Goal: Task Accomplishment & Management: Manage account settings

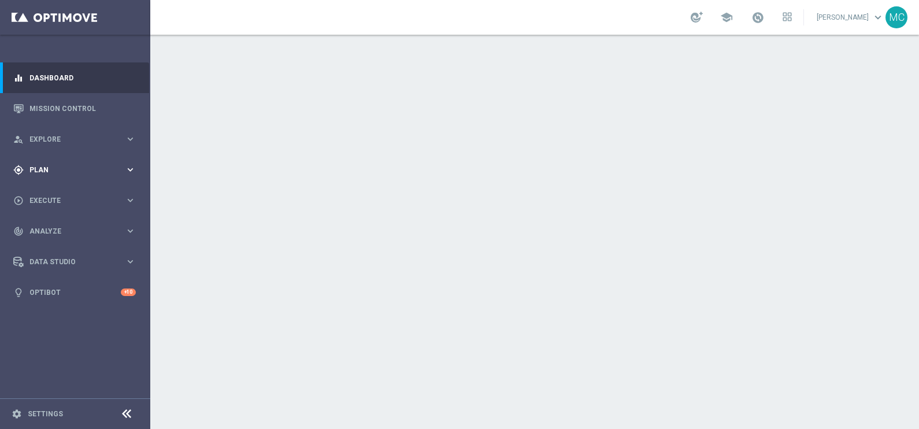
click at [130, 169] on icon "keyboard_arrow_right" at bounding box center [130, 169] width 11 height 11
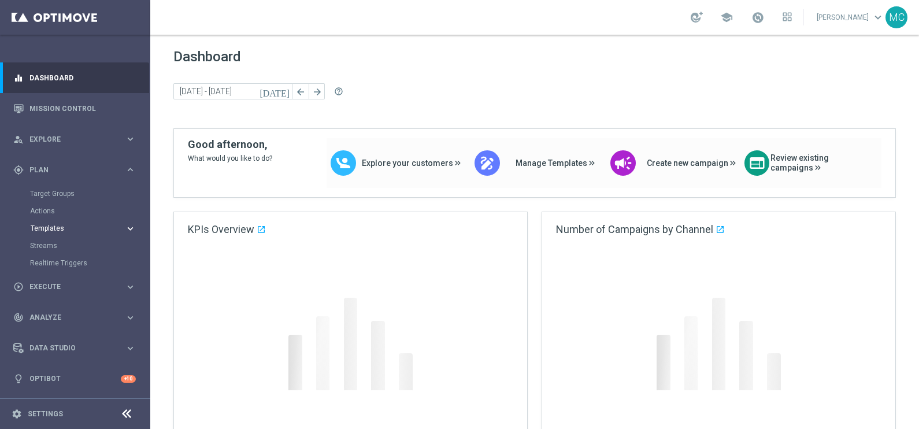
click at [127, 231] on icon "keyboard_arrow_right" at bounding box center [130, 228] width 11 height 11
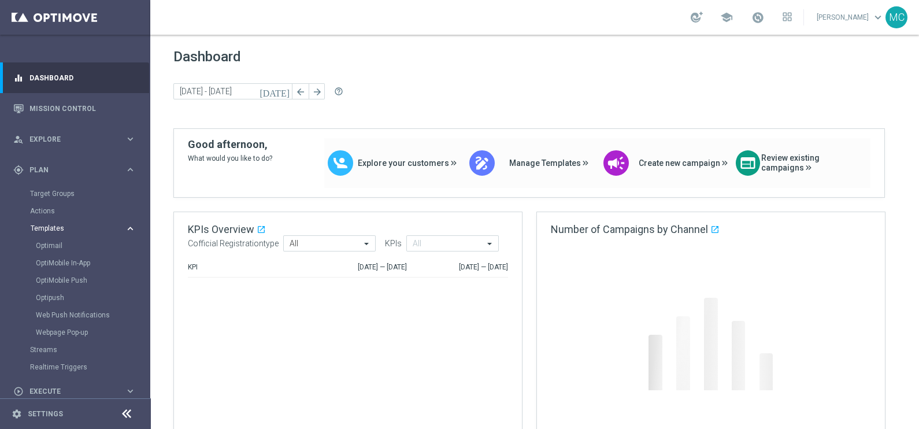
click at [132, 228] on icon "keyboard_arrow_right" at bounding box center [130, 228] width 11 height 11
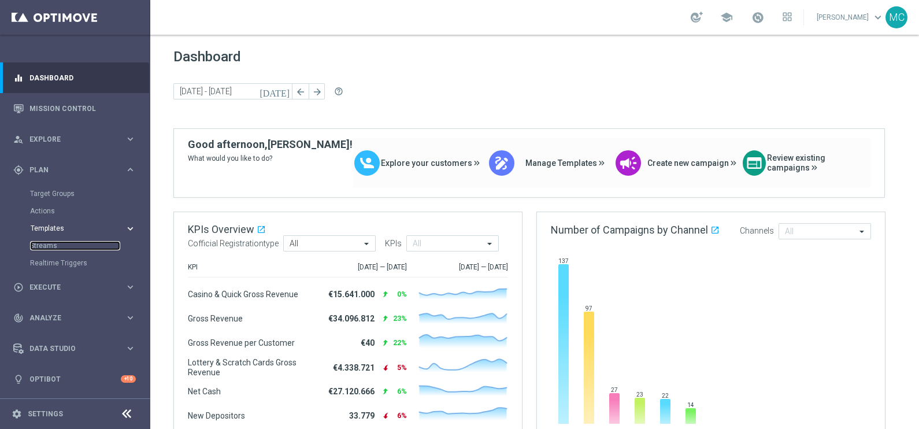
drag, startPoint x: 58, startPoint y: 247, endPoint x: 138, endPoint y: 227, distance: 82.7
click at [58, 247] on link "Streams" at bounding box center [75, 245] width 90 height 9
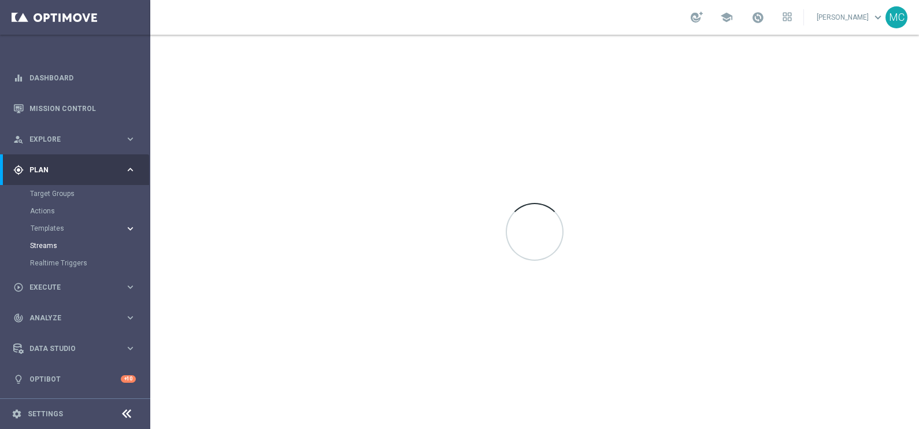
click at [126, 227] on icon "keyboard_arrow_right" at bounding box center [130, 228] width 11 height 11
click at [57, 245] on link "Optimail" at bounding box center [78, 245] width 84 height 9
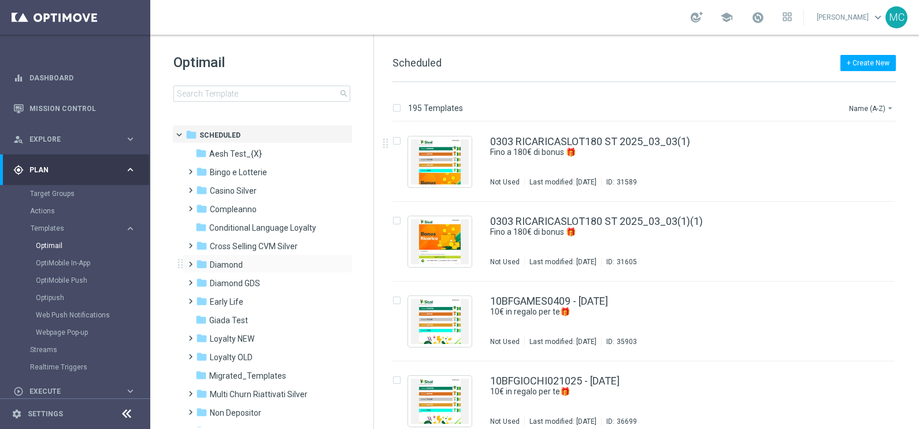
click at [186, 261] on span at bounding box center [188, 259] width 5 height 5
click at [199, 298] on span at bounding box center [199, 296] width 5 height 5
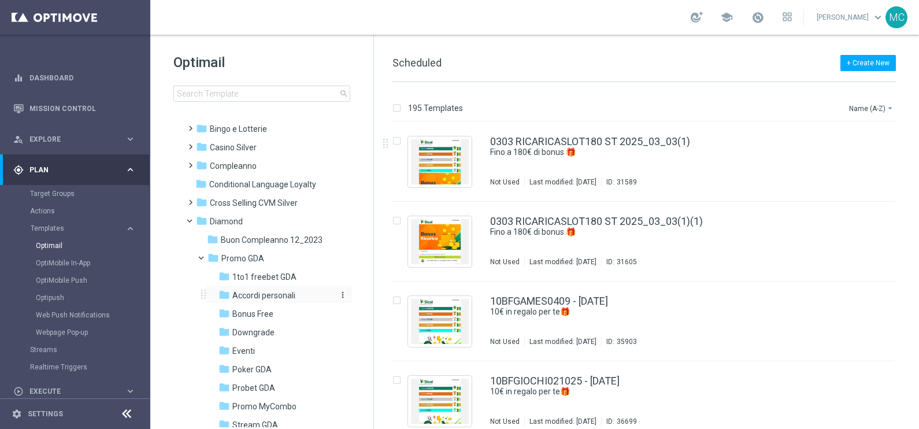
scroll to position [72, 0]
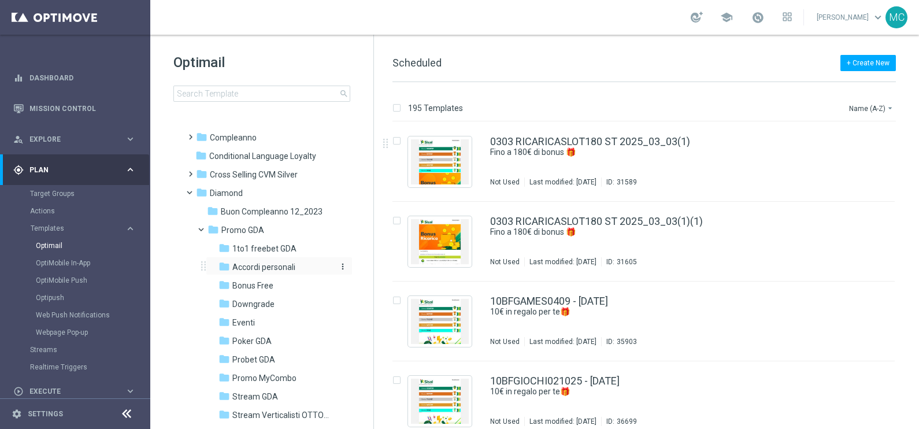
click at [263, 267] on span "Accordi personali" at bounding box center [263, 267] width 63 height 10
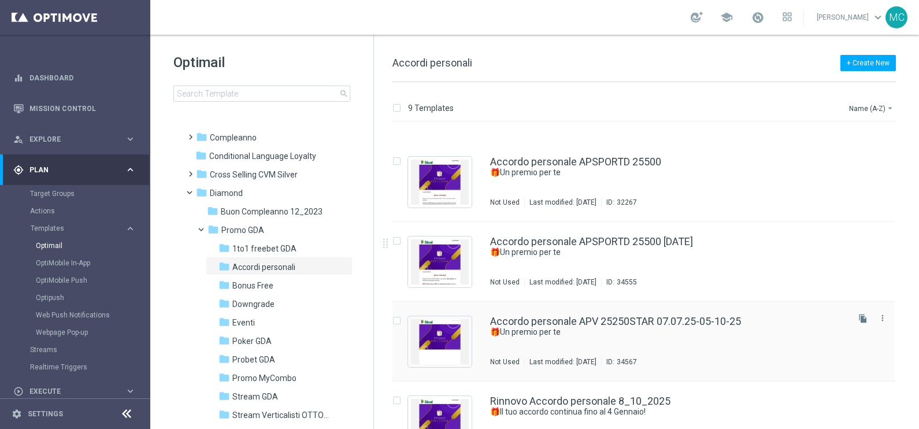
scroll to position [410, 0]
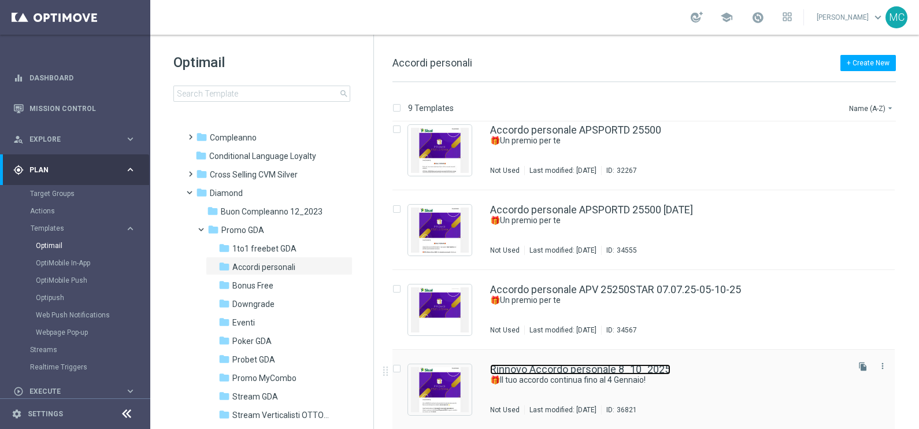
click at [594, 367] on link "Rinnovo Accordo personale 8_10_2025" at bounding box center [580, 369] width 180 height 10
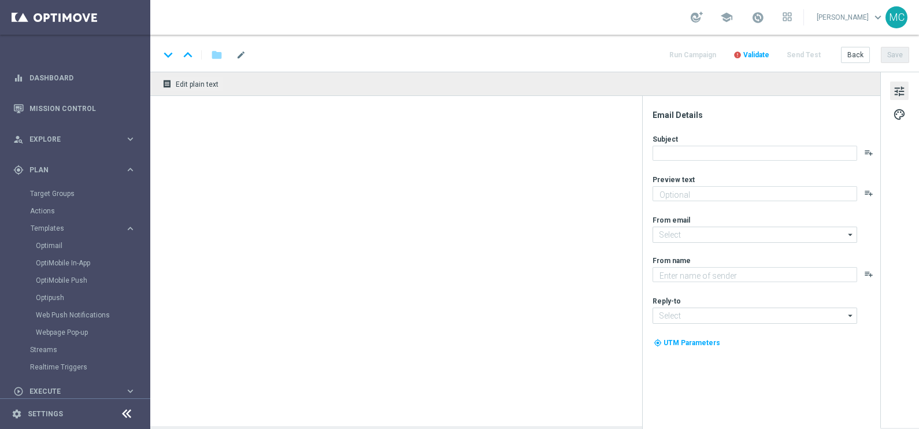
type textarea "Rinnovo accordo personale!"
type input "[EMAIL_ADDRESS][DOMAIN_NAME]"
type textarea "Sisal"
type input "[EMAIL_ADDRESS][DOMAIN_NAME]"
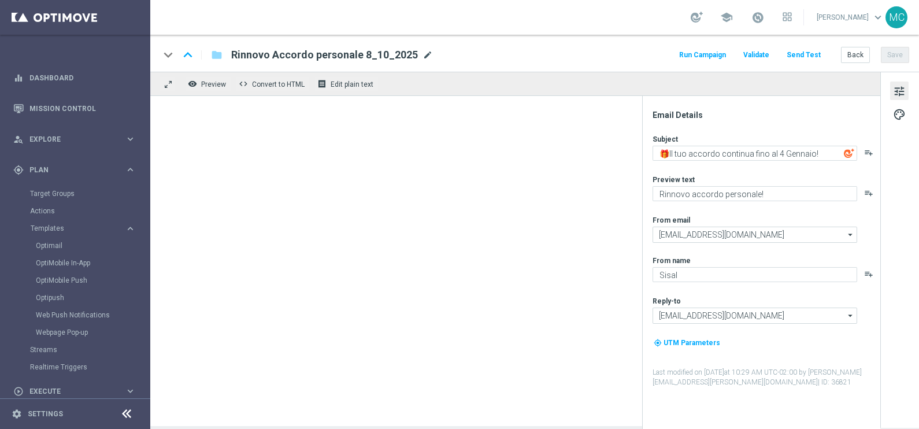
click at [423, 52] on span "mode_edit" at bounding box center [428, 55] width 10 height 10
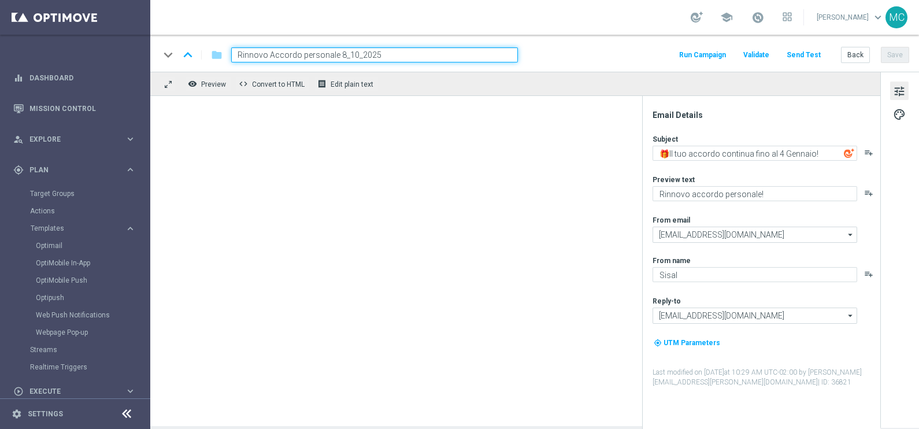
click at [341, 55] on input "Rinnovo Accordo personale 8_10_2025" at bounding box center [374, 54] width 287 height 15
type input "Rinnovo Accordo personale 06_10_2025"
click at [616, 61] on div "keyboard_arrow_down keyboard_arrow_up folder Rinnovo Accordo personale 06_10_20…" at bounding box center [535, 54] width 750 height 15
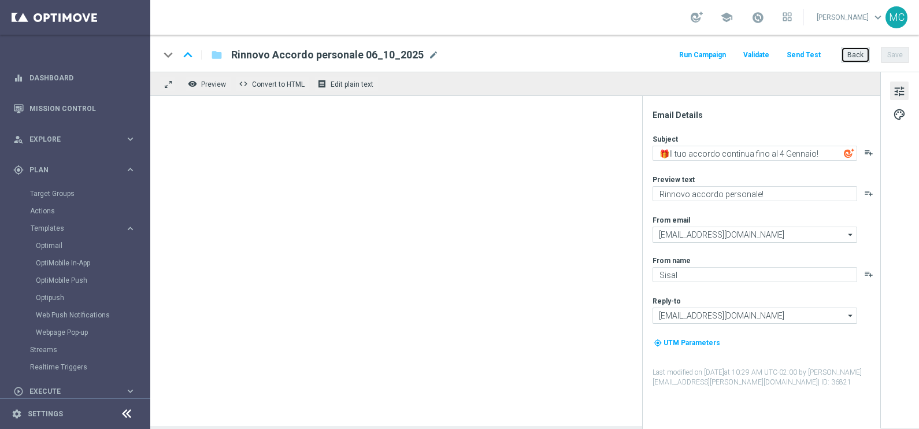
click at [856, 52] on button "Back" at bounding box center [855, 55] width 29 height 16
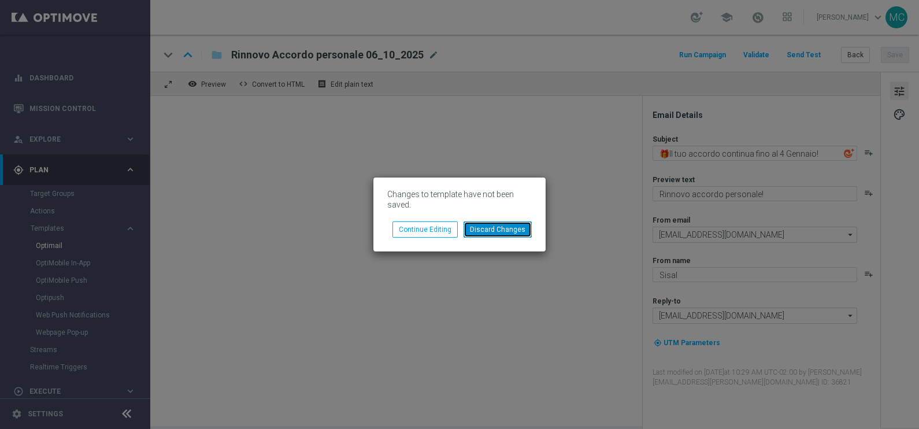
click at [491, 228] on button "Discard Changes" at bounding box center [498, 229] width 68 height 16
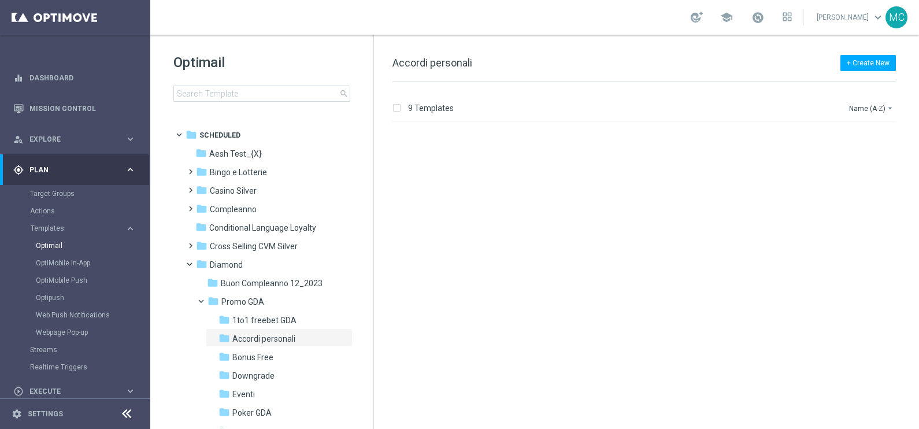
scroll to position [410, 0]
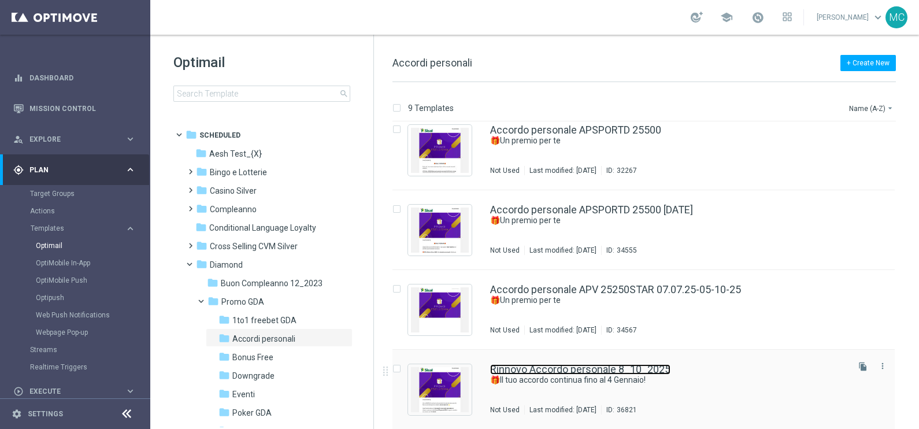
click at [613, 371] on link "Rinnovo Accordo personale 8_10_2025" at bounding box center [580, 369] width 180 height 10
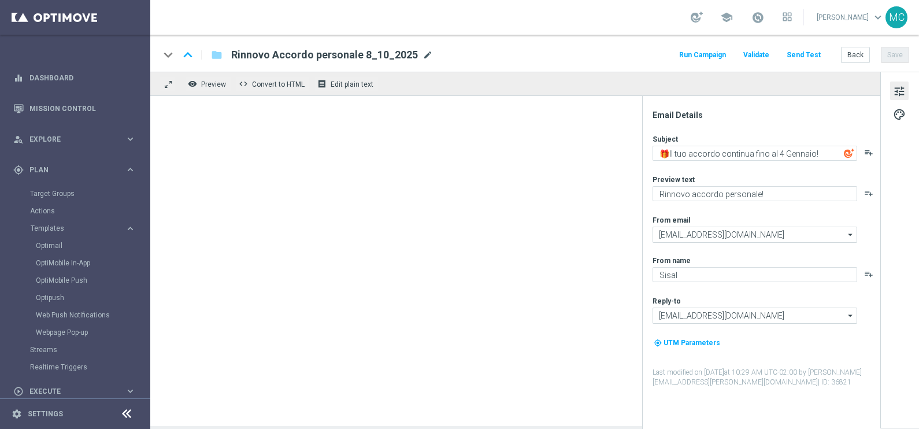
click at [423, 53] on span "mode_edit" at bounding box center [428, 55] width 10 height 10
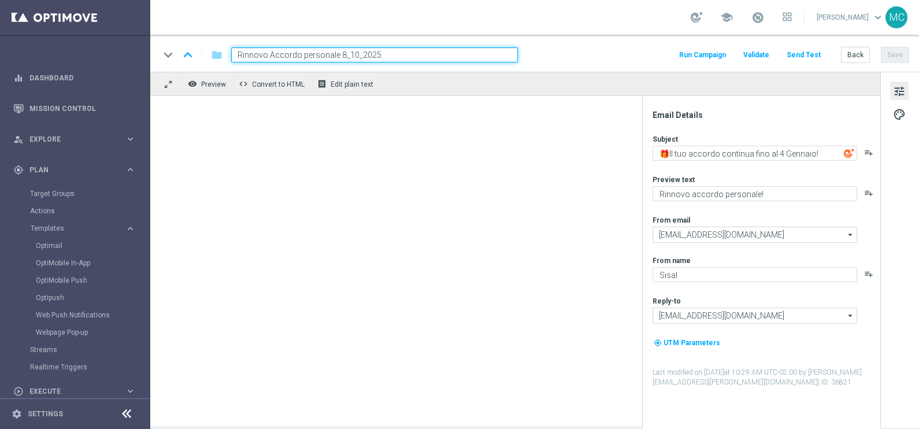
click at [343, 50] on input "Rinnovo Accordo personale 8_10_2025" at bounding box center [374, 54] width 287 height 15
click at [341, 53] on input "Rinnovo Accordo personale 8_10_2025" at bounding box center [374, 54] width 287 height 15
type input "Rinnovo Accordo personale 06_10_2025"
click at [629, 49] on div "keyboard_arrow_down keyboard_arrow_up folder Rinnovo Accordo personale 06_10_20…" at bounding box center [535, 54] width 750 height 15
click at [919, 135] on html "equalizer Dashboard Mission Control" at bounding box center [459, 214] width 919 height 429
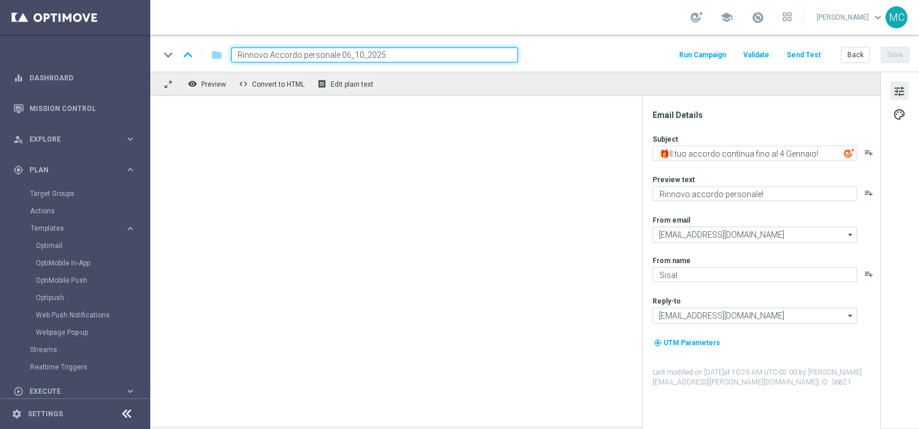
click at [417, 54] on input "Rinnovo Accordo personale 06_10_2025" at bounding box center [374, 54] width 287 height 15
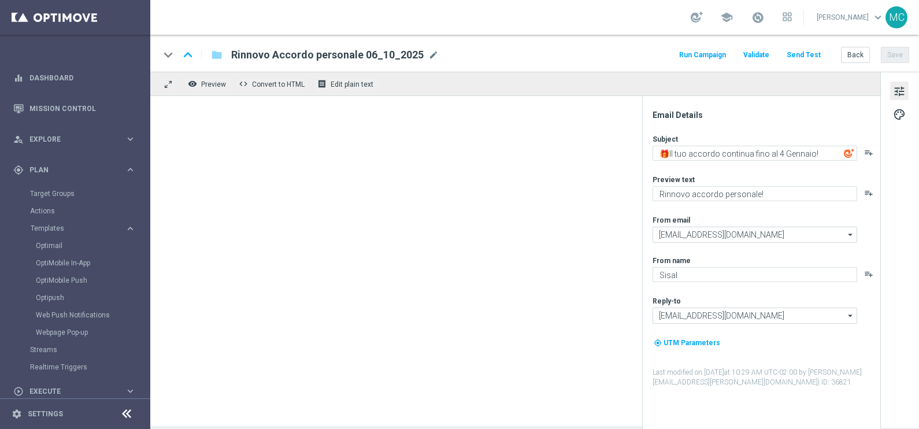
click at [470, 21] on div "school [PERSON_NAME] keyboard_arrow_down MC" at bounding box center [534, 17] width 769 height 35
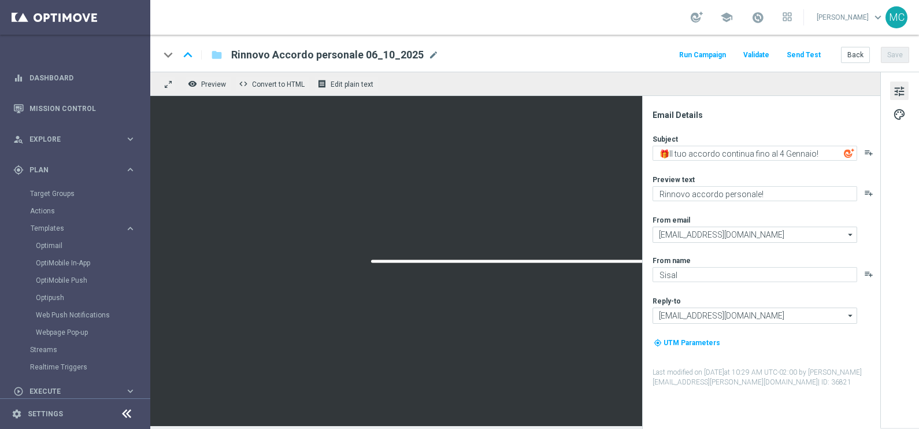
click at [493, 46] on div "keyboard_arrow_down keyboard_arrow_up folder Rinnovo Accordo personale 06_10_20…" at bounding box center [534, 53] width 769 height 37
click at [906, 56] on button "Save" at bounding box center [895, 55] width 28 height 16
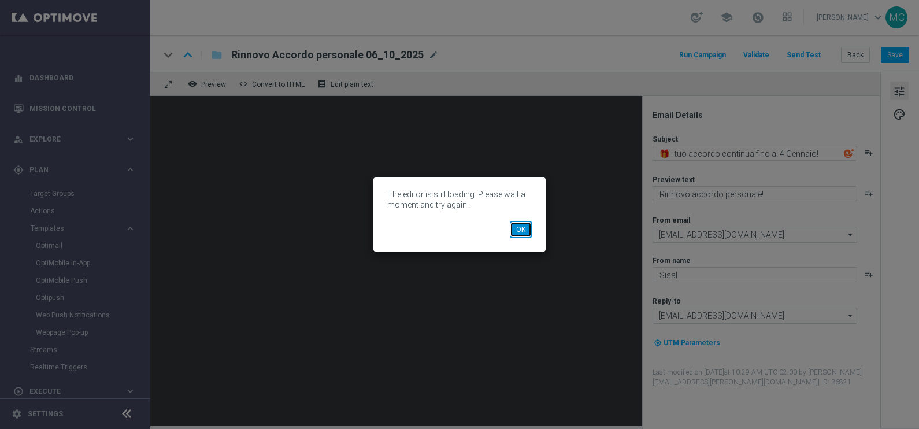
click at [523, 231] on button "OK" at bounding box center [521, 229] width 22 height 16
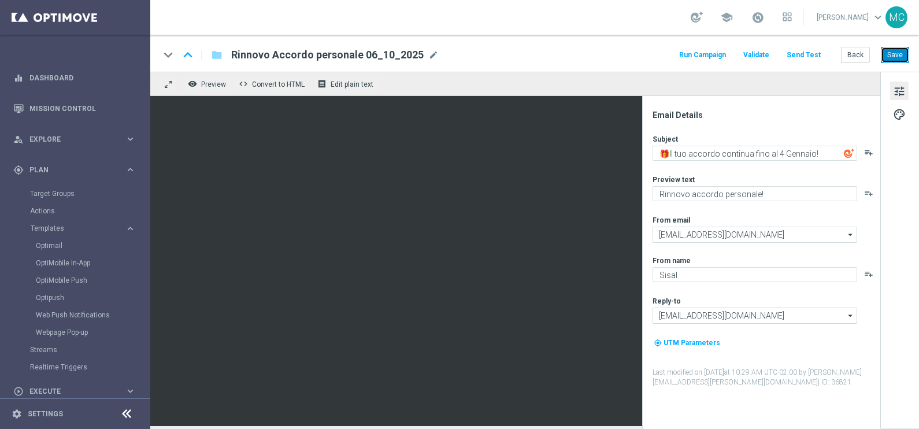
click at [899, 55] on button "Save" at bounding box center [895, 55] width 28 height 16
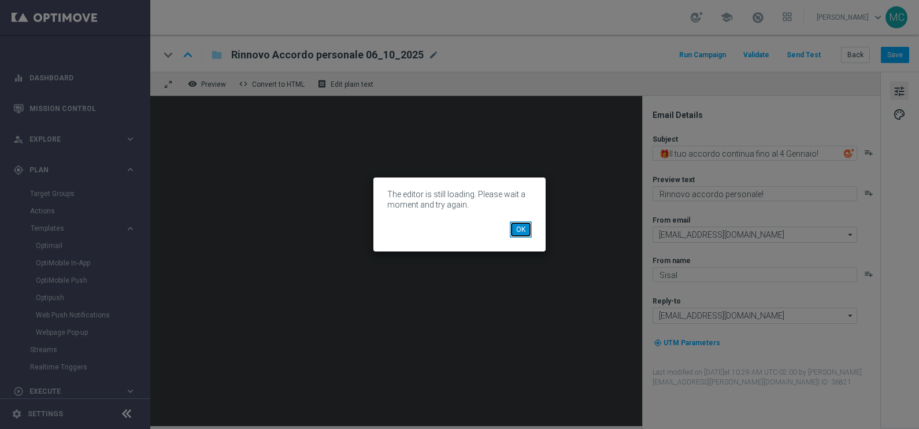
click at [520, 229] on button "OK" at bounding box center [521, 229] width 22 height 16
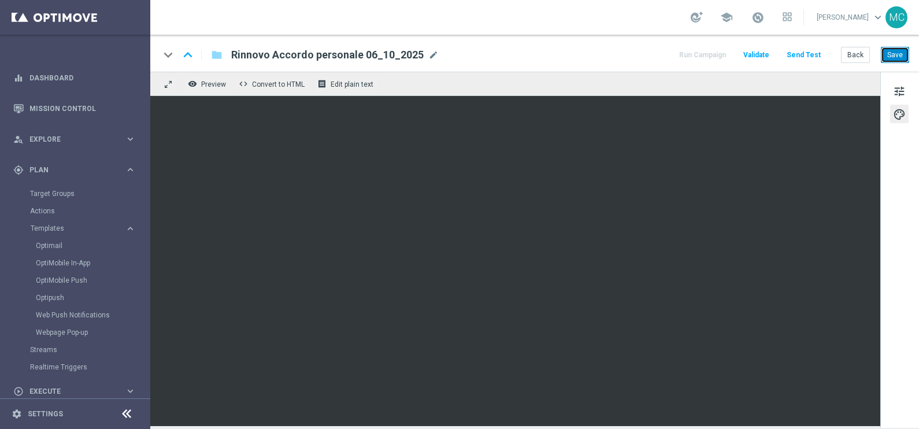
click at [904, 52] on button "Save" at bounding box center [895, 55] width 28 height 16
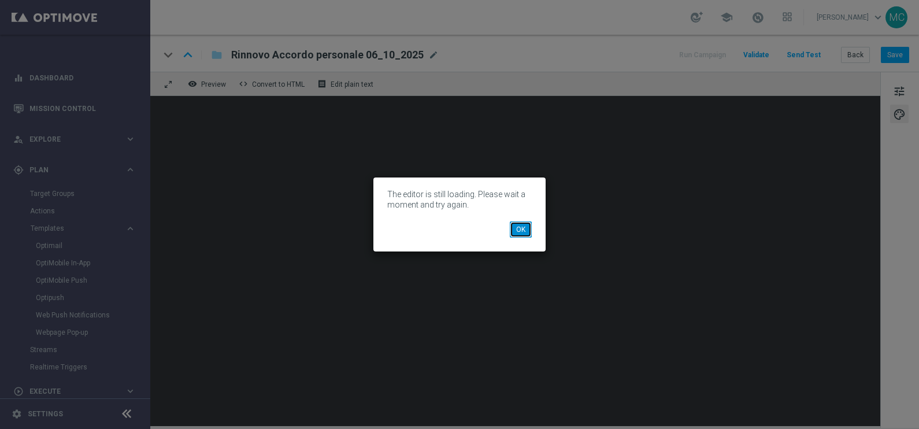
click at [523, 228] on button "OK" at bounding box center [521, 229] width 22 height 16
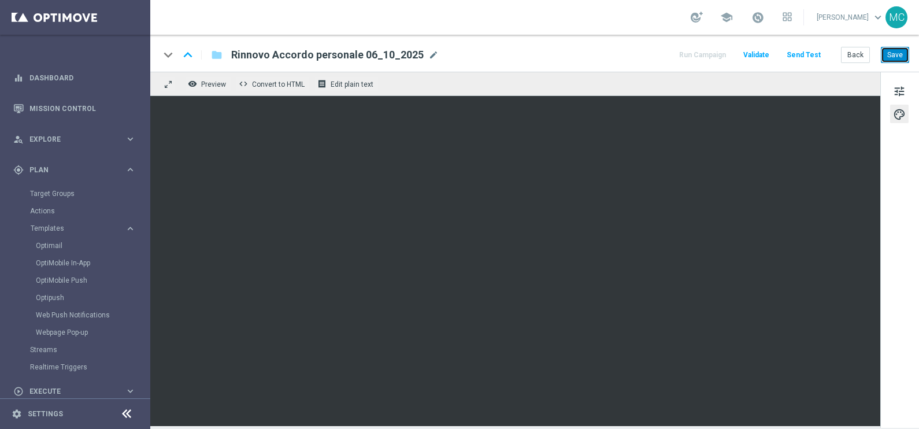
click at [894, 56] on button "Save" at bounding box center [895, 55] width 28 height 16
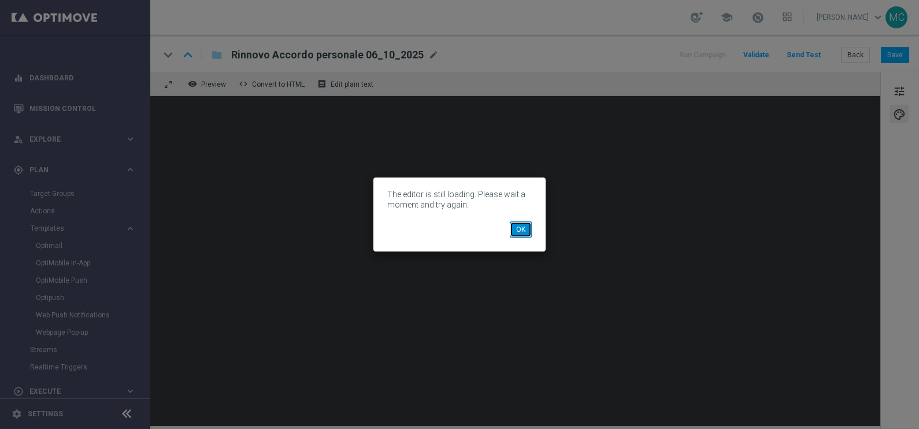
click at [524, 229] on button "OK" at bounding box center [521, 229] width 22 height 16
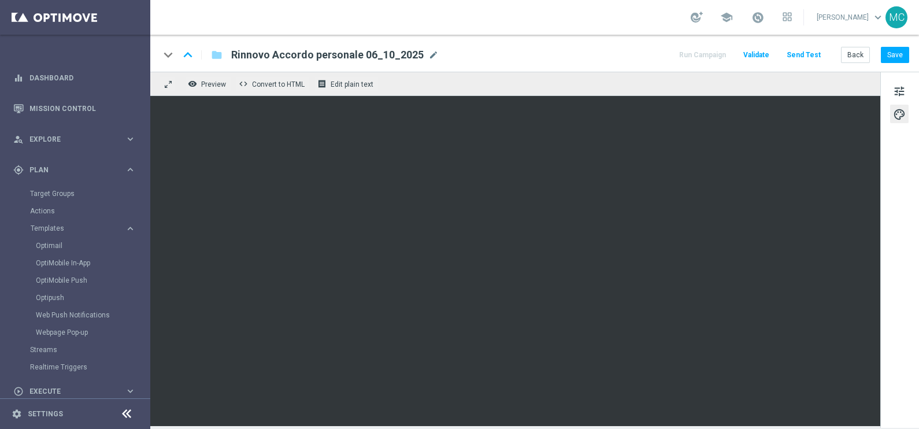
click at [657, 28] on div "school [PERSON_NAME] keyboard_arrow_down MC" at bounding box center [534, 17] width 769 height 35
click at [904, 58] on button "Save" at bounding box center [895, 55] width 28 height 16
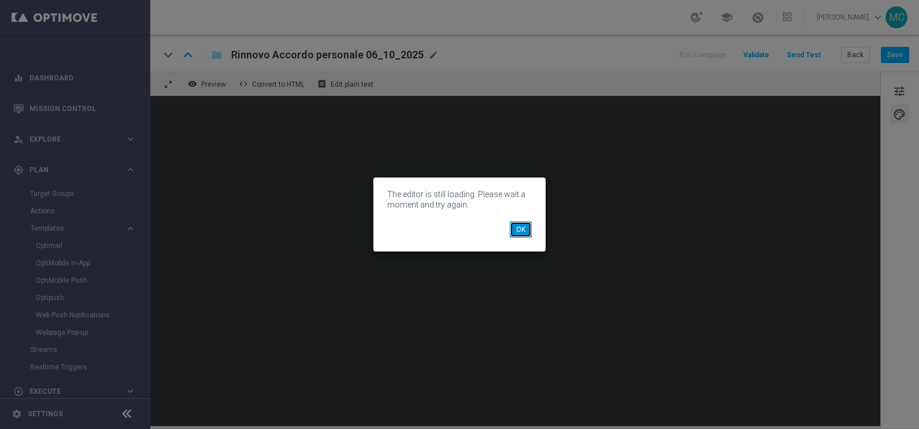
click at [522, 230] on button "OK" at bounding box center [521, 229] width 22 height 16
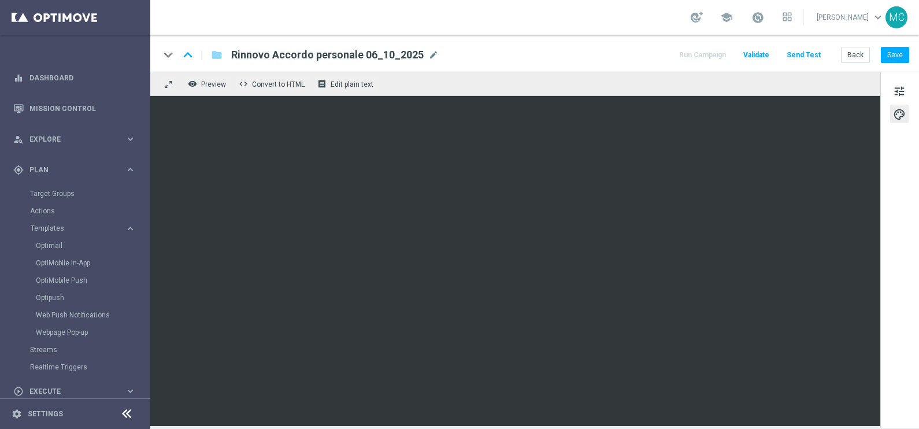
click at [887, 65] on div "keyboard_arrow_down keyboard_arrow_up folder Rinnovo Accordo personale 06_10_20…" at bounding box center [534, 53] width 769 height 37
click at [888, 59] on button "Save" at bounding box center [895, 55] width 28 height 16
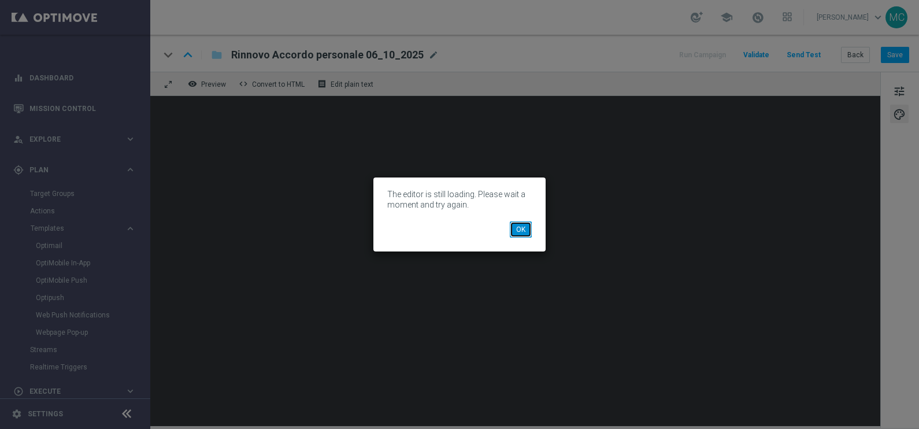
click at [515, 230] on button "OK" at bounding box center [521, 229] width 22 height 16
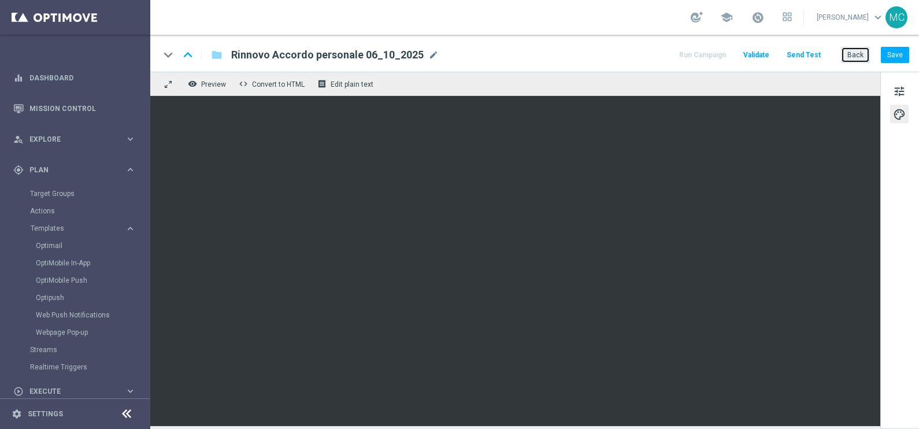
click at [853, 57] on button "Back" at bounding box center [855, 55] width 29 height 16
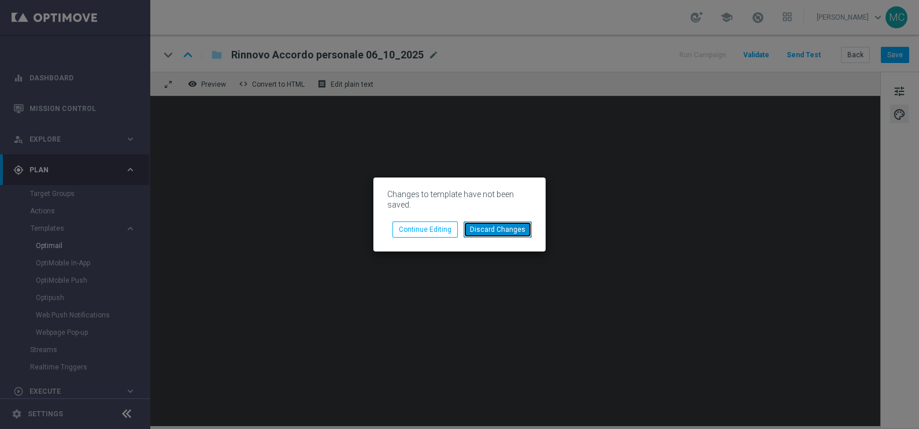
click at [497, 224] on button "Discard Changes" at bounding box center [498, 229] width 68 height 16
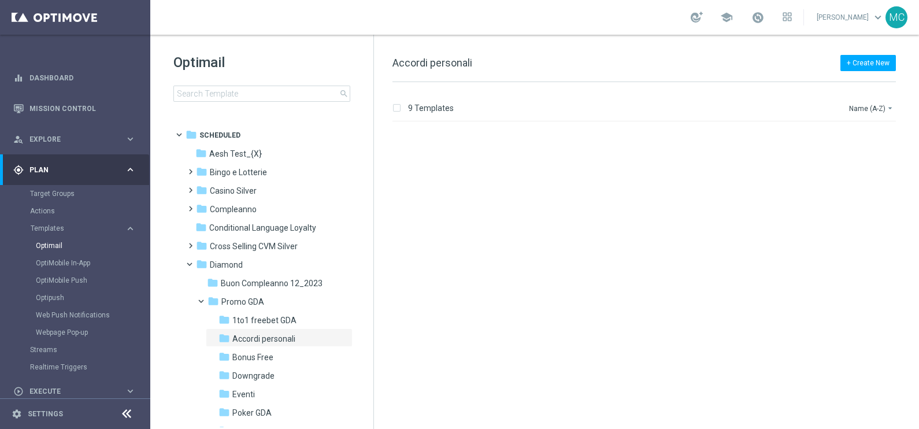
scroll to position [410, 0]
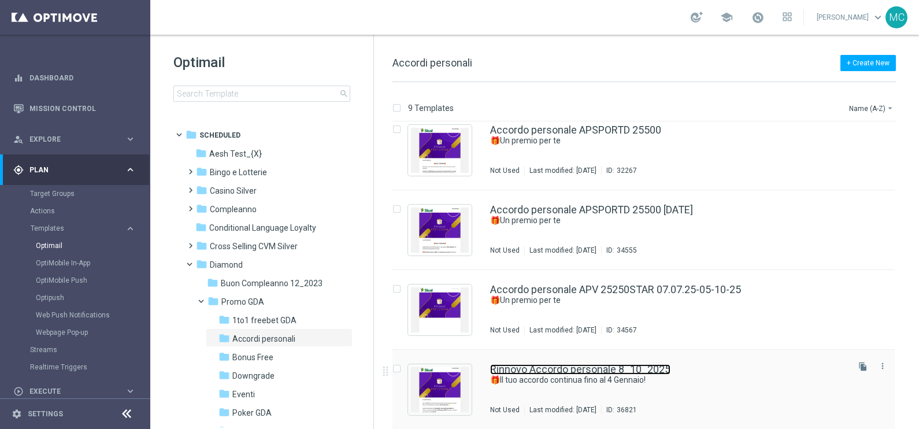
click at [607, 369] on link "Rinnovo Accordo personale 8_10_2025" at bounding box center [580, 369] width 180 height 10
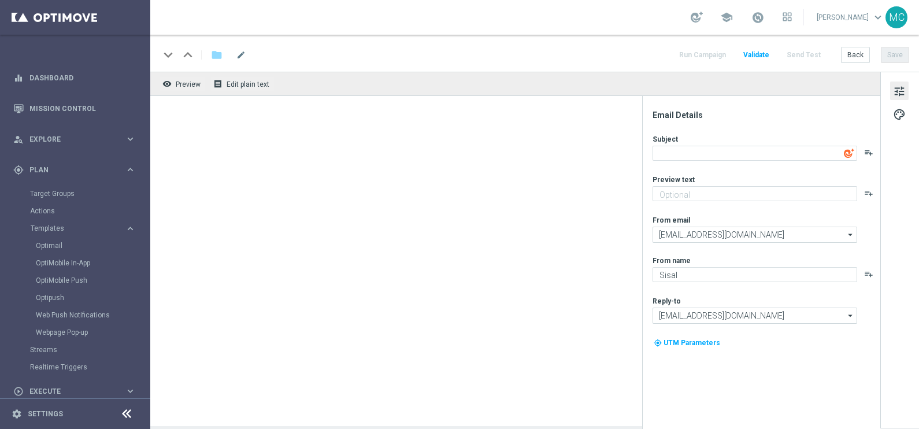
type textarea "🎁Il tuo accordo continua fino al 4 Gennaio!"
type textarea "Rinnovo accordo personale!"
type input "[EMAIL_ADDRESS][DOMAIN_NAME]"
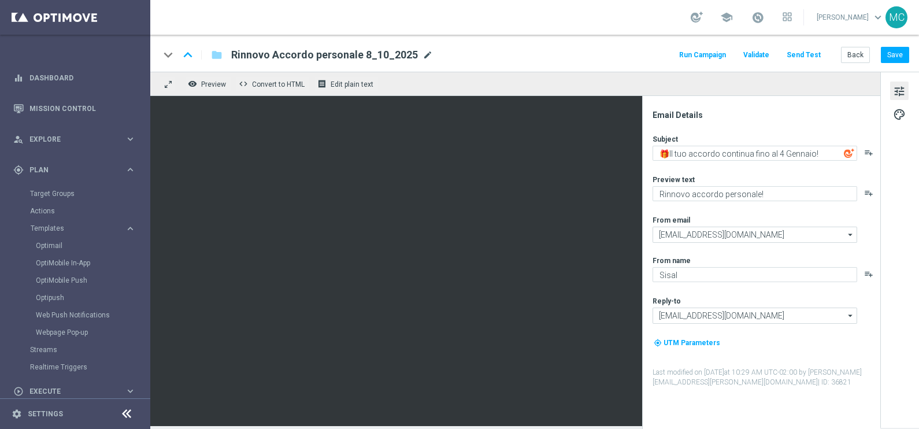
click at [423, 54] on span "mode_edit" at bounding box center [428, 55] width 10 height 10
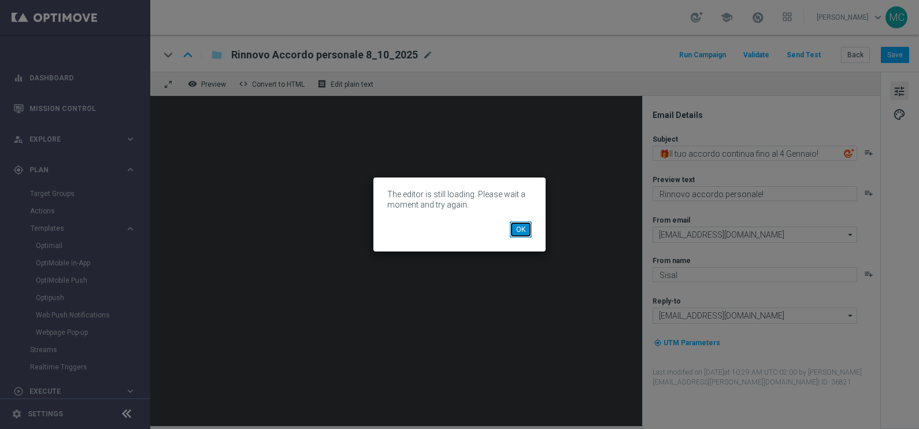
click at [515, 230] on button "OK" at bounding box center [521, 229] width 22 height 16
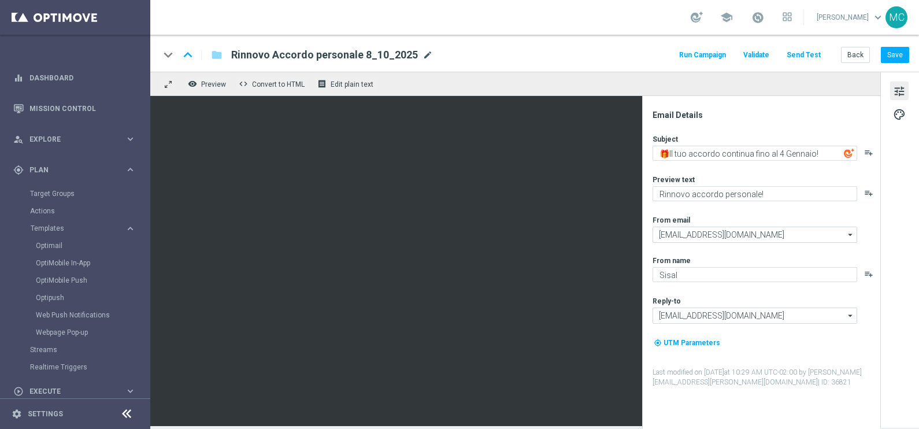
click at [423, 56] on span "mode_edit" at bounding box center [428, 55] width 10 height 10
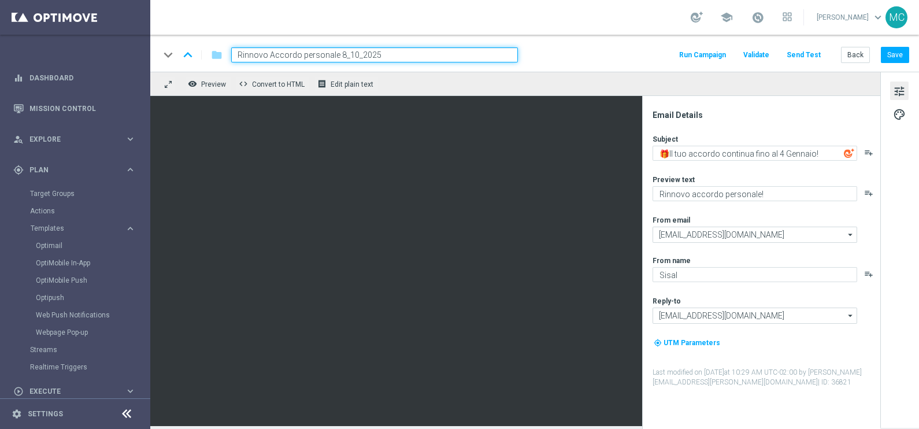
click at [341, 54] on input "Rinnovo Accordo personale 8_10_2025" at bounding box center [374, 54] width 287 height 15
click at [442, 55] on input "Rinnovo Accordo personale 06_10_2025" at bounding box center [374, 54] width 287 height 15
type input "Rinnovo Accordo personale 06_10_2025"
click at [473, 33] on div "school [PERSON_NAME] keyboard_arrow_down MC" at bounding box center [534, 17] width 769 height 35
click at [480, 60] on input "Rinnovo Accordo personale 06_10_2025" at bounding box center [374, 54] width 287 height 15
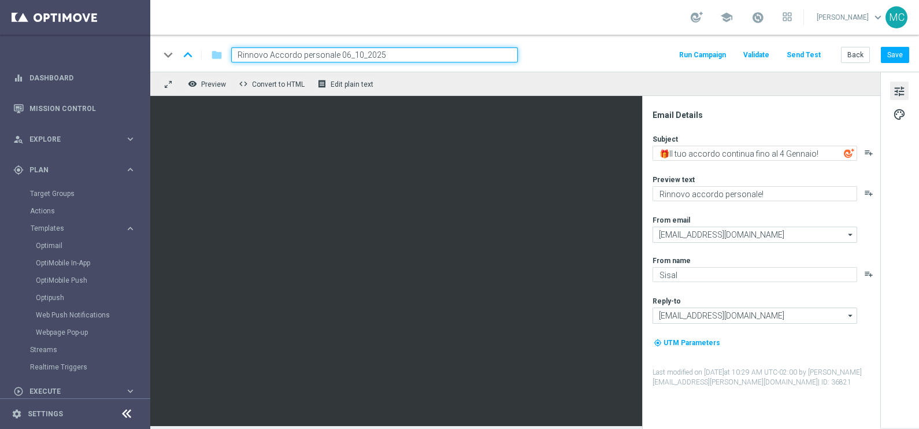
click at [475, 13] on div "school [PERSON_NAME] keyboard_arrow_down MC" at bounding box center [534, 17] width 769 height 35
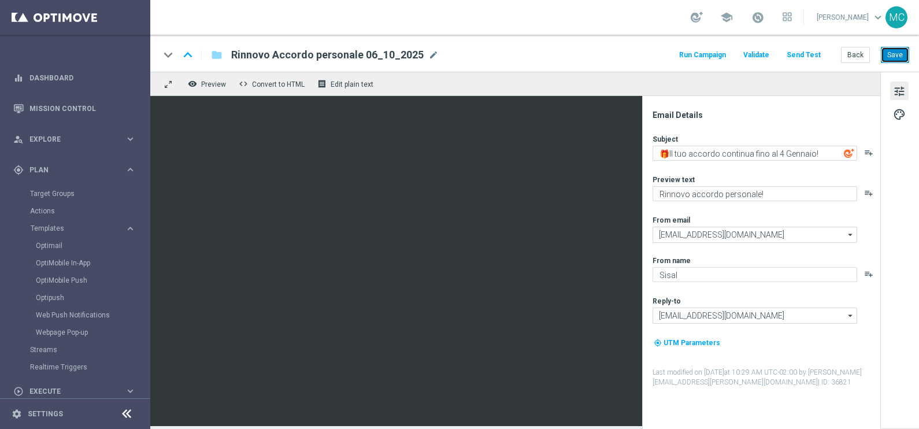
click at [890, 61] on button "Save" at bounding box center [895, 55] width 28 height 16
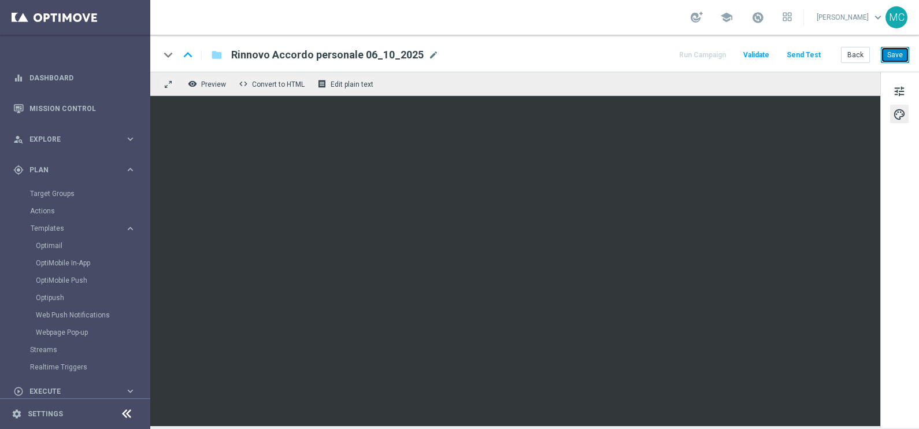
click at [893, 58] on button "Save" at bounding box center [895, 55] width 28 height 16
click at [902, 90] on span "tune" at bounding box center [899, 91] width 13 height 15
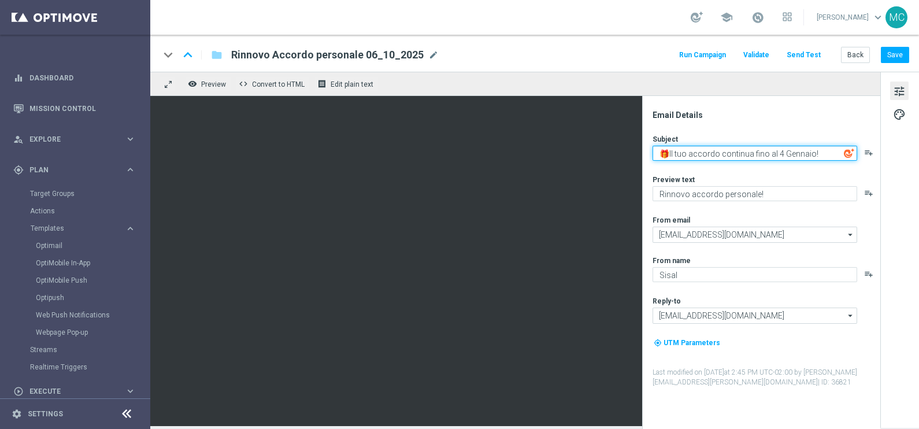
click at [820, 150] on textarea "🎁Il tuo accordo continua fino al 4 Gennaio!" at bounding box center [755, 153] width 205 height 15
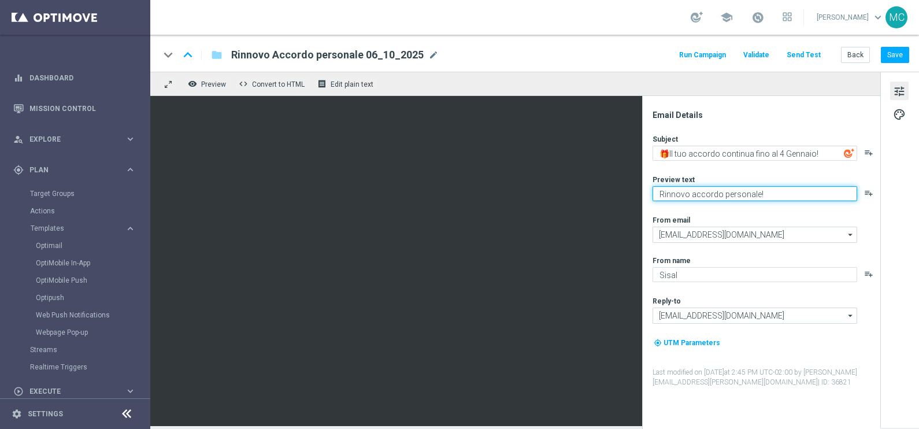
click at [772, 193] on textarea "Rinnovo accordo personale!" at bounding box center [755, 193] width 205 height 15
type textarea "Rinnovo accordo personale"
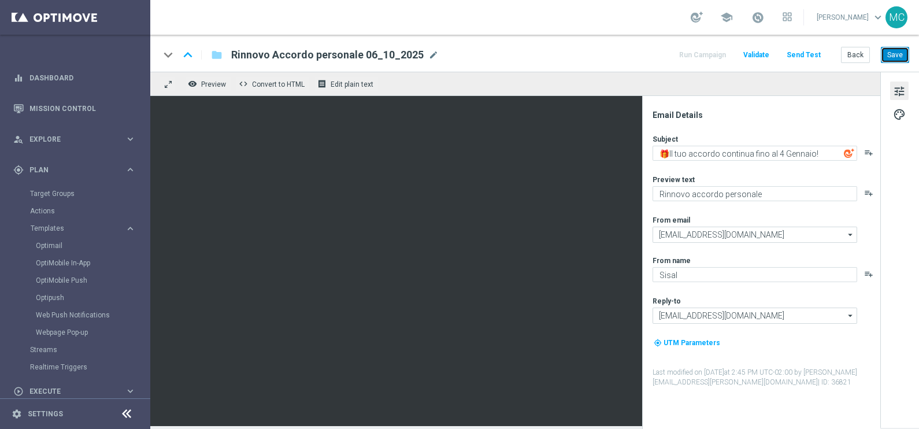
click at [898, 57] on button "Save" at bounding box center [895, 55] width 28 height 16
click at [709, 57] on button "Run Campaign" at bounding box center [703, 55] width 50 height 16
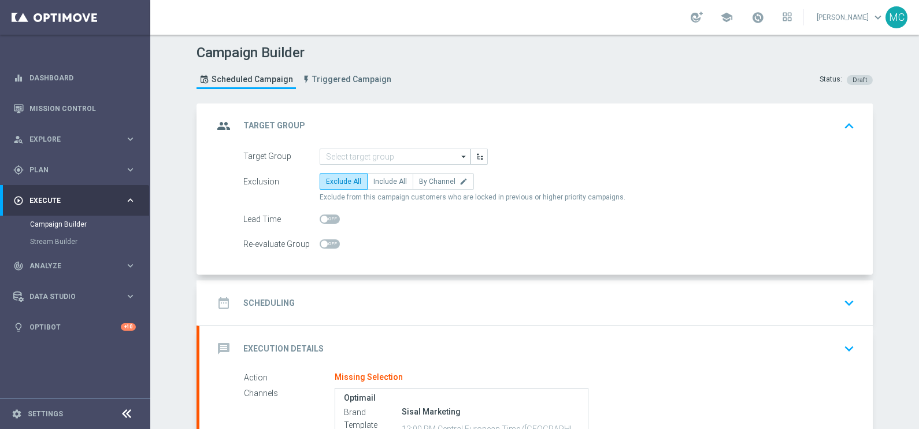
click at [458, 153] on icon "arrow_drop_down" at bounding box center [464, 156] width 12 height 15
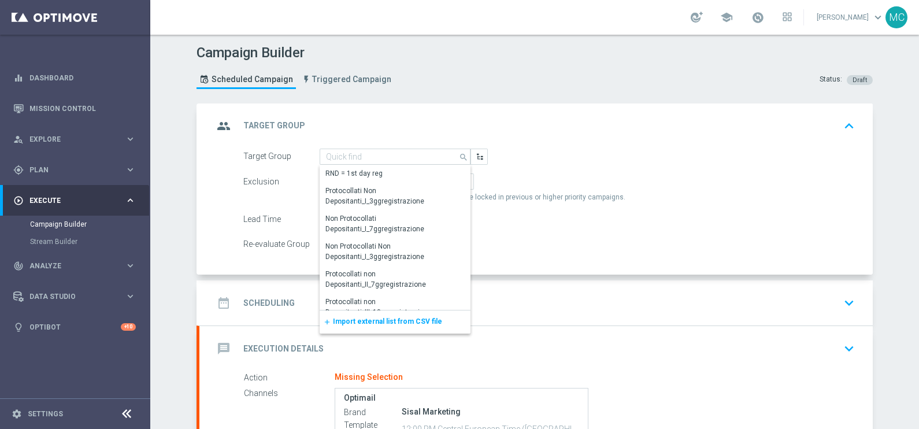
click at [400, 318] on span "Import external list from CSV file" at bounding box center [387, 321] width 109 height 8
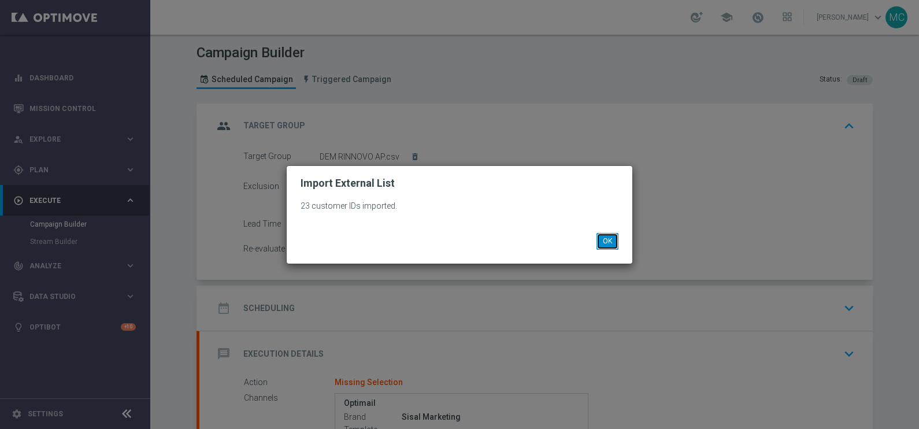
click at [617, 243] on button "OK" at bounding box center [608, 241] width 22 height 16
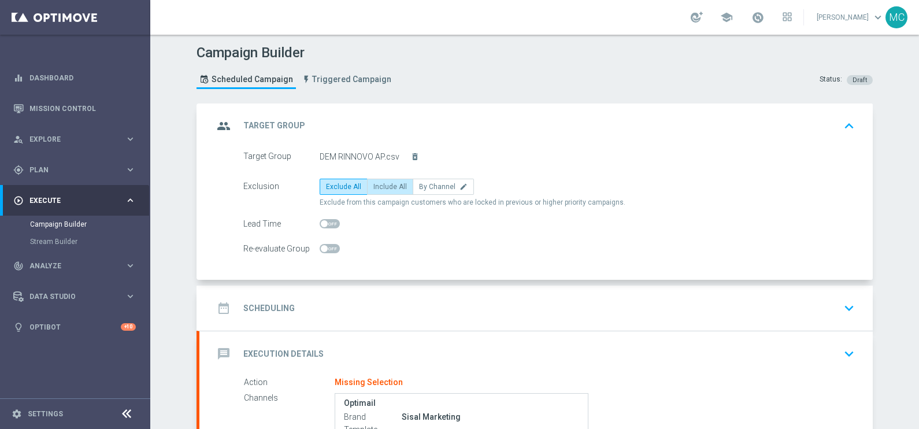
click at [373, 189] on span "Include All" at bounding box center [390, 187] width 34 height 8
click at [373, 189] on input "Include All" at bounding box center [377, 189] width 8 height 8
radio input "true"
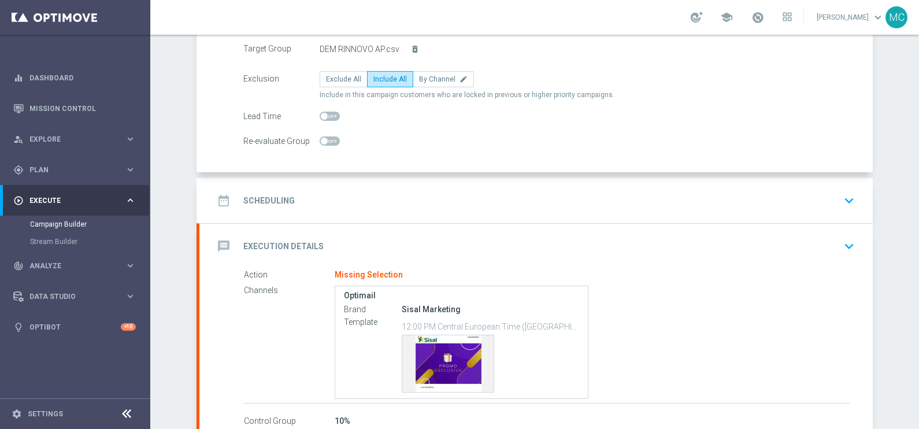
scroll to position [178, 0]
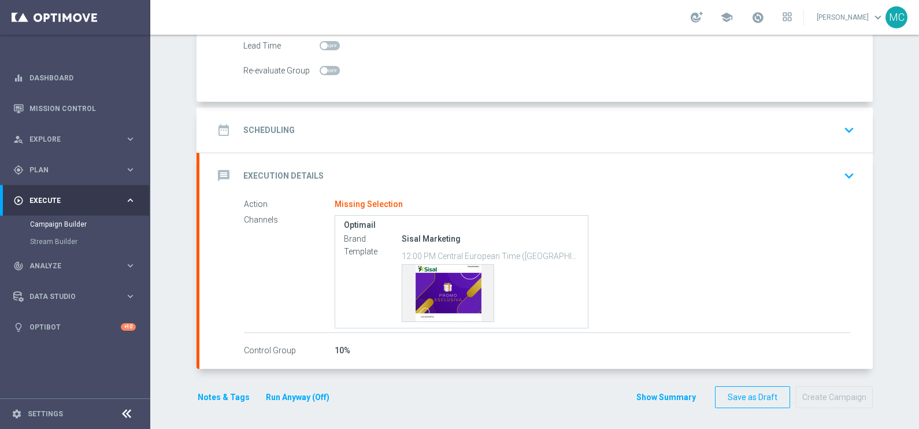
click at [850, 131] on icon "keyboard_arrow_down" at bounding box center [849, 129] width 17 height 17
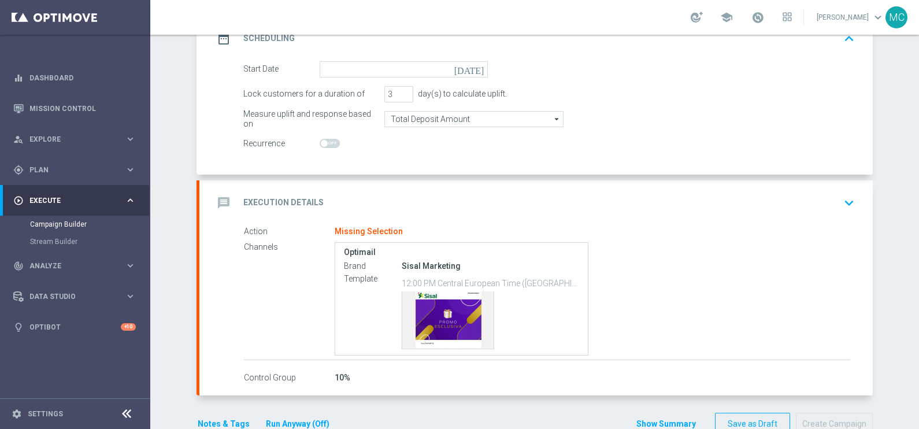
scroll to position [176, 0]
click at [469, 68] on icon "[DATE]" at bounding box center [471, 69] width 34 height 13
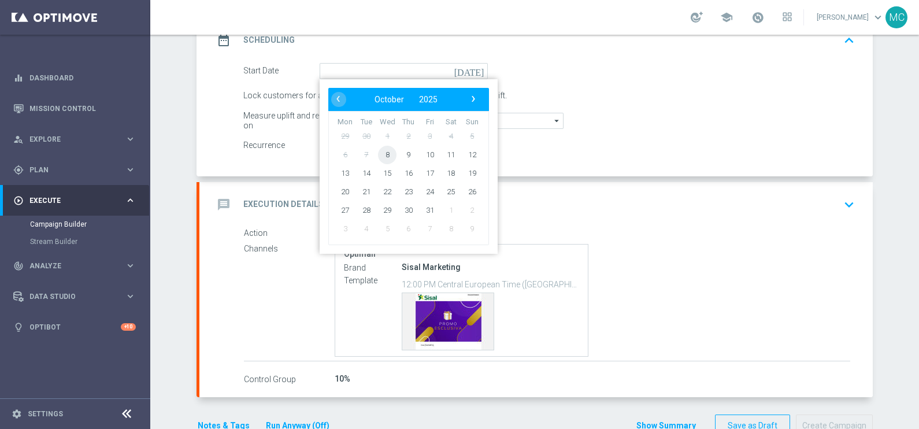
click at [381, 152] on span "8" at bounding box center [387, 154] width 19 height 19
type input "[DATE]"
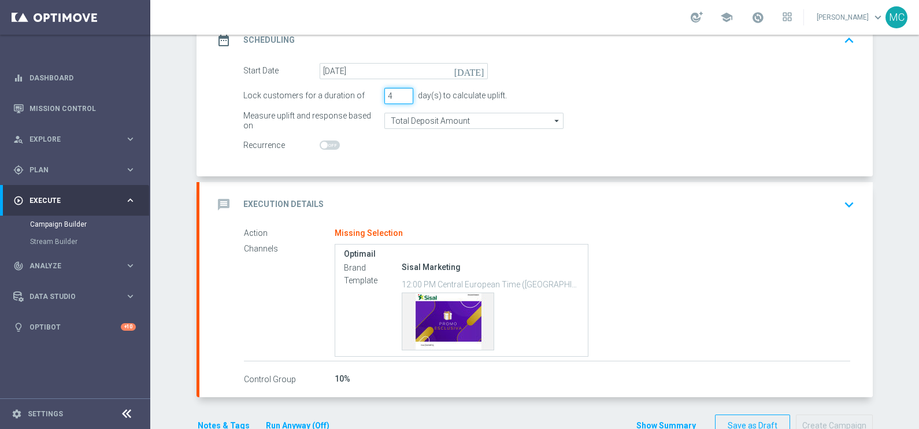
click at [399, 93] on input "4" at bounding box center [398, 96] width 29 height 16
click at [399, 98] on input "3" at bounding box center [398, 96] width 29 height 16
click at [399, 98] on input "2" at bounding box center [398, 96] width 29 height 16
type input "3"
click at [401, 90] on input "3" at bounding box center [398, 96] width 29 height 16
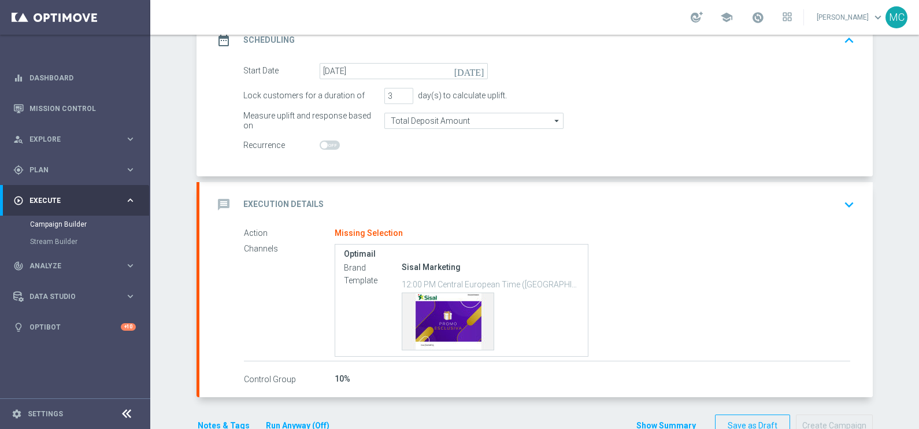
click at [848, 201] on icon "keyboard_arrow_down" at bounding box center [849, 204] width 17 height 17
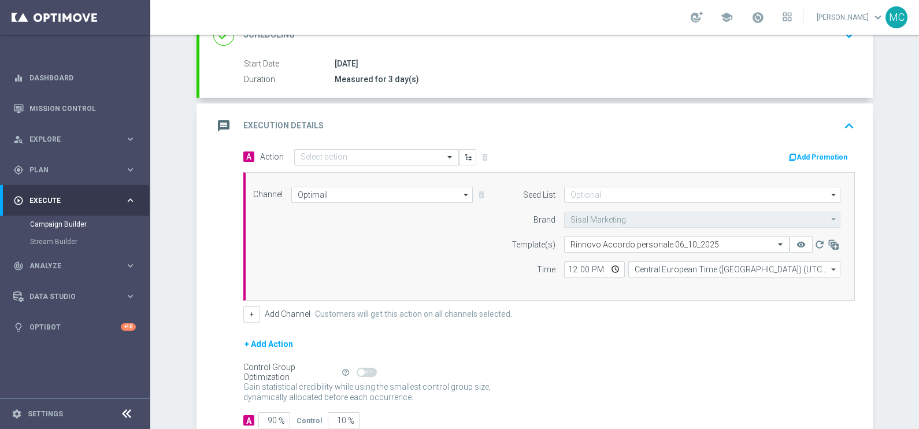
click at [330, 154] on input "text" at bounding box center [365, 158] width 129 height 10
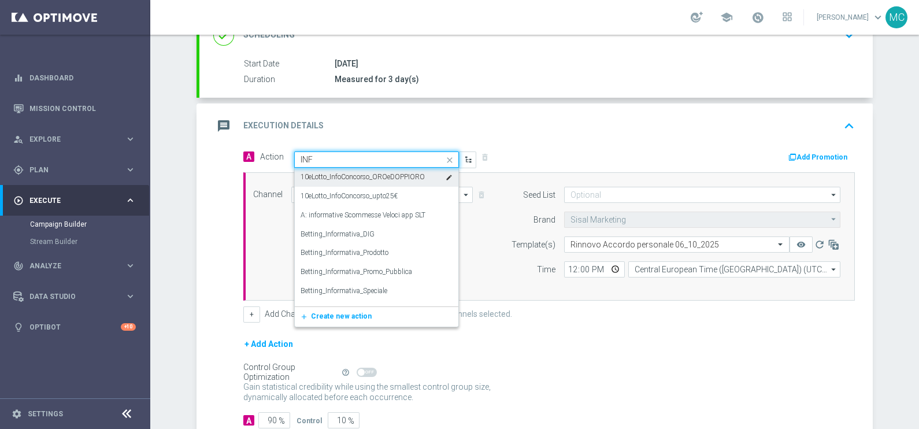
type input "INFO"
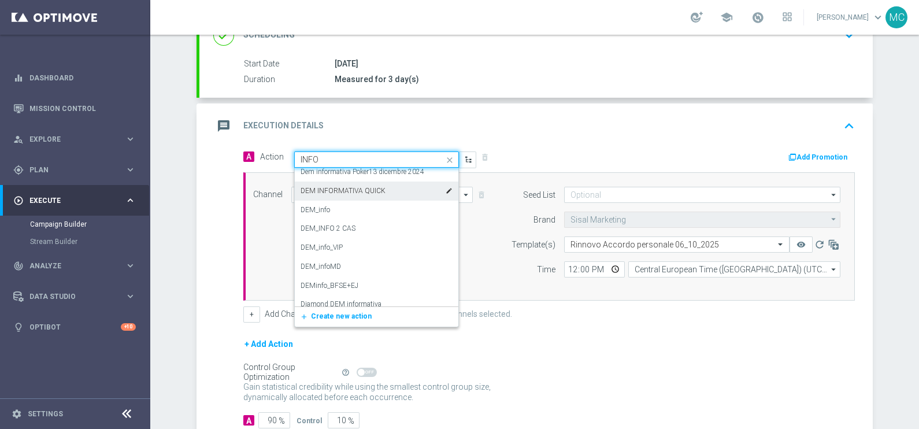
scroll to position [434, 0]
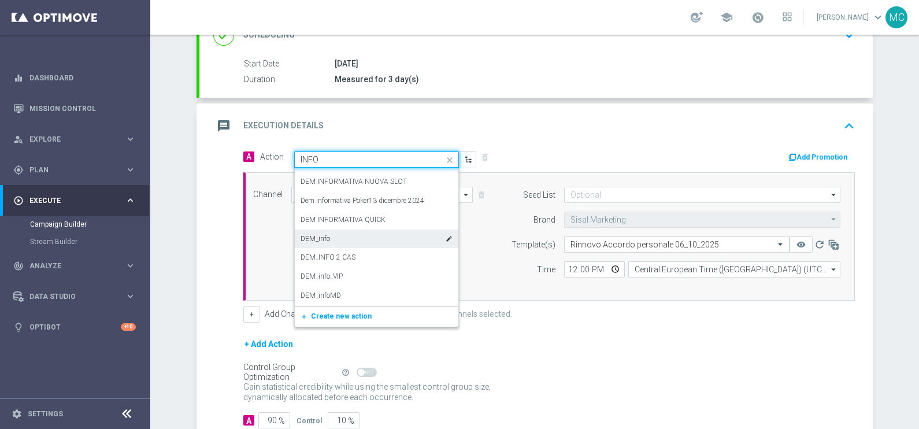
click at [341, 234] on div "DEM_info edit" at bounding box center [377, 239] width 152 height 19
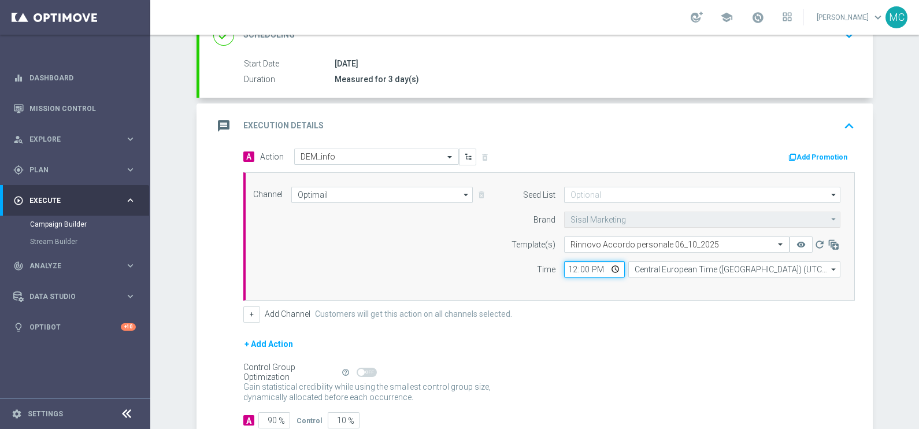
click at [582, 263] on input "12:00" at bounding box center [594, 269] width 61 height 16
click at [590, 263] on input "12:00" at bounding box center [594, 269] width 61 height 16
click at [580, 264] on input "12:00" at bounding box center [594, 269] width 61 height 16
drag, startPoint x: 587, startPoint y: 265, endPoint x: 554, endPoint y: 267, distance: 33.0
click at [556, 267] on div "12:00 Central European Time ([GEOGRAPHIC_DATA]) (UTC +02:00) Central European T…" at bounding box center [703, 269] width 294 height 16
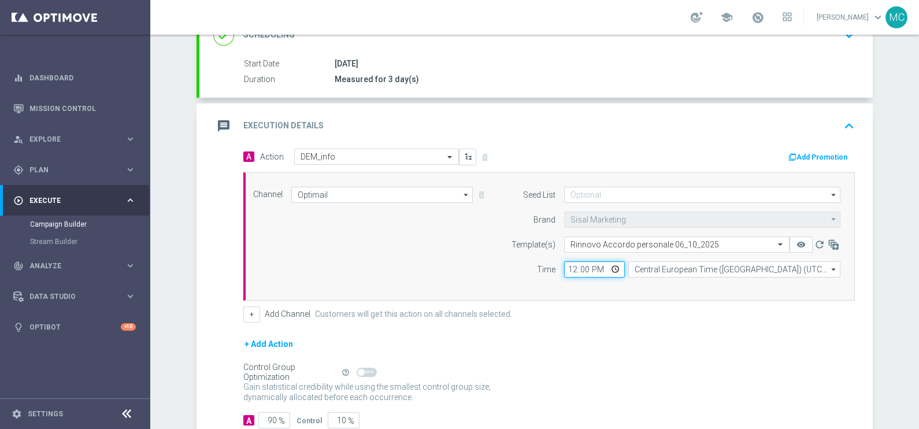
click at [576, 267] on input "12:00" at bounding box center [594, 269] width 61 height 16
click at [585, 265] on input "12:00" at bounding box center [594, 269] width 61 height 16
drag, startPoint x: 588, startPoint y: 289, endPoint x: 586, endPoint y: 264, distance: 25.0
click at [588, 287] on div "Channel Optimail Optimail arrow_drop_down Drag here to set row groups Drag here…" at bounding box center [549, 236] width 612 height 128
drag, startPoint x: 583, startPoint y: 263, endPoint x: 545, endPoint y: 259, distance: 37.8
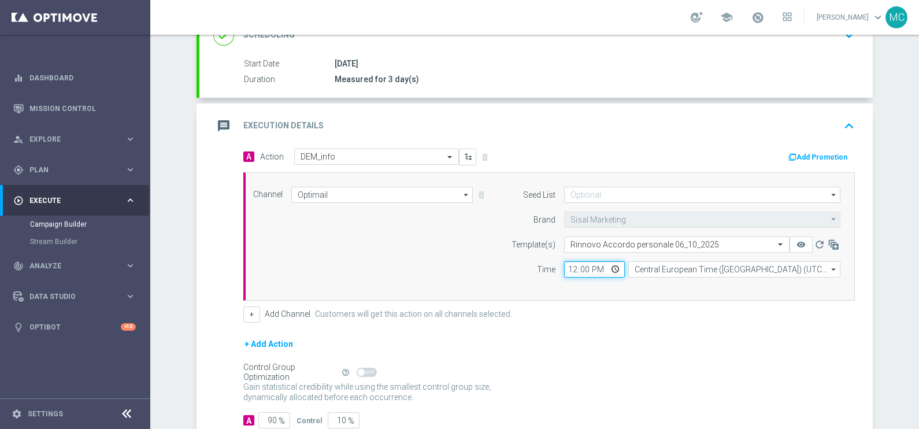
click at [545, 261] on div "Time 12:00 Central European Time ([GEOGRAPHIC_DATA]) (UTC +02:00) Central Europ…" at bounding box center [673, 269] width 353 height 16
click at [573, 273] on input "12:00" at bounding box center [594, 269] width 61 height 16
click at [572, 272] on input "12:00" at bounding box center [594, 269] width 61 height 16
click at [567, 265] on input "12:00" at bounding box center [594, 269] width 61 height 16
click at [575, 324] on form "A Action Select action DEM_info delete_forever Add Promotion Channel Optimail O…" at bounding box center [549, 289] width 612 height 280
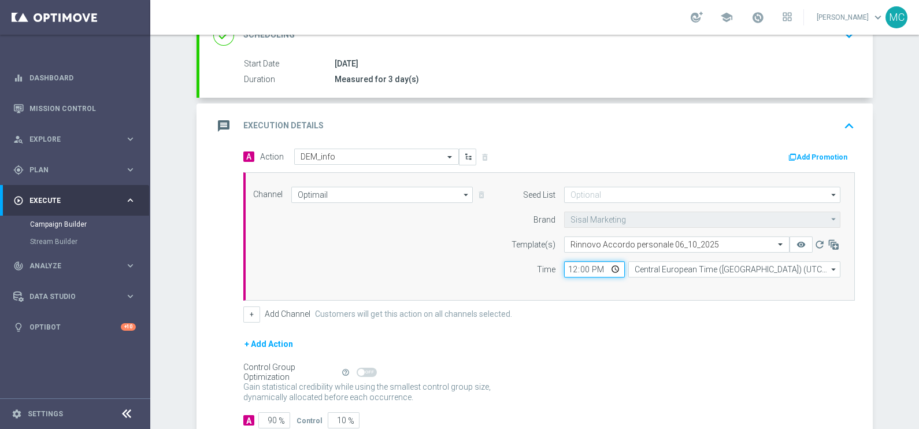
click at [564, 264] on input "12:00" at bounding box center [594, 269] width 61 height 16
click at [567, 266] on input "12:00" at bounding box center [594, 269] width 61 height 16
type input "15:00"
click at [623, 337] on div "+ Add Action" at bounding box center [549, 351] width 612 height 29
drag, startPoint x: 265, startPoint y: 416, endPoint x: 278, endPoint y: 397, distance: 22.9
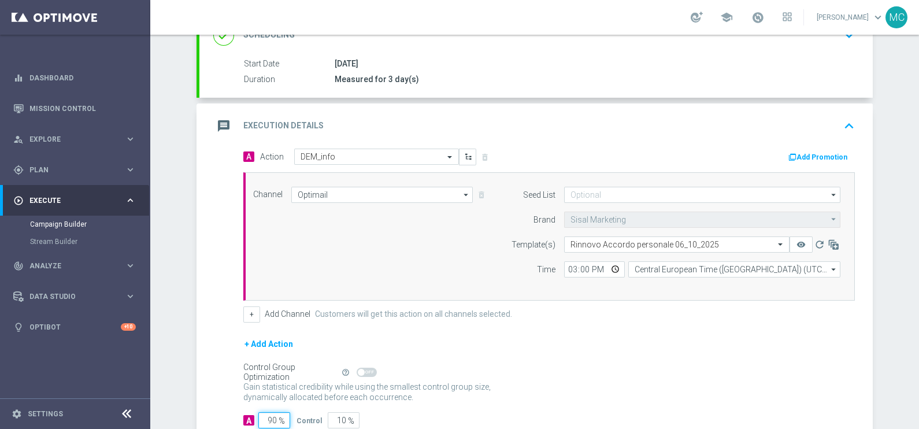
click at [286, 412] on div "A 90 %" at bounding box center [269, 420] width 53 height 16
type input "1"
type input "99"
type input "10"
type input "90"
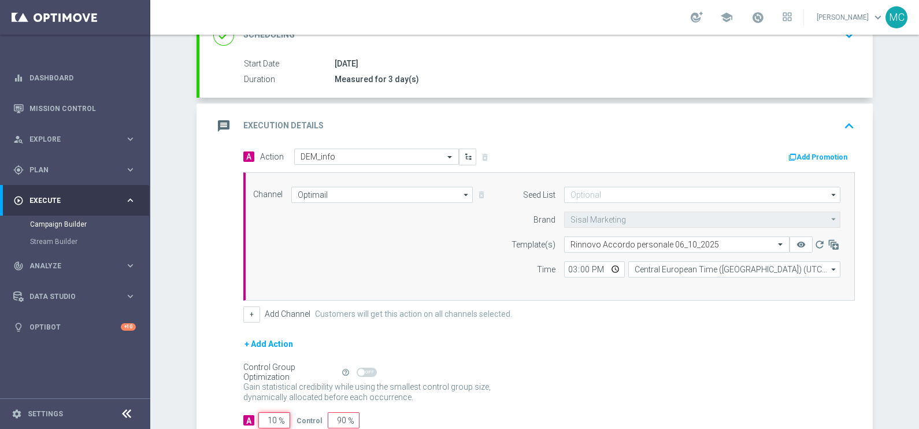
type input "100"
type input "0"
type input "100"
drag, startPoint x: 560, startPoint y: 365, endPoint x: 571, endPoint y: 360, distance: 12.7
click at [562, 366] on div "Control Group Optimization Self Optimizing Campaign help_outline" at bounding box center [549, 372] width 612 height 13
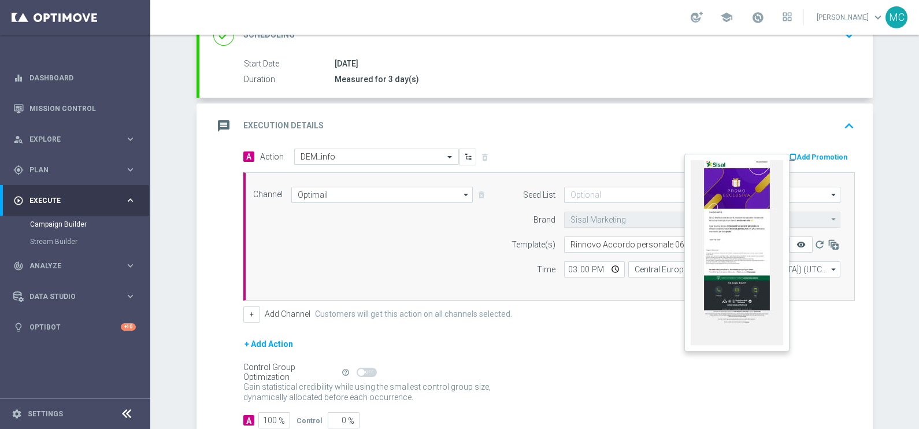
click at [798, 242] on icon "remove_red_eye" at bounding box center [801, 244] width 9 height 9
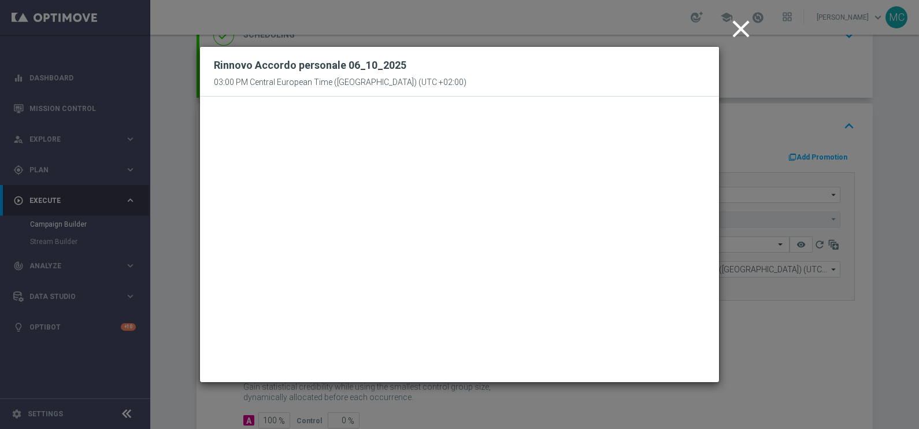
click at [747, 23] on icon "close" at bounding box center [741, 28] width 29 height 29
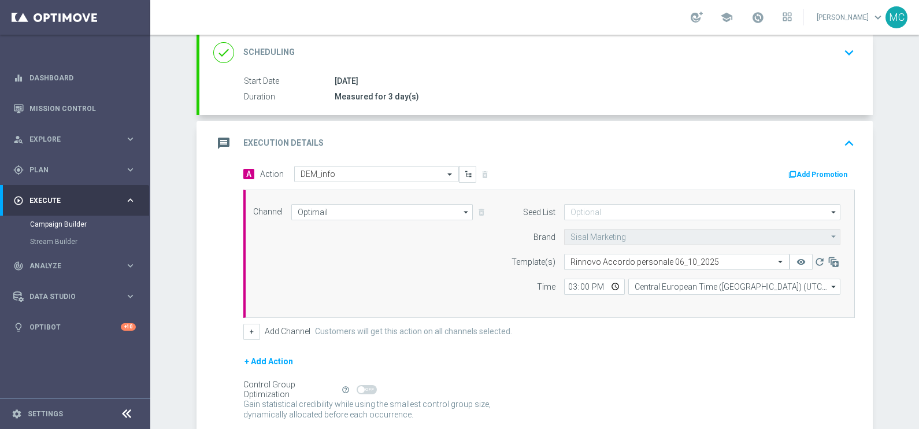
scroll to position [250, 0]
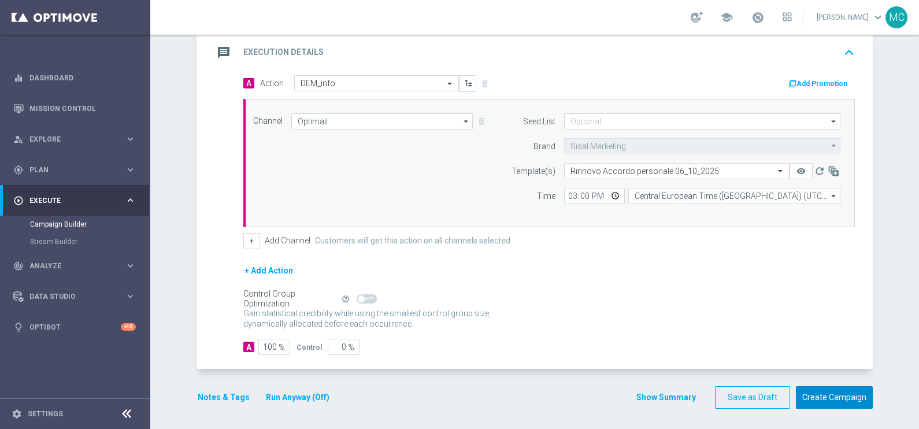
click at [819, 391] on button "Create Campaign" at bounding box center [834, 397] width 77 height 23
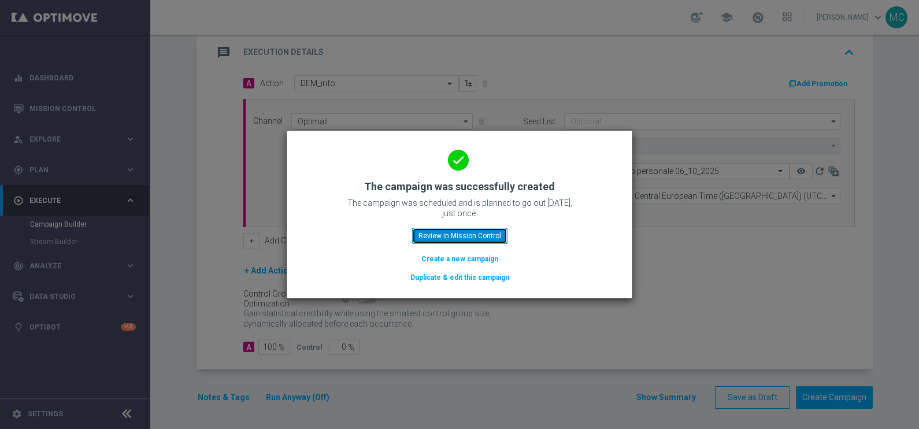
click at [476, 230] on button "Review in Mission Control" at bounding box center [459, 236] width 95 height 16
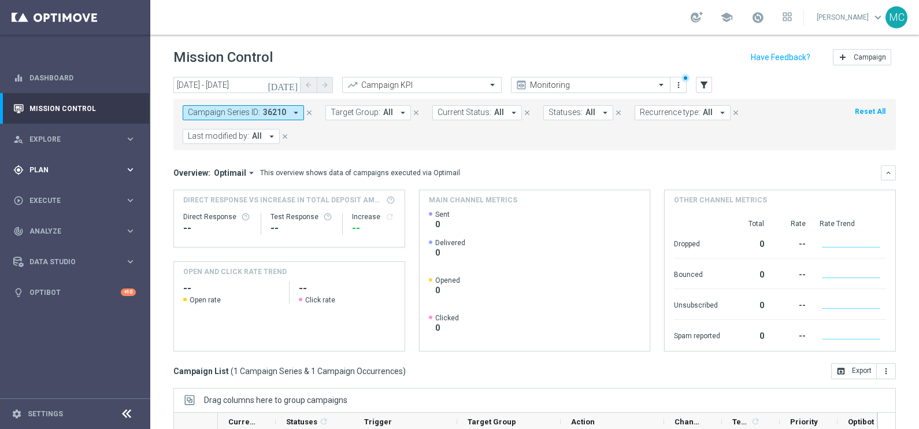
click at [125, 168] on icon "keyboard_arrow_right" at bounding box center [130, 169] width 11 height 11
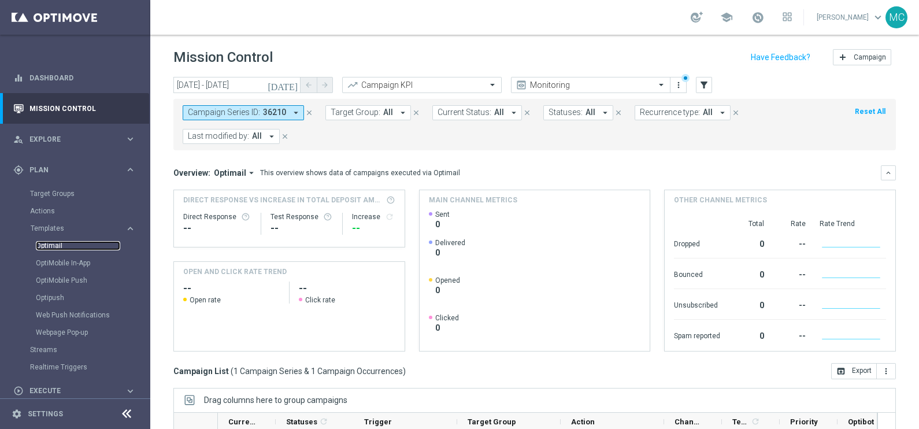
click at [57, 243] on link "Optimail" at bounding box center [78, 245] width 84 height 9
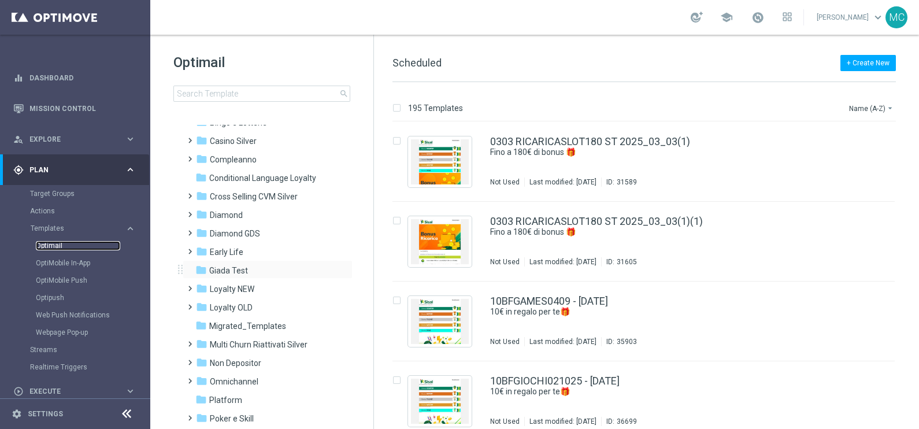
scroll to position [72, 0]
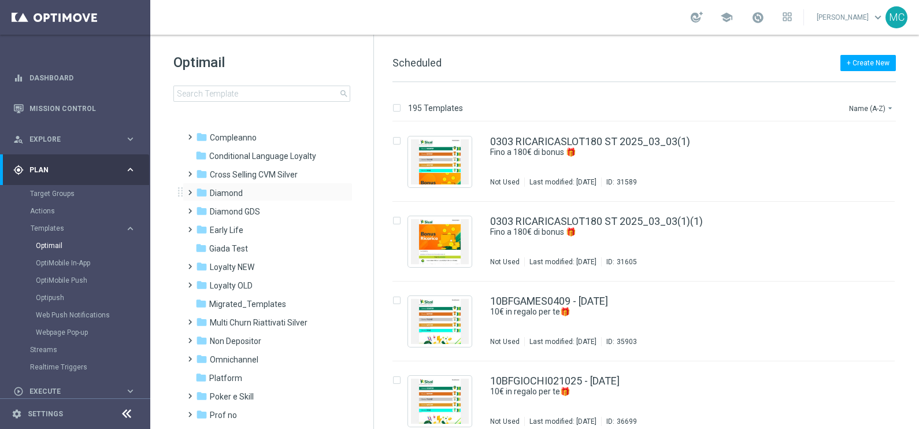
click at [191, 190] on span at bounding box center [188, 187] width 5 height 5
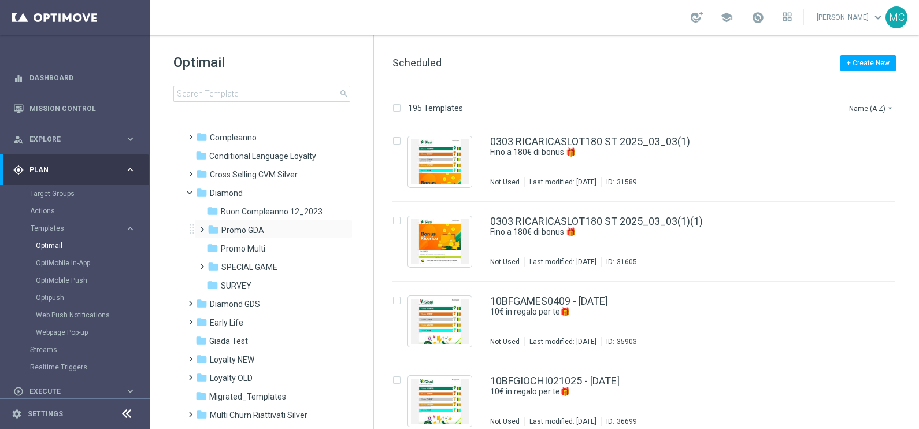
click at [202, 224] on span at bounding box center [199, 224] width 5 height 5
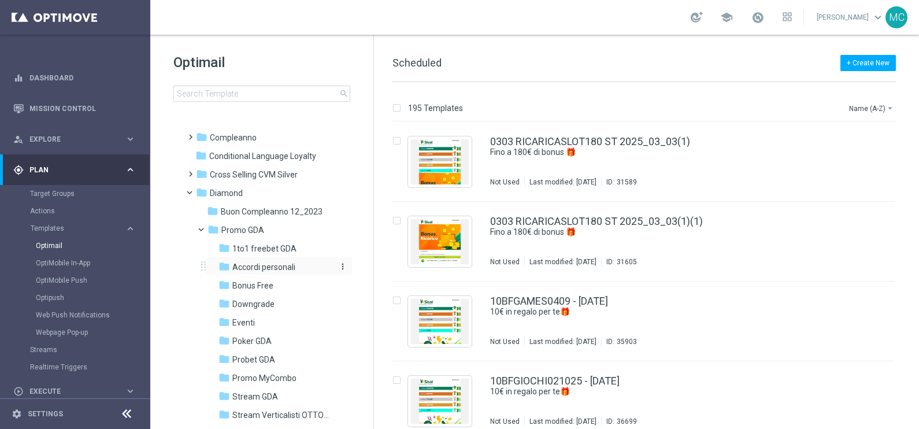
click at [260, 264] on span "Accordi personali" at bounding box center [263, 267] width 63 height 10
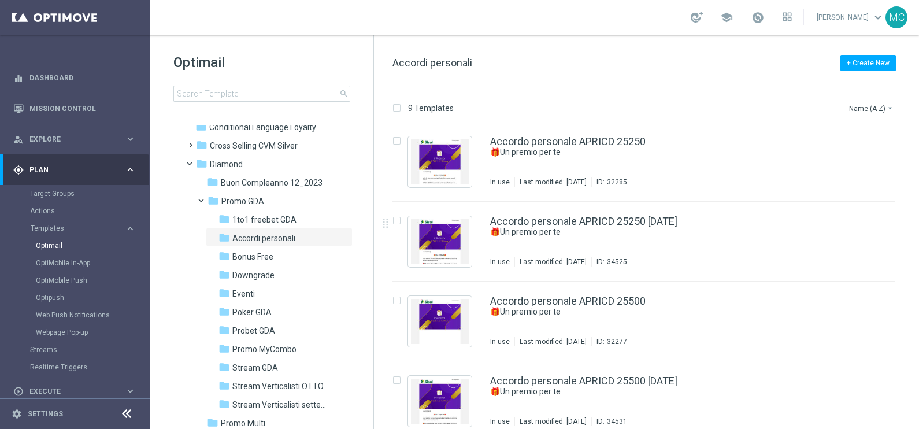
scroll to position [144, 0]
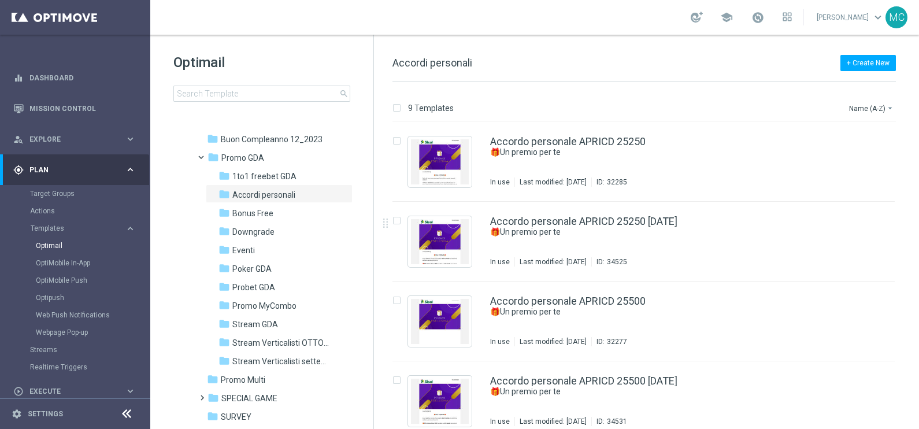
click at [286, 341] on span "Stream Verticalisti OTTOBRE" at bounding box center [282, 343] width 100 height 10
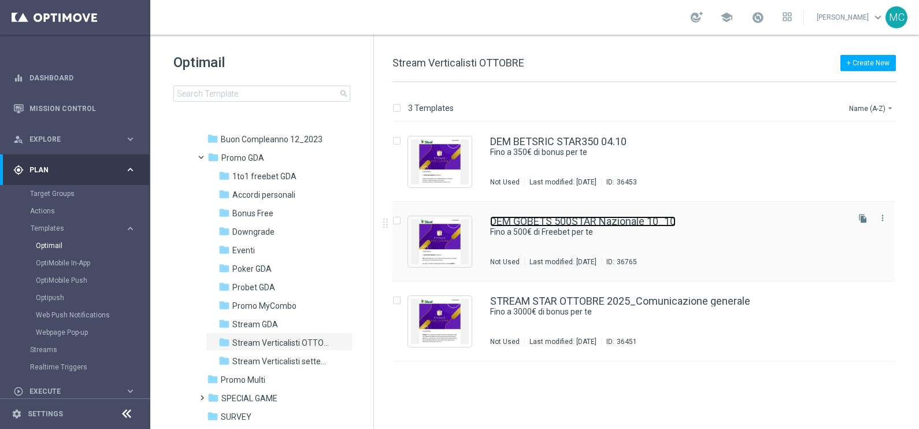
click at [627, 223] on link "DEM GOBETS 500STAR Nazionale 10_10" at bounding box center [583, 221] width 186 height 10
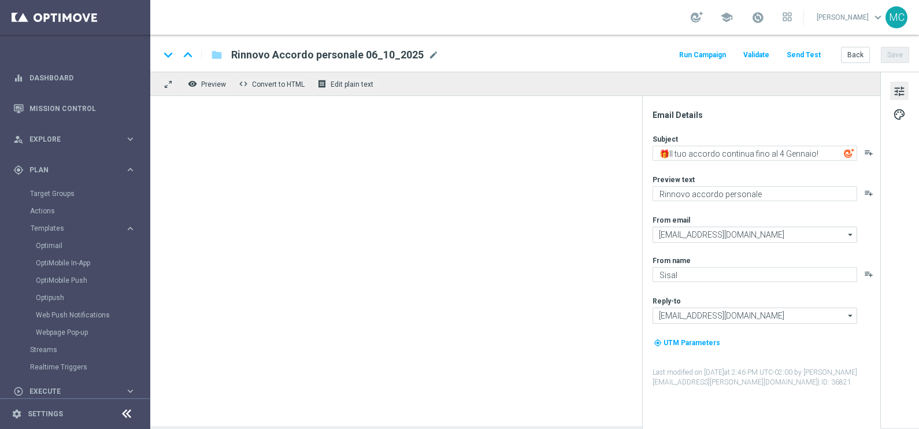
type textarea "Fino a 500€ di Freebet per te"
type textarea "🏆 Un mese da campione. Solo su SISAL."
type input "[EMAIL_ADDRESS][DOMAIN_NAME]"
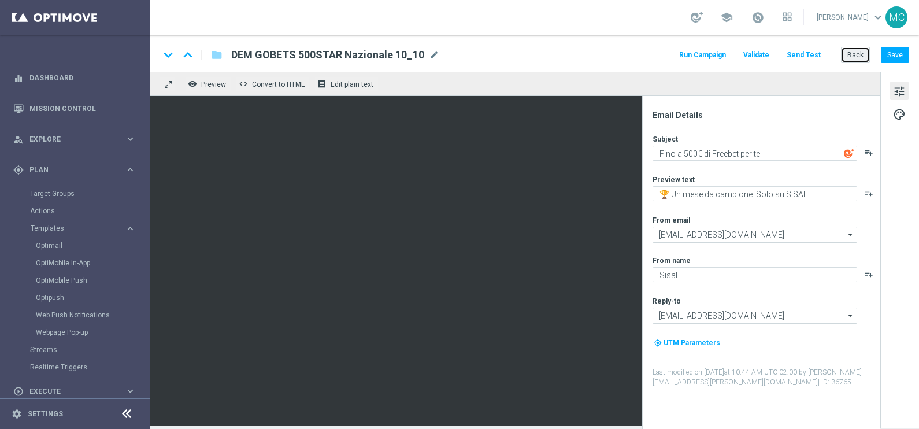
click at [857, 50] on button "Back" at bounding box center [855, 55] width 29 height 16
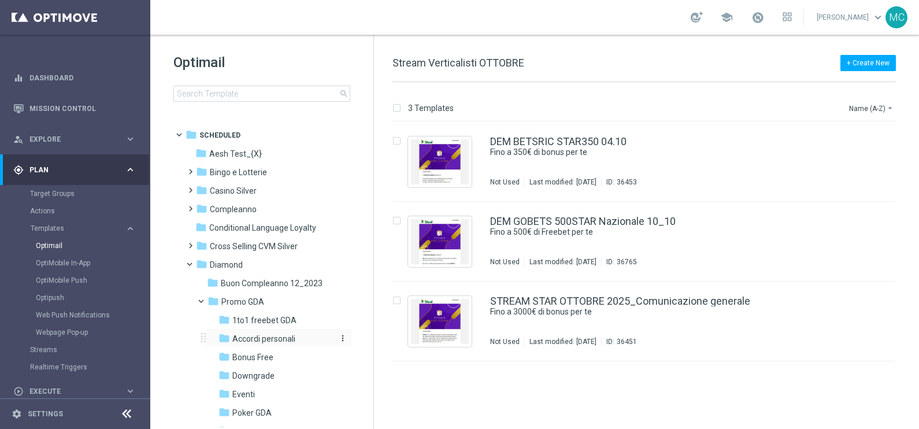
click at [260, 336] on span "Accordi personali" at bounding box center [263, 339] width 63 height 10
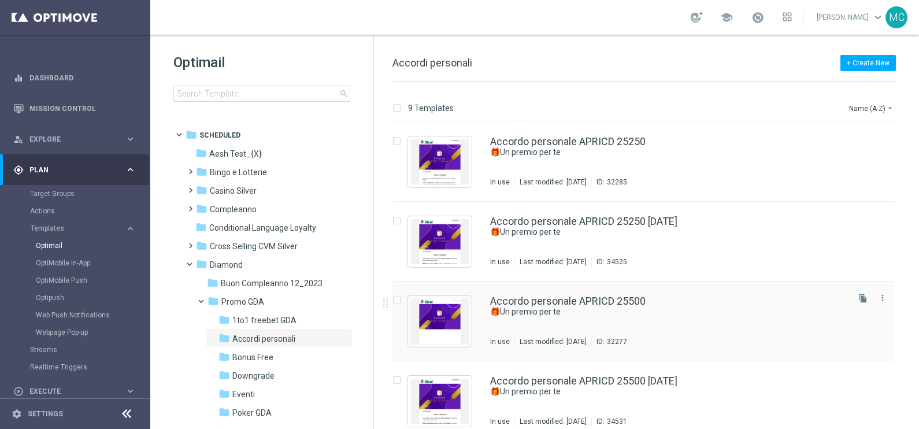
scroll to position [72, 0]
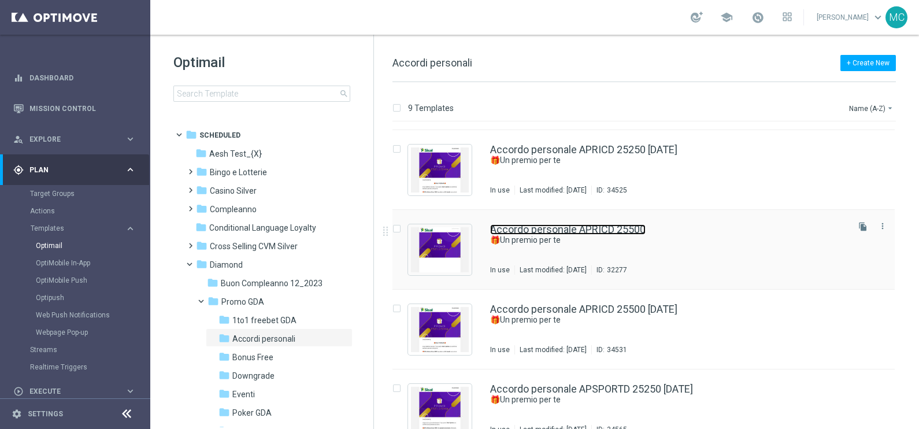
drag, startPoint x: 594, startPoint y: 225, endPoint x: 652, endPoint y: 224, distance: 58.4
click at [594, 225] on link "Accordo personale APRICD 25500" at bounding box center [568, 229] width 156 height 10
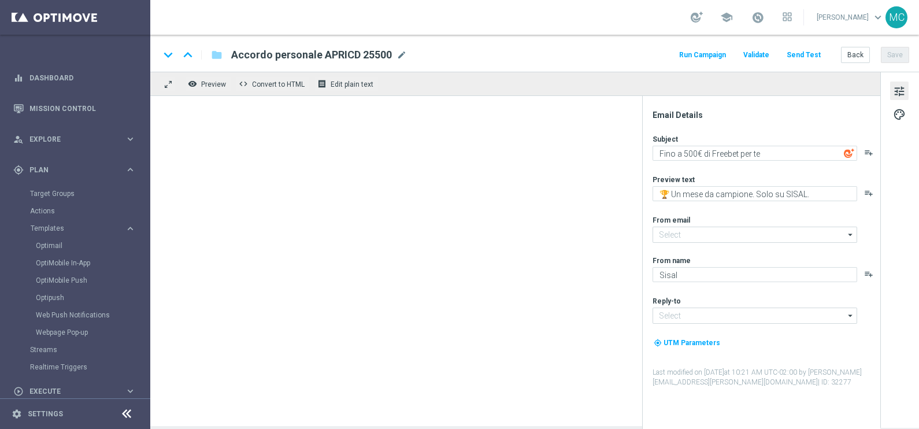
type textarea "🎁Un premio per te"
type textarea "Un accordo personale per la tua fedeltà!"
type input "[EMAIL_ADDRESS][DOMAIN_NAME]"
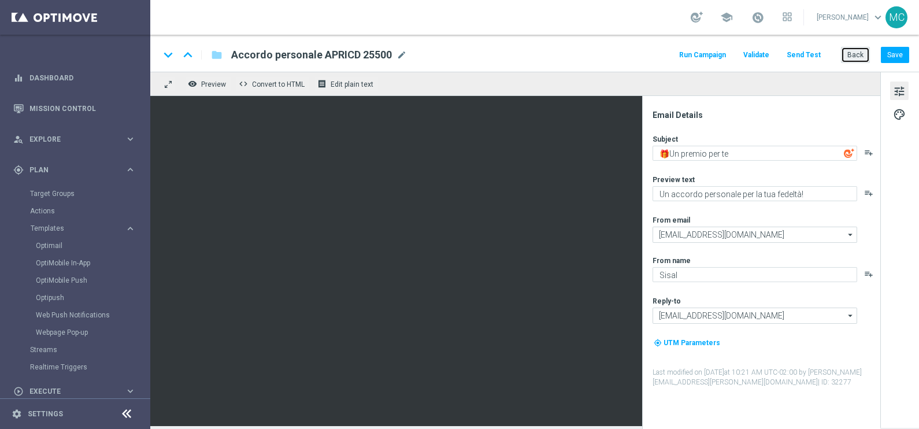
click at [858, 54] on button "Back" at bounding box center [855, 55] width 29 height 16
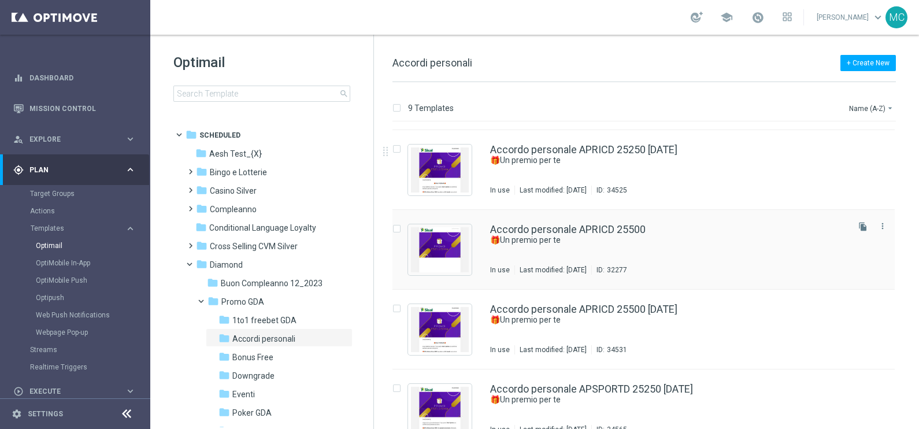
scroll to position [144, 0]
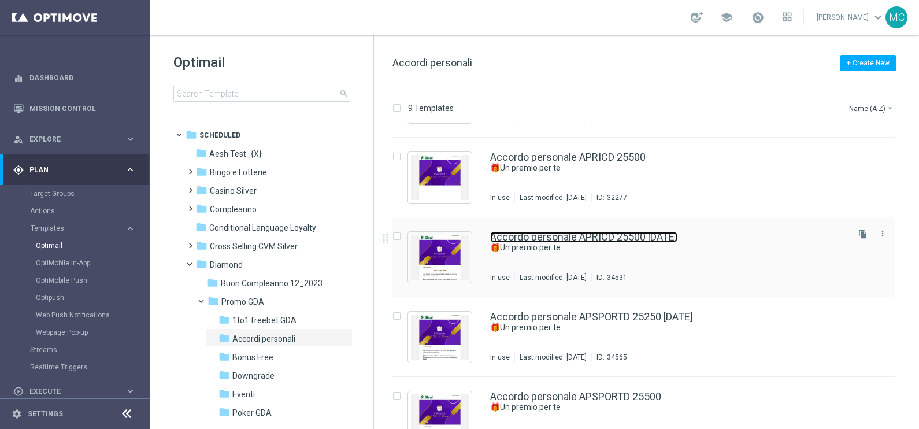
click at [615, 233] on link "Accordo personale APRICD 25500 [DATE]" at bounding box center [583, 237] width 187 height 10
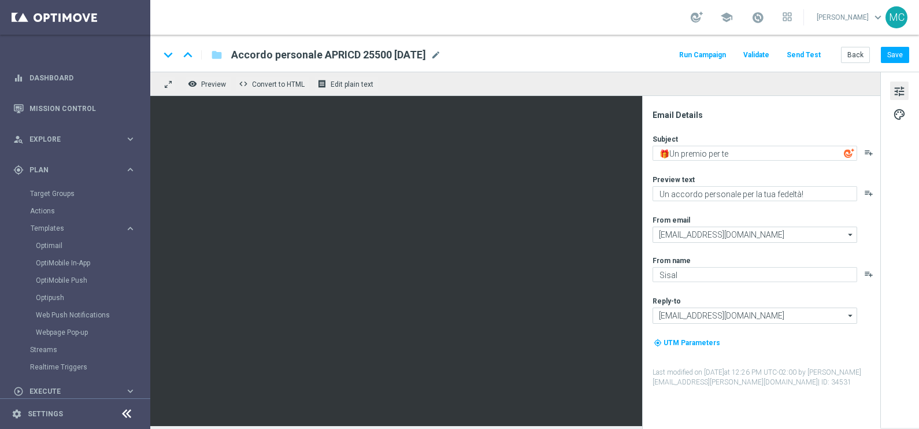
click at [697, 47] on button "Run Campaign" at bounding box center [703, 55] width 50 height 16
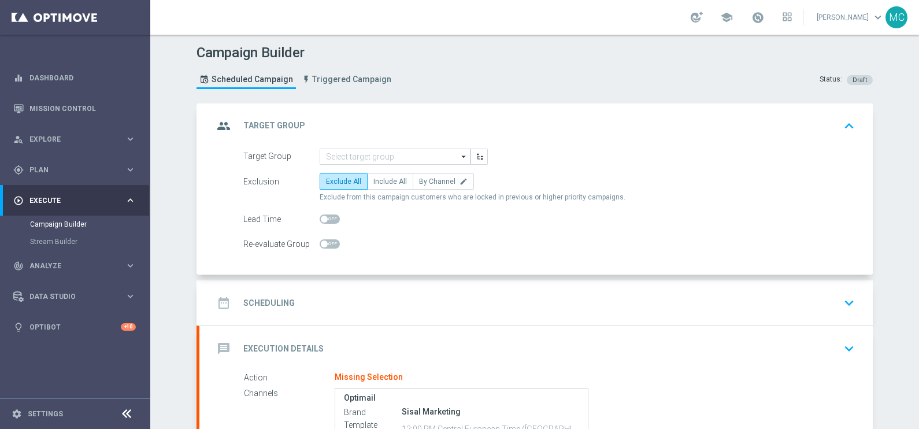
click at [460, 153] on icon "arrow_drop_down" at bounding box center [464, 156] width 12 height 15
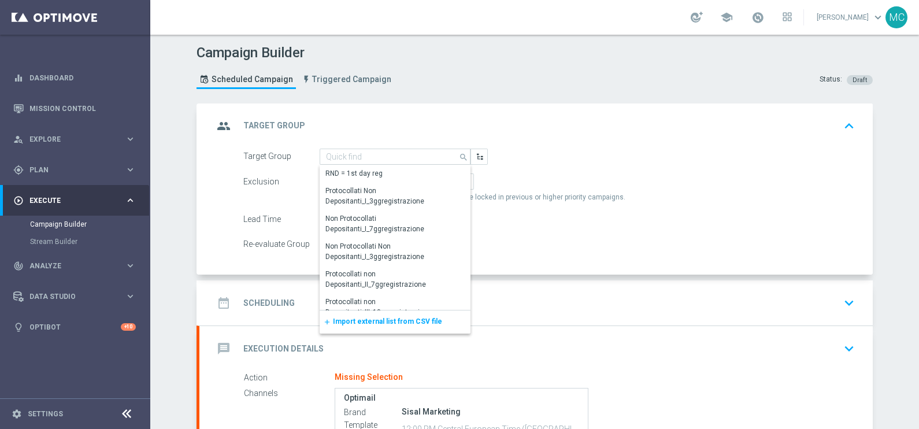
click at [396, 318] on span "Import external list from CSV file" at bounding box center [387, 321] width 109 height 8
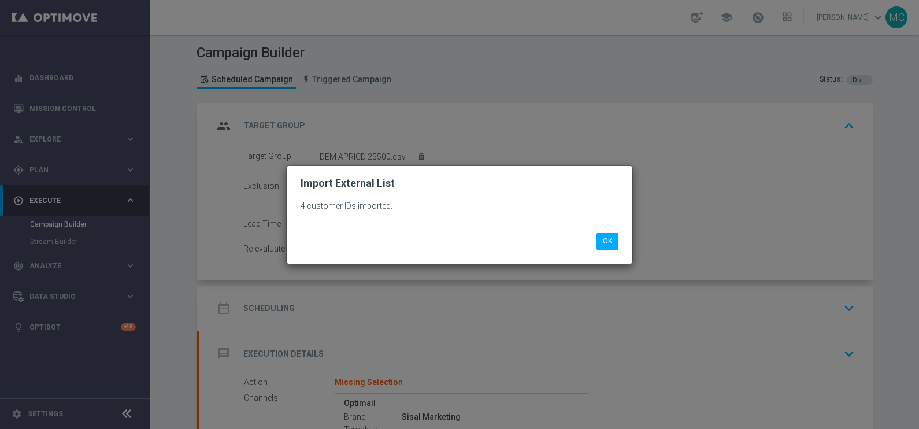
click at [374, 182] on h2 "Import External List" at bounding box center [348, 183] width 94 height 12
click at [615, 241] on button "OK" at bounding box center [608, 241] width 22 height 16
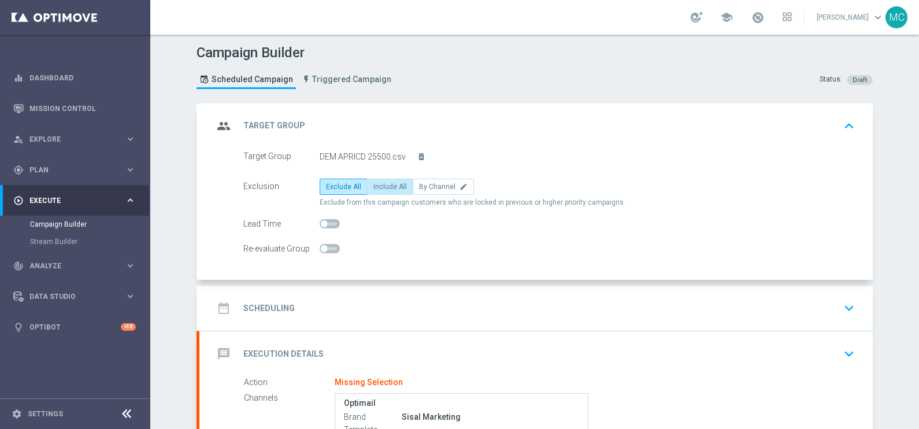
click at [388, 185] on span "Include All" at bounding box center [390, 187] width 34 height 8
click at [381, 185] on input "Include All" at bounding box center [377, 189] width 8 height 8
radio input "true"
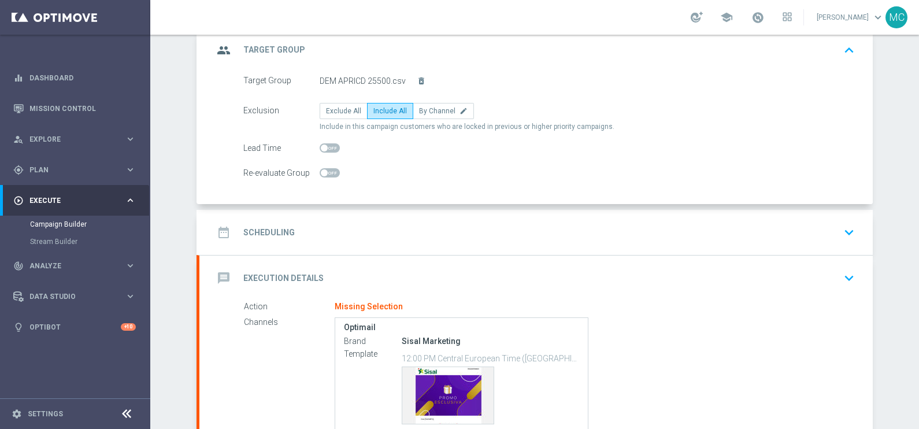
scroll to position [144, 0]
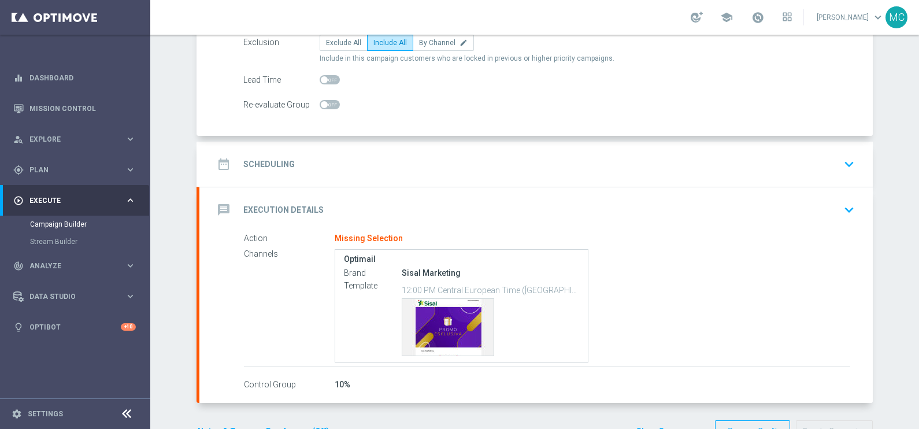
click at [845, 158] on icon "keyboard_arrow_down" at bounding box center [849, 164] width 17 height 17
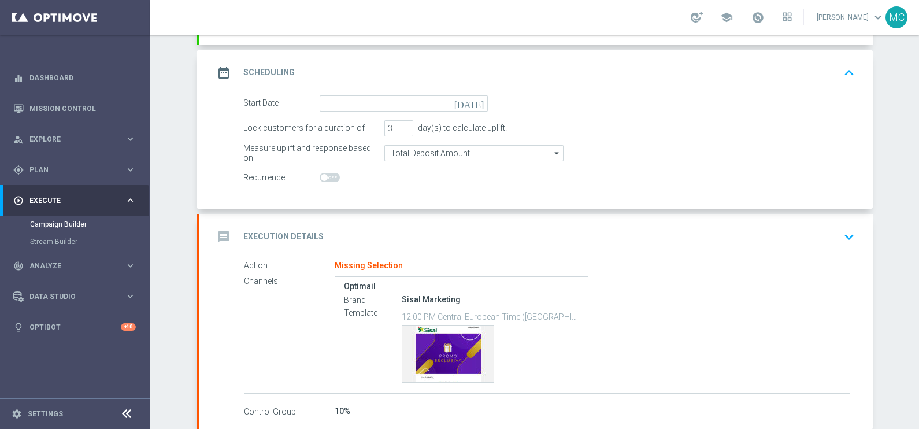
click at [473, 101] on icon "[DATE]" at bounding box center [471, 101] width 34 height 13
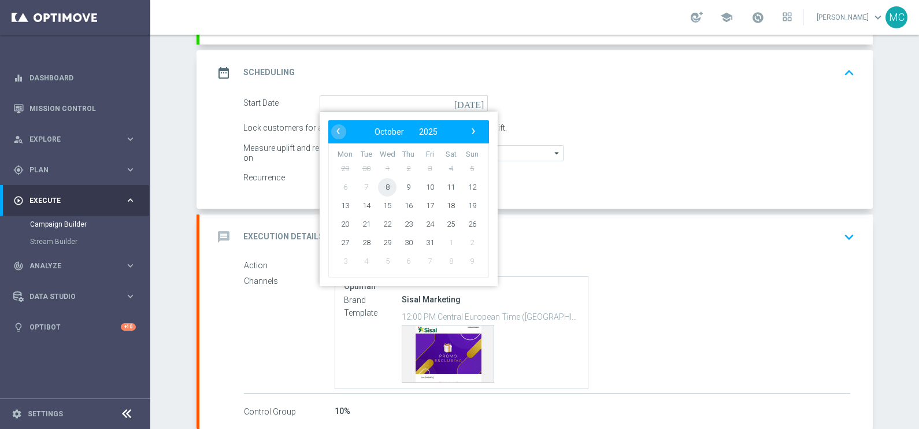
click at [378, 183] on span "8" at bounding box center [387, 186] width 19 height 19
type input "[DATE]"
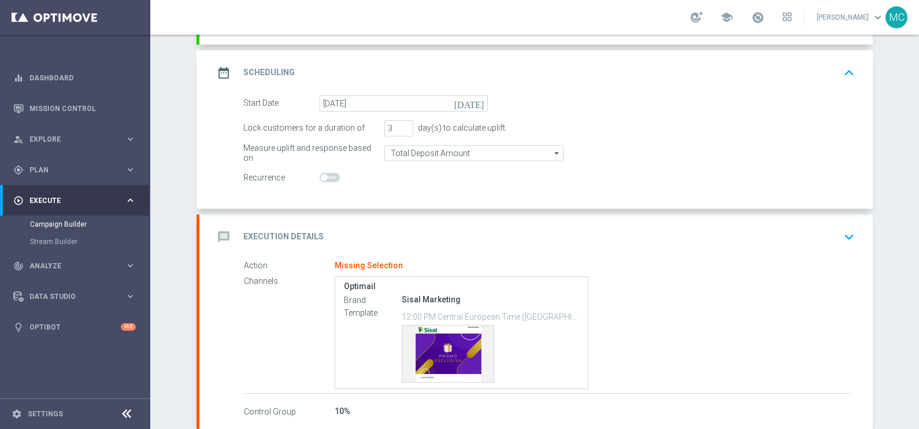
click at [847, 235] on icon "keyboard_arrow_down" at bounding box center [849, 236] width 17 height 17
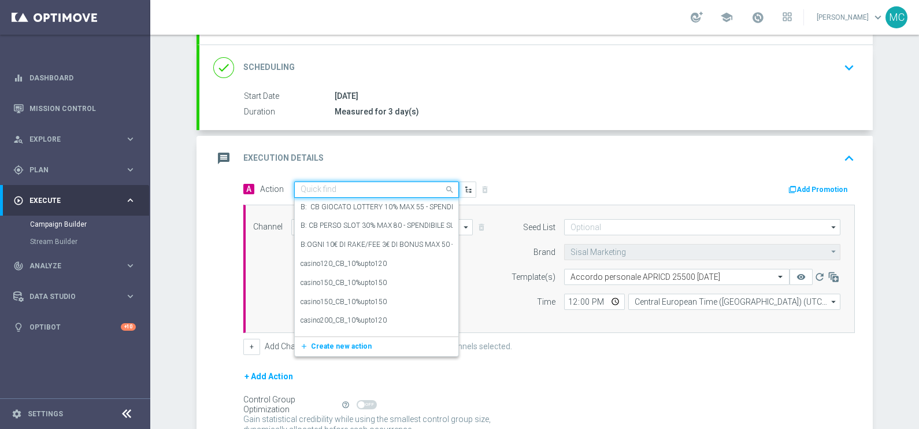
click at [445, 182] on div "Quick find" at bounding box center [376, 190] width 165 height 16
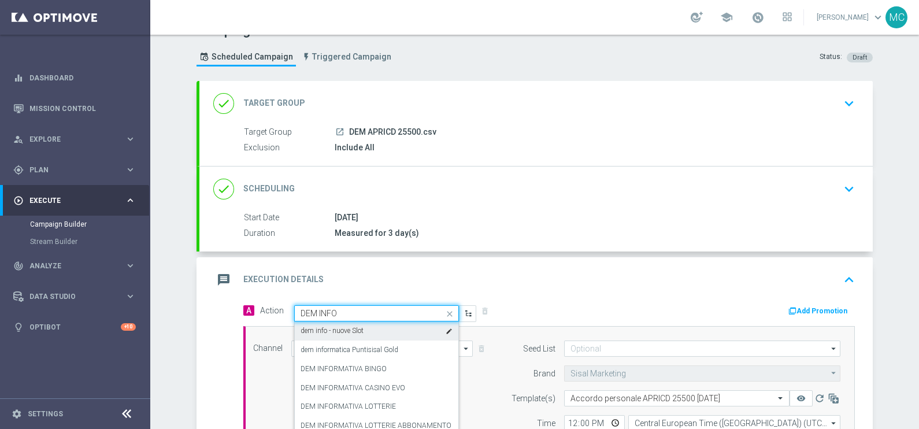
scroll to position [0, 0]
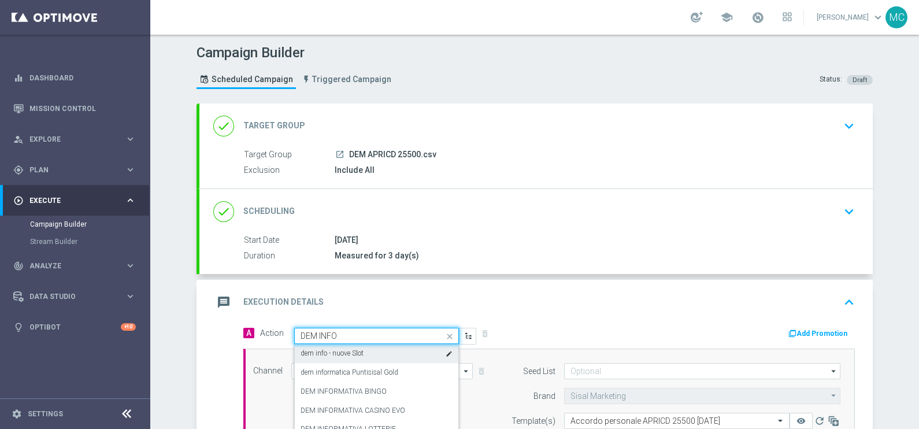
drag, startPoint x: 299, startPoint y: 332, endPoint x: 286, endPoint y: 319, distance: 19.6
click at [286, 332] on span "Action Quick find DEM INFO dem info - nuove Slot edit dem informatica Puntisisa…" at bounding box center [368, 336] width 216 height 16
type input "N"
type input "INFO"
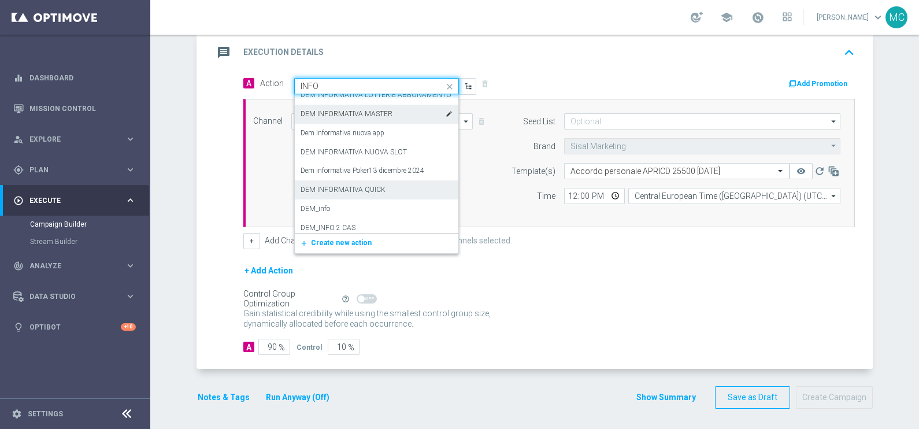
scroll to position [434, 0]
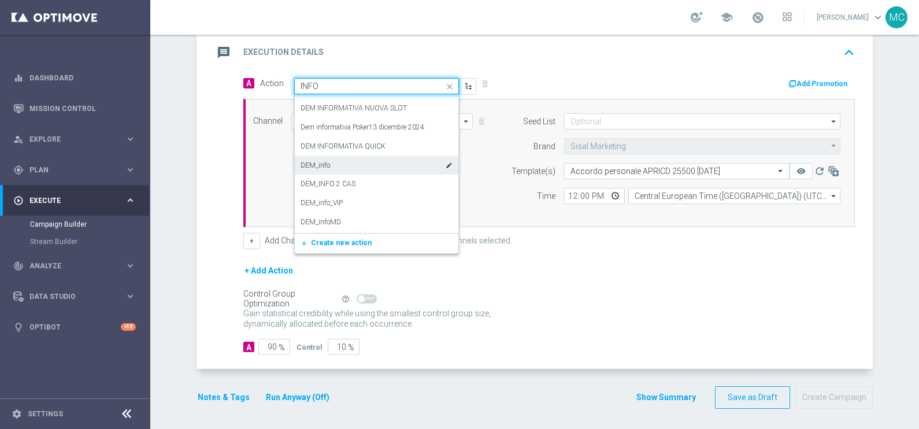
click at [343, 165] on div "DEM_info edit" at bounding box center [377, 165] width 152 height 19
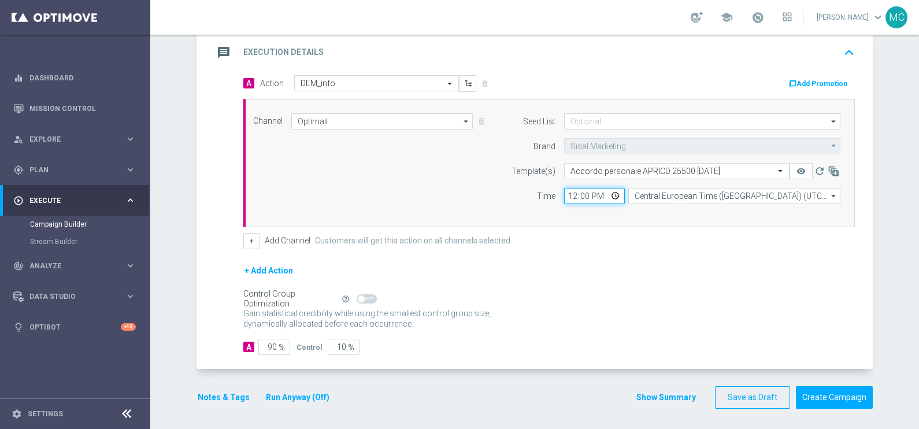
click at [567, 195] on input "12:00" at bounding box center [594, 196] width 61 height 16
type input "15:15"
click at [701, 258] on form "A Action Select action DEM_info delete_forever Add Promotion Channel Optimail O…" at bounding box center [549, 215] width 612 height 280
drag, startPoint x: 257, startPoint y: 344, endPoint x: 295, endPoint y: 327, distance: 41.4
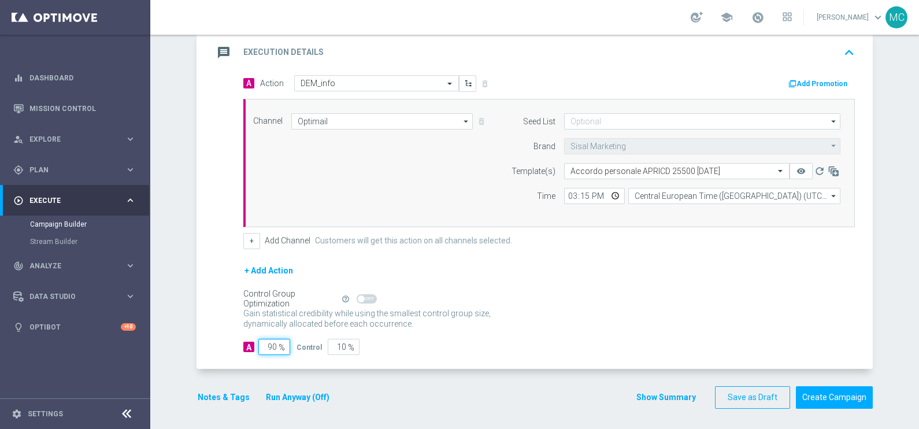
click at [283, 339] on input "90" at bounding box center [274, 347] width 32 height 16
type input "1"
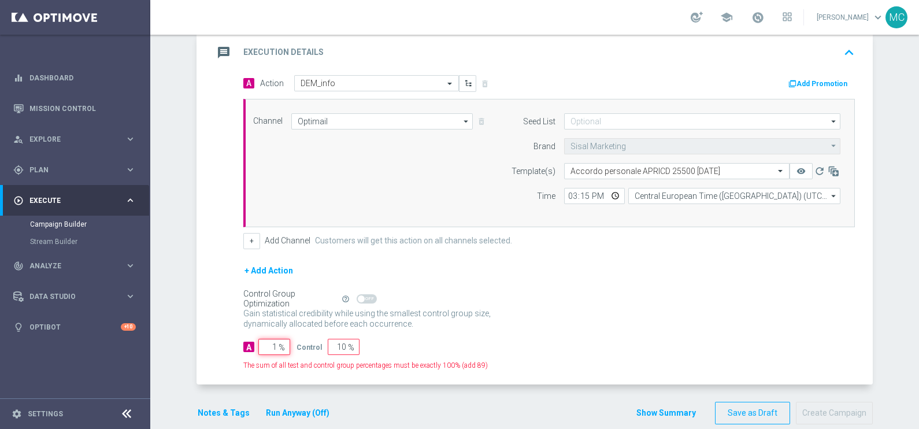
type input "99"
type input "10"
type input "90"
type input "100"
type input "0"
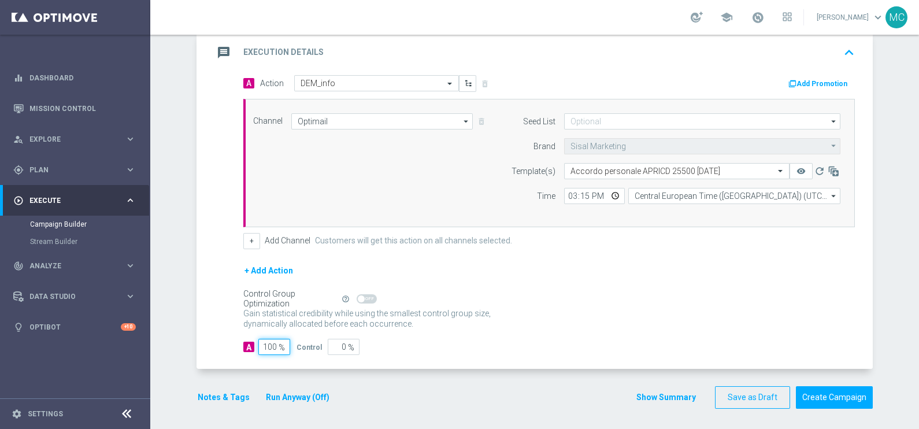
type input "100"
click at [663, 301] on div "Control Group Optimization Self Optimizing Campaign help_outline" at bounding box center [549, 299] width 612 height 13
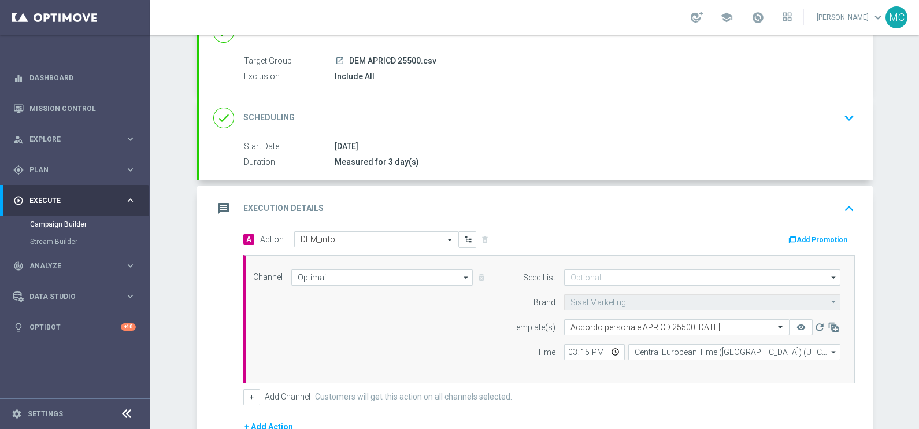
scroll to position [144, 0]
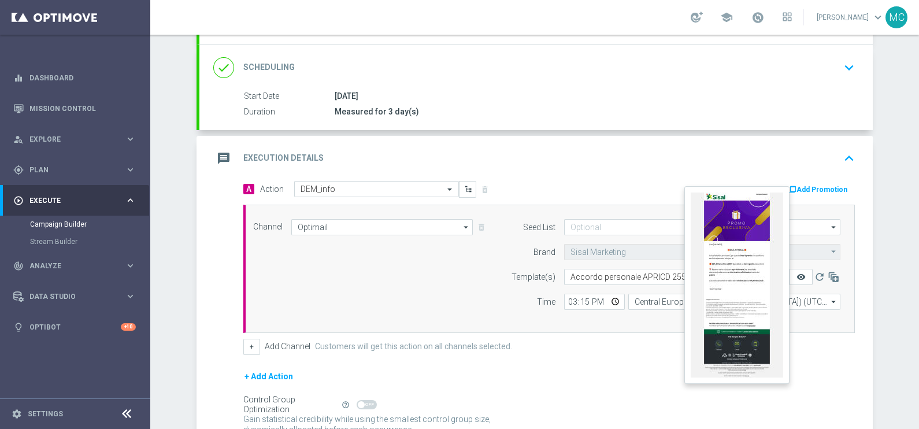
click at [797, 272] on icon "remove_red_eye" at bounding box center [801, 276] width 9 height 9
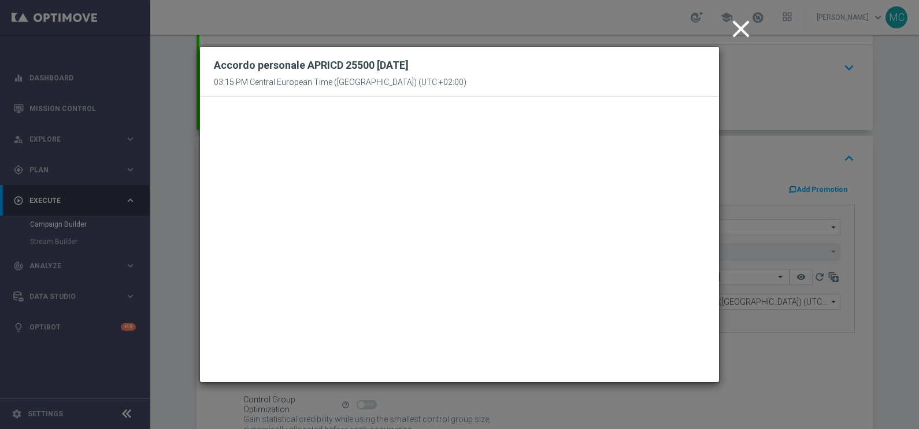
click at [745, 29] on icon "close" at bounding box center [741, 28] width 29 height 29
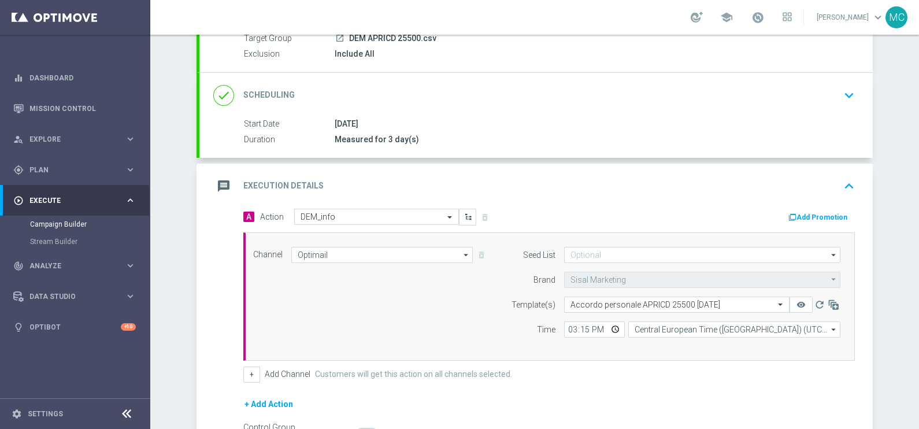
scroll to position [0, 0]
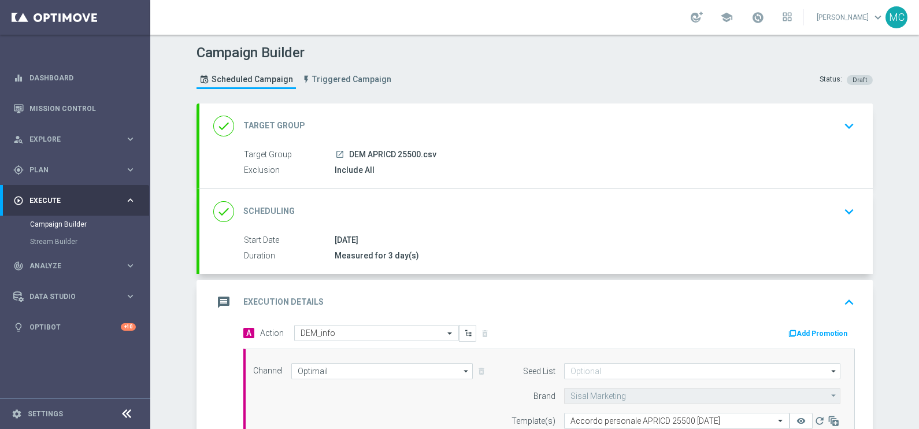
click at [847, 299] on icon "keyboard_arrow_up" at bounding box center [849, 302] width 17 height 17
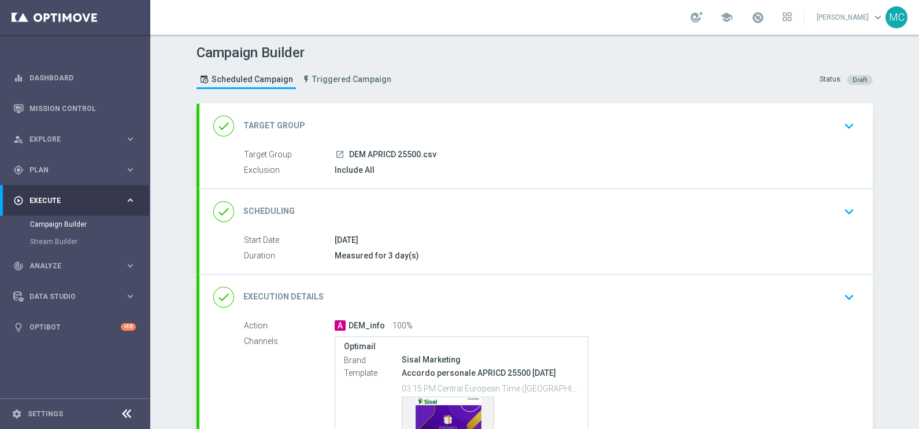
scroll to position [132, 0]
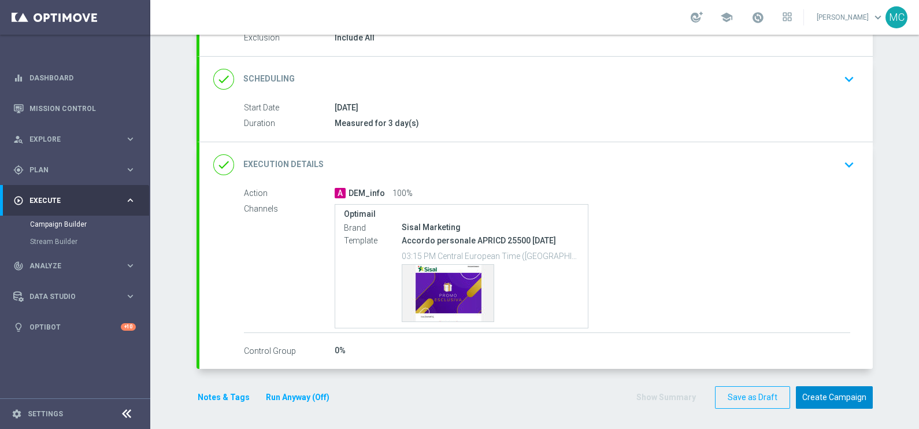
click at [823, 394] on button "Create Campaign" at bounding box center [834, 397] width 77 height 23
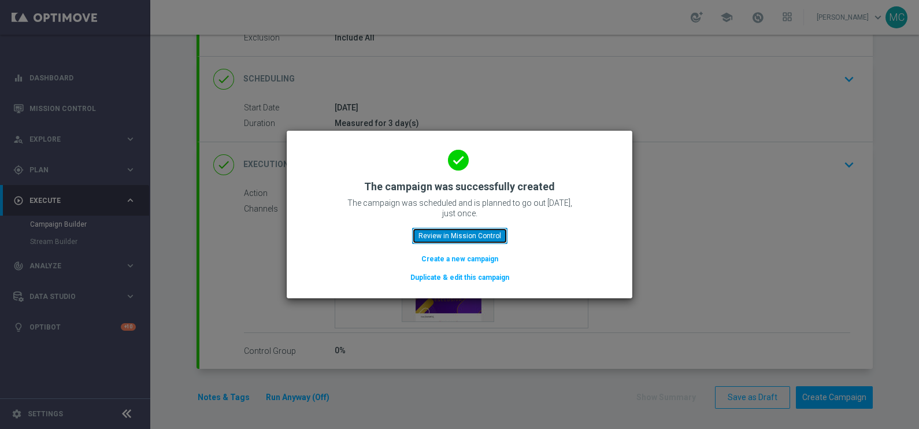
click at [473, 232] on button "Review in Mission Control" at bounding box center [459, 236] width 95 height 16
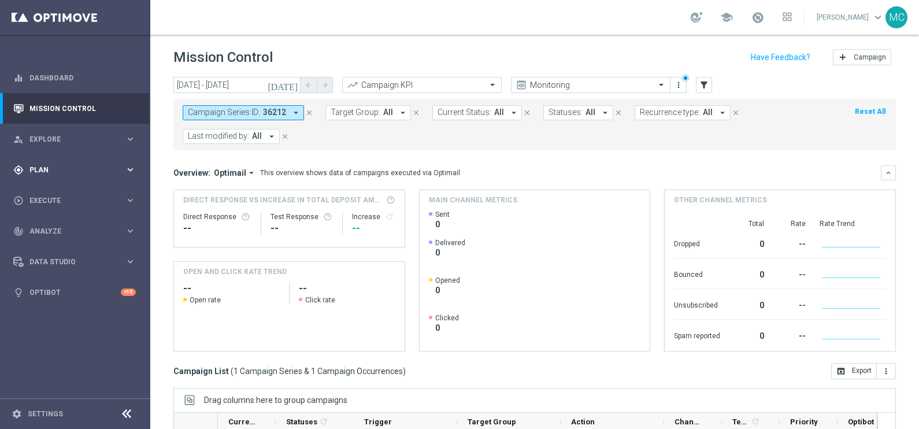
click at [127, 172] on icon "keyboard_arrow_right" at bounding box center [130, 169] width 11 height 11
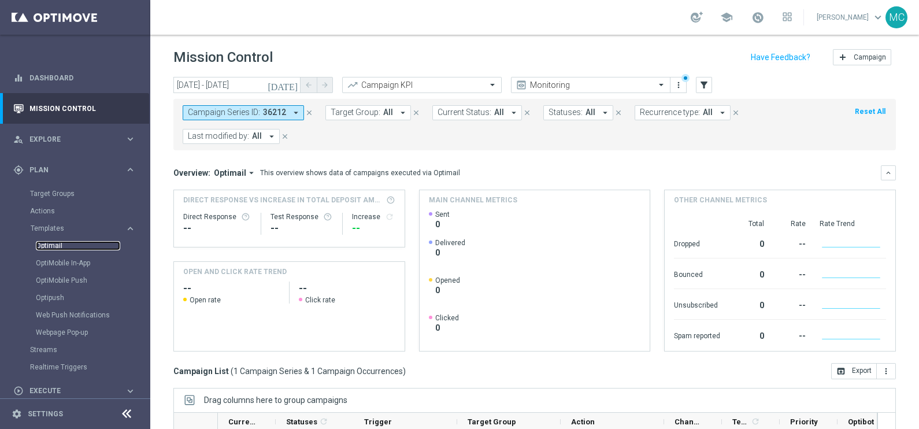
click at [52, 245] on link "Optimail" at bounding box center [78, 245] width 84 height 9
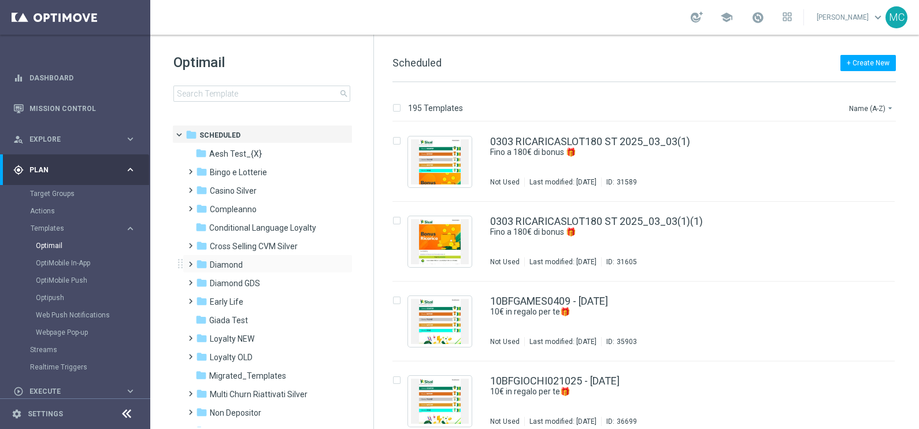
click at [191, 261] on span at bounding box center [188, 259] width 5 height 5
click at [202, 298] on span at bounding box center [199, 296] width 5 height 5
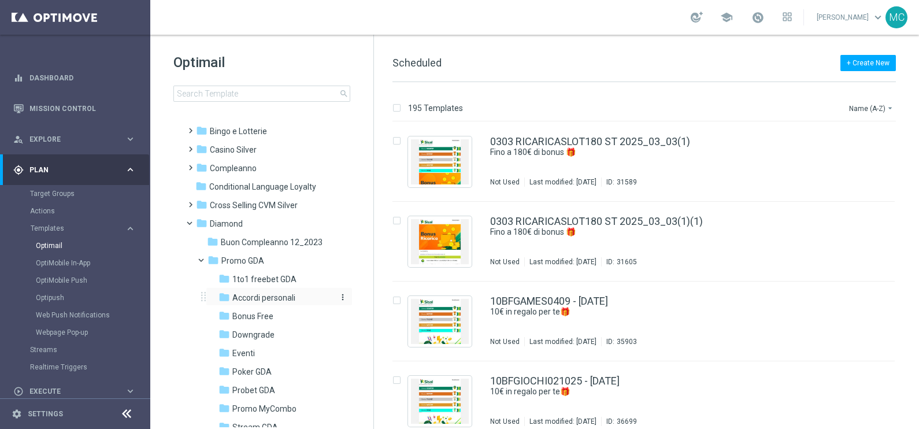
scroll to position [72, 0]
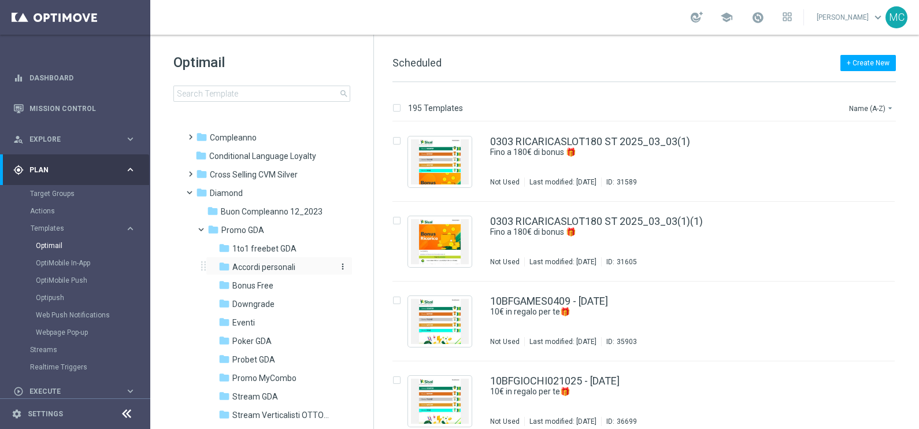
click at [258, 265] on span "Accordi personali" at bounding box center [263, 267] width 63 height 10
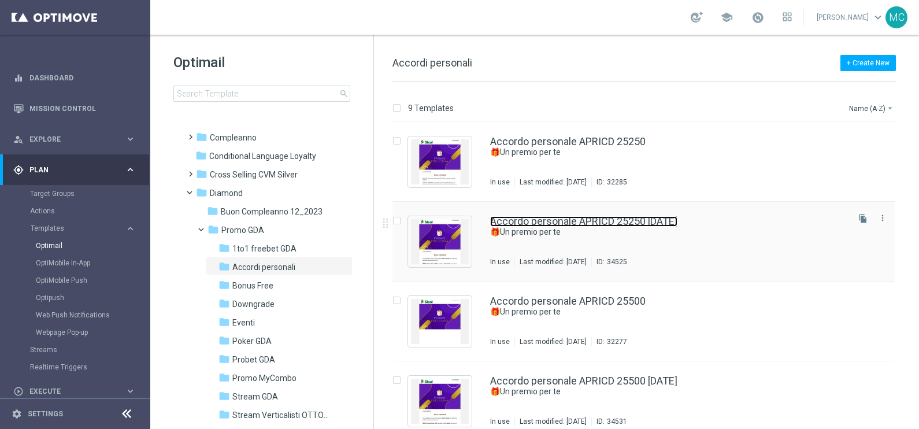
click at [628, 225] on link "Accordo personale APRICD 25250 [DATE]" at bounding box center [583, 221] width 187 height 10
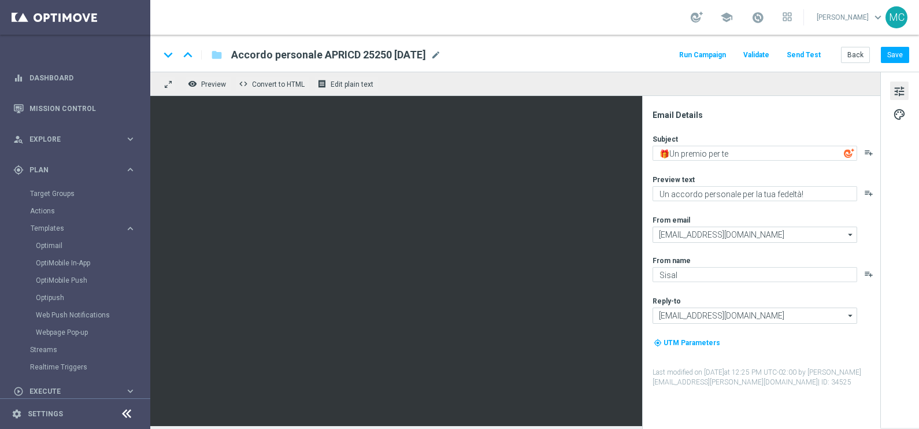
click at [711, 53] on button "Run Campaign" at bounding box center [703, 55] width 50 height 16
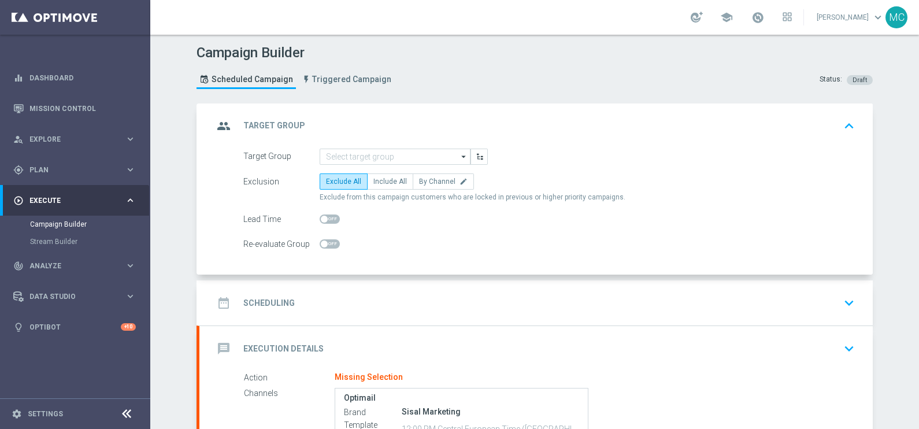
click at [462, 157] on icon "arrow_drop_down" at bounding box center [464, 156] width 12 height 15
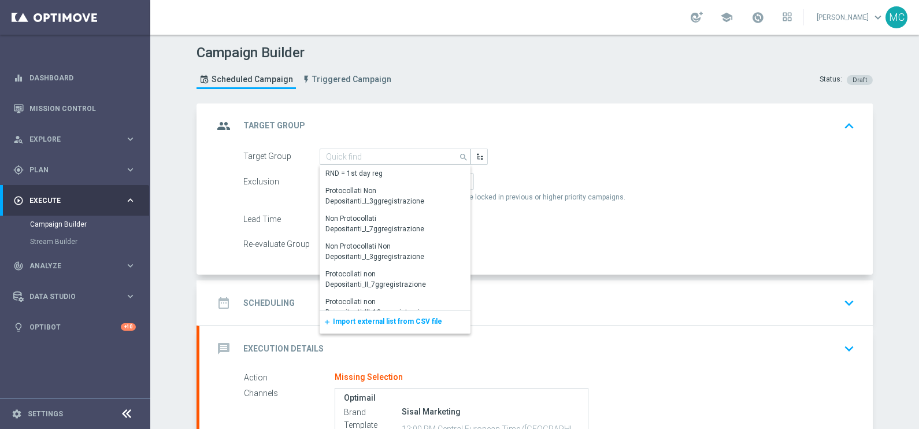
click at [386, 320] on span "Import external list from CSV file" at bounding box center [387, 321] width 109 height 8
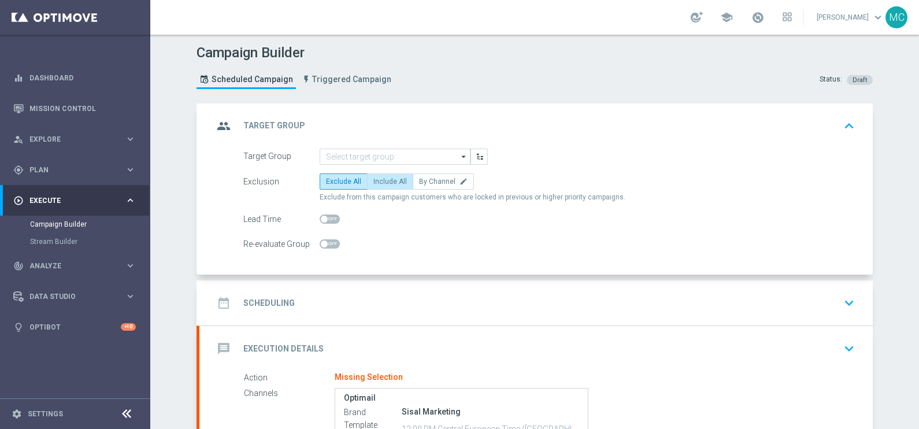
click at [376, 183] on span "Include All" at bounding box center [390, 181] width 34 height 8
click at [376, 183] on input "Include All" at bounding box center [377, 184] width 8 height 8
radio input "true"
click at [459, 156] on icon "arrow_drop_down" at bounding box center [464, 156] width 12 height 15
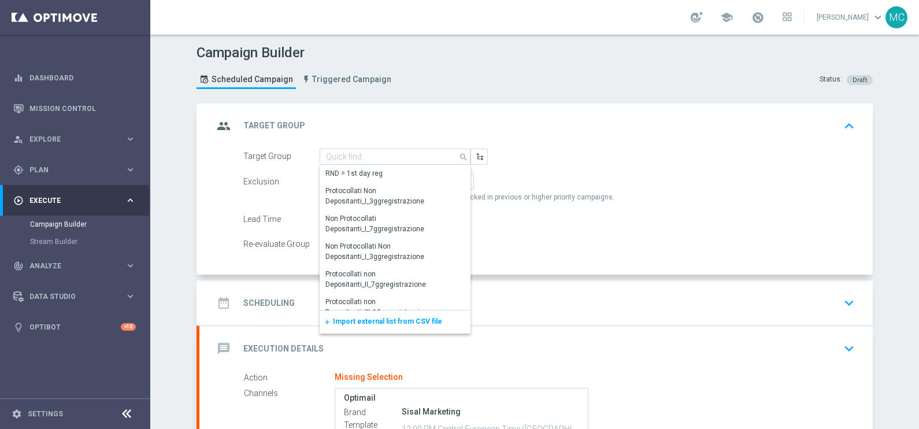
click at [379, 313] on div "add Import external list from CSV file" at bounding box center [395, 321] width 151 height 23
click at [404, 318] on span "Import external list from CSV file" at bounding box center [387, 321] width 109 height 8
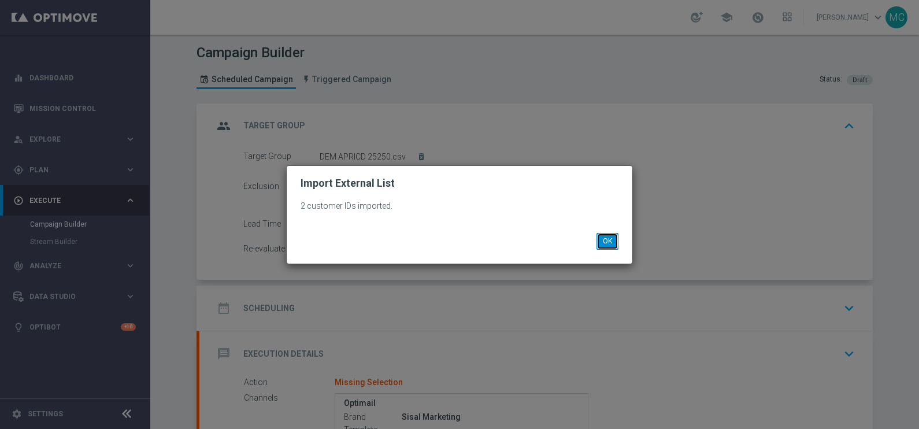
click at [605, 237] on button "OK" at bounding box center [608, 241] width 22 height 16
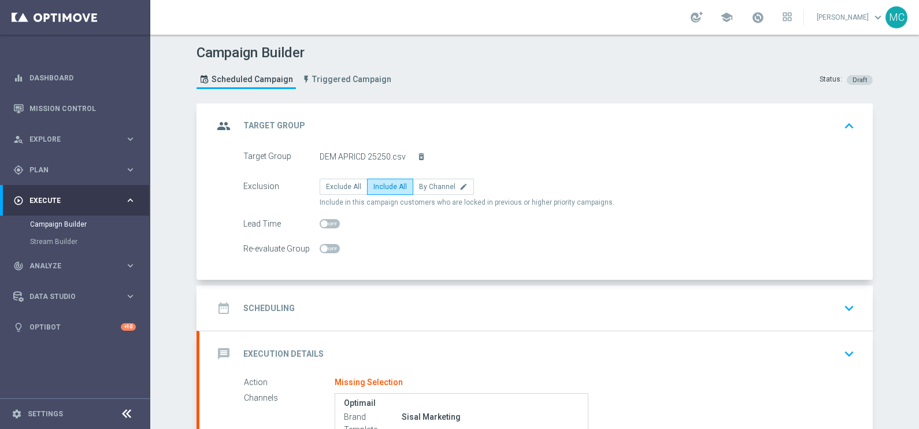
click at [841, 306] on icon "keyboard_arrow_down" at bounding box center [849, 307] width 17 height 17
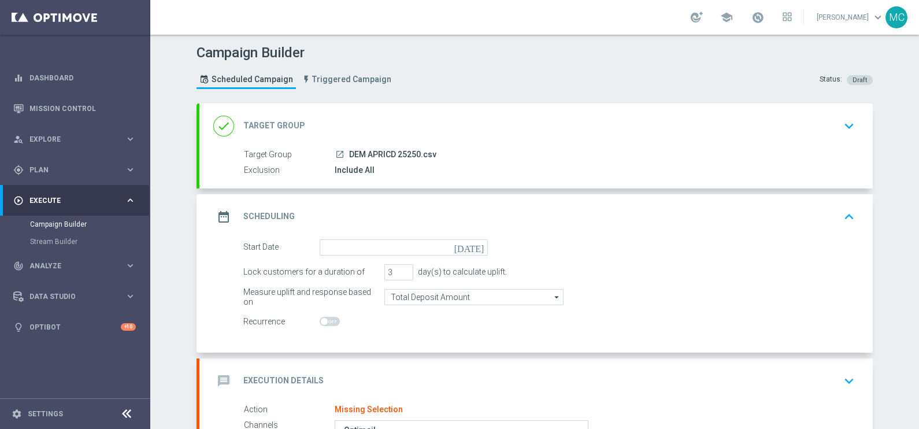
click at [469, 248] on icon "[DATE]" at bounding box center [471, 245] width 34 height 13
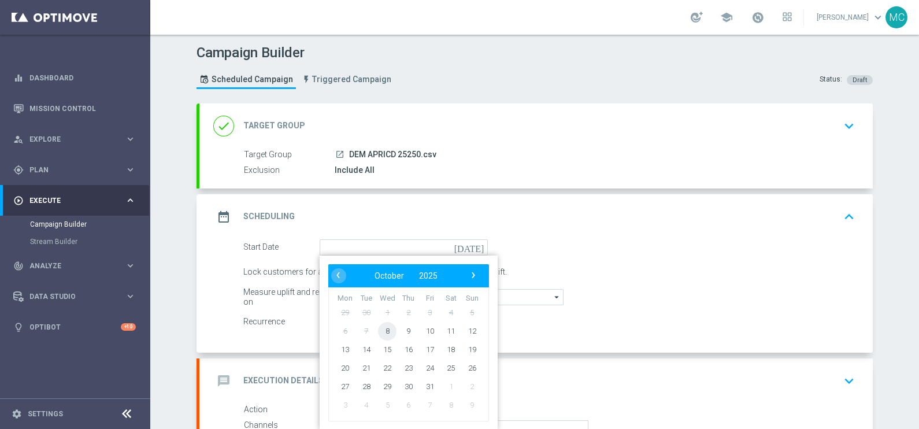
click at [380, 332] on span "8" at bounding box center [387, 330] width 19 height 19
type input "[DATE]"
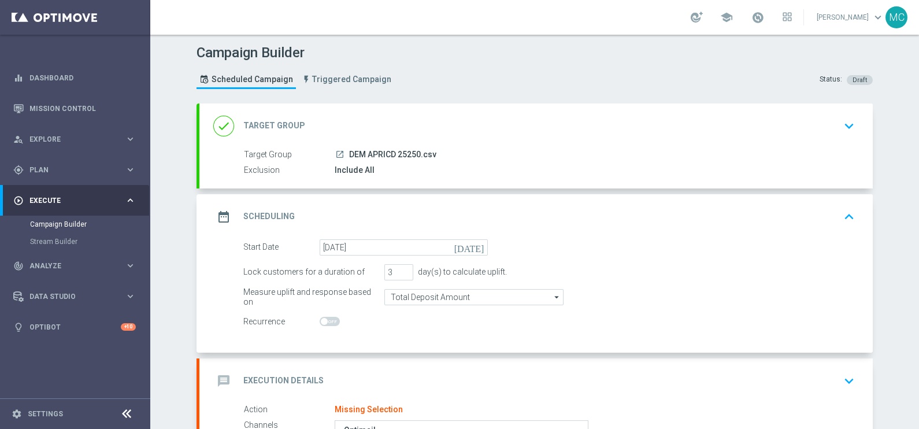
click at [792, 315] on div "Recurrence" at bounding box center [549, 322] width 629 height 16
click at [844, 219] on icon "keyboard_arrow_up" at bounding box center [849, 216] width 17 height 17
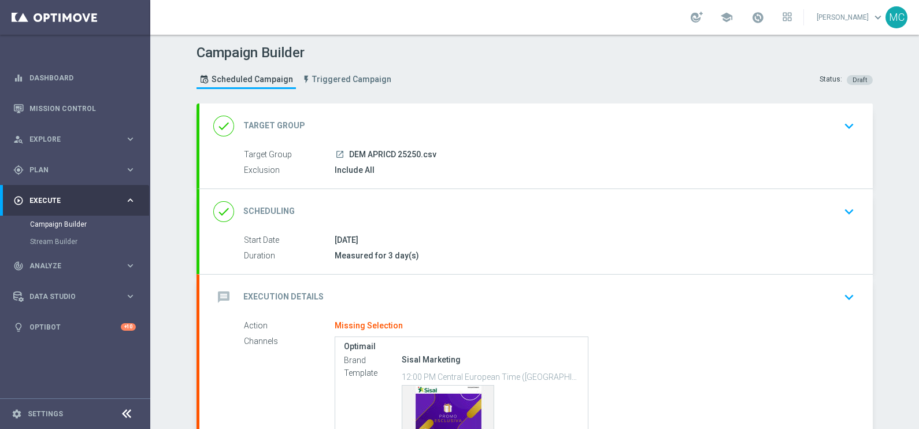
click at [843, 295] on icon "keyboard_arrow_down" at bounding box center [849, 297] width 17 height 17
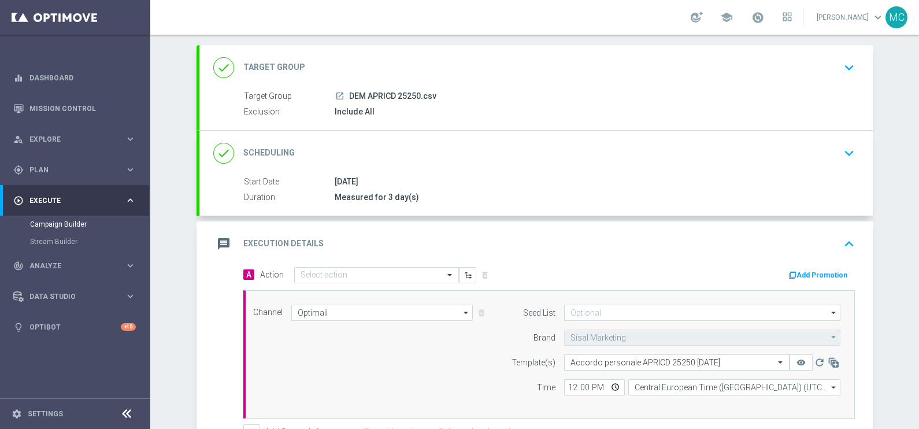
scroll to position [144, 0]
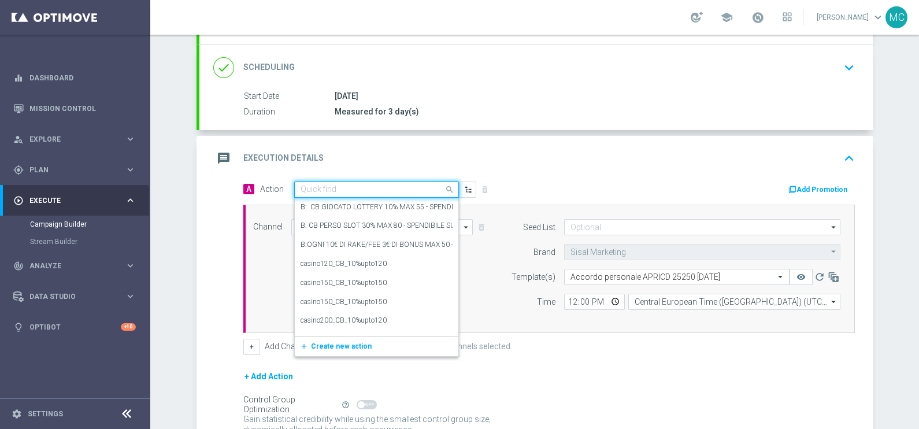
click at [383, 186] on input "text" at bounding box center [365, 190] width 129 height 10
type input "INFO"
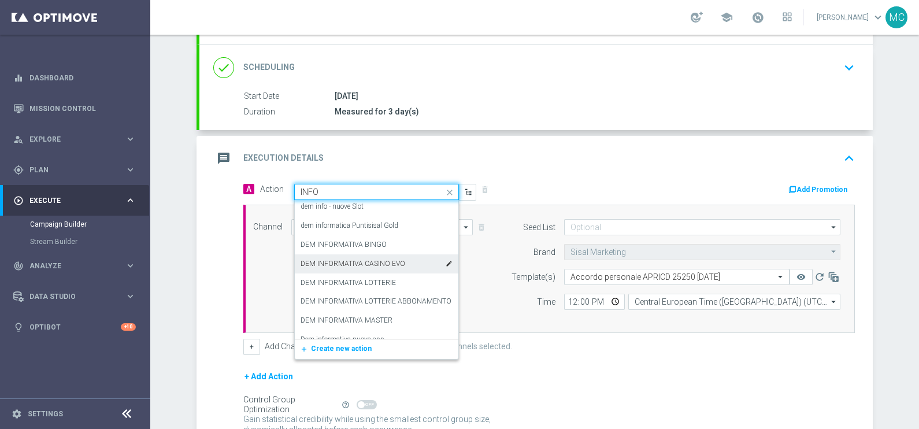
scroll to position [578, 0]
click at [338, 295] on div "INFO edit" at bounding box center [377, 298] width 152 height 19
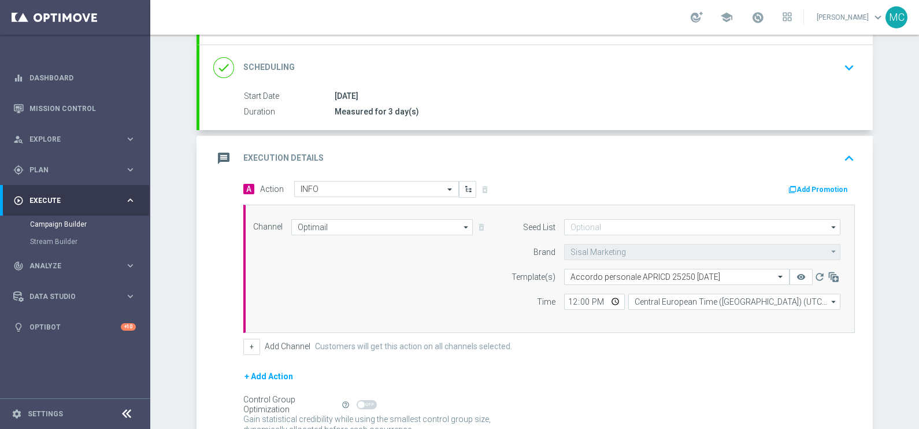
scroll to position [217, 0]
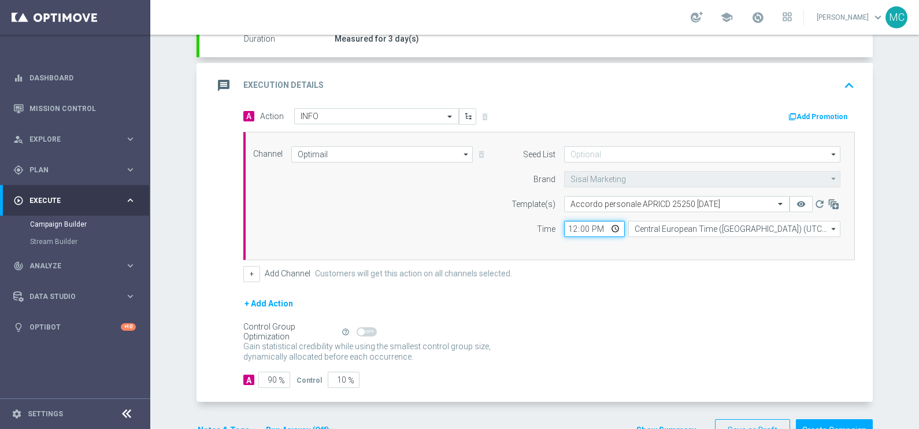
click at [581, 227] on input "12:00" at bounding box center [594, 229] width 61 height 16
click at [567, 225] on input "12:00" at bounding box center [594, 229] width 61 height 16
type input "15:15"
click at [649, 306] on div "+ Add Action" at bounding box center [549, 311] width 612 height 29
drag, startPoint x: 261, startPoint y: 378, endPoint x: 298, endPoint y: 330, distance: 59.8
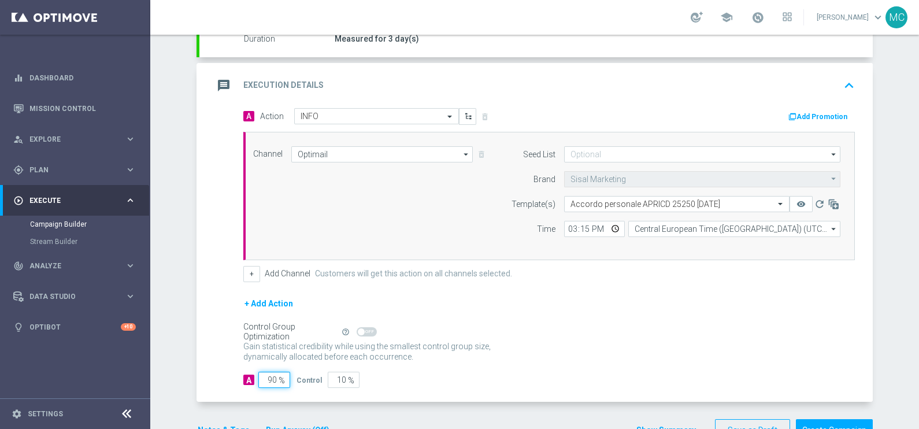
click at [286, 364] on form "A Action Select action INFO delete_forever Add Promotion Channel Optimail Optim…" at bounding box center [549, 248] width 612 height 280
type input "1"
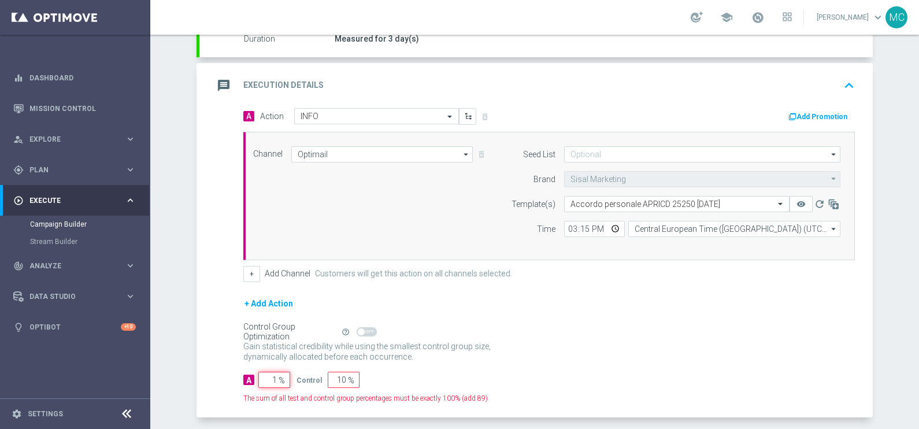
type input "99"
type input "10"
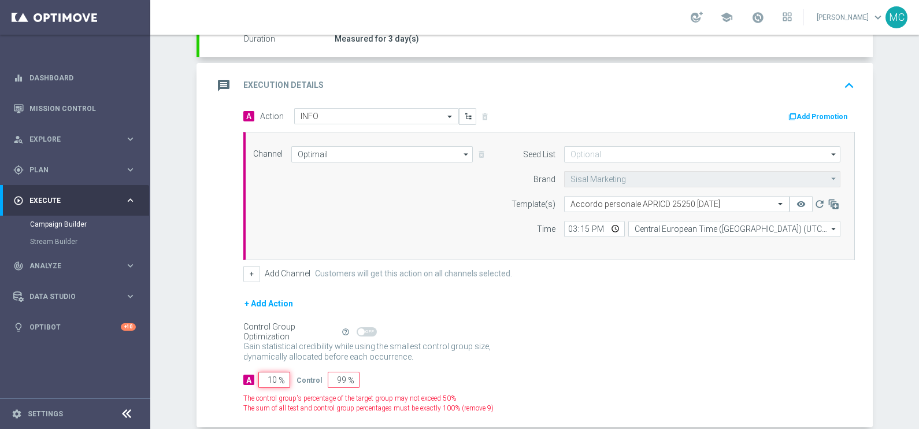
type input "90"
type input "100"
type input "0"
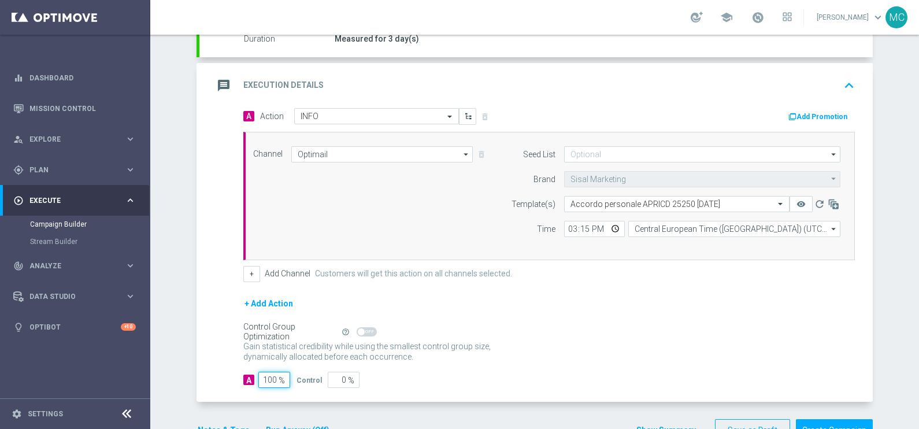
type input "100"
drag, startPoint x: 569, startPoint y: 298, endPoint x: 579, endPoint y: 287, distance: 14.3
click at [570, 297] on div "+ Add Action" at bounding box center [549, 311] width 612 height 29
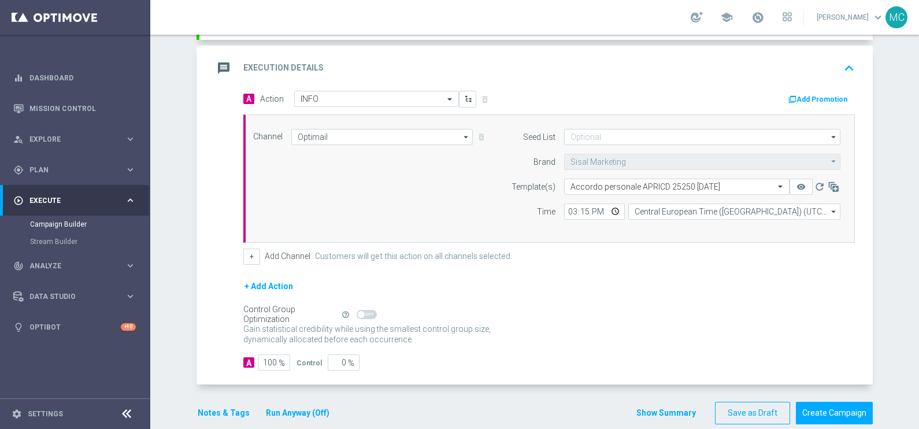
scroll to position [250, 0]
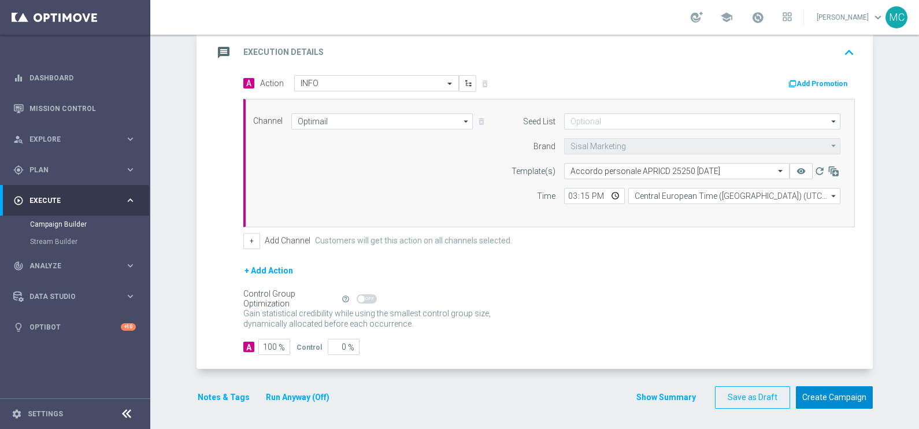
click at [805, 393] on button "Create Campaign" at bounding box center [834, 397] width 77 height 23
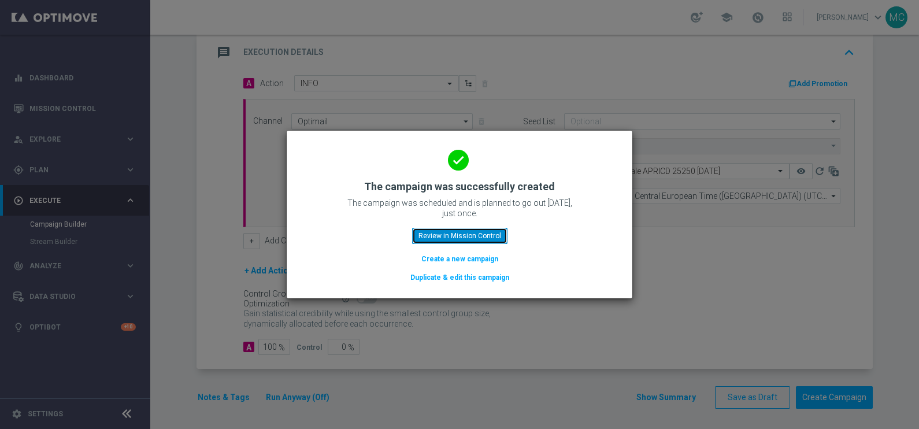
click at [479, 233] on button "Review in Mission Control" at bounding box center [459, 236] width 95 height 16
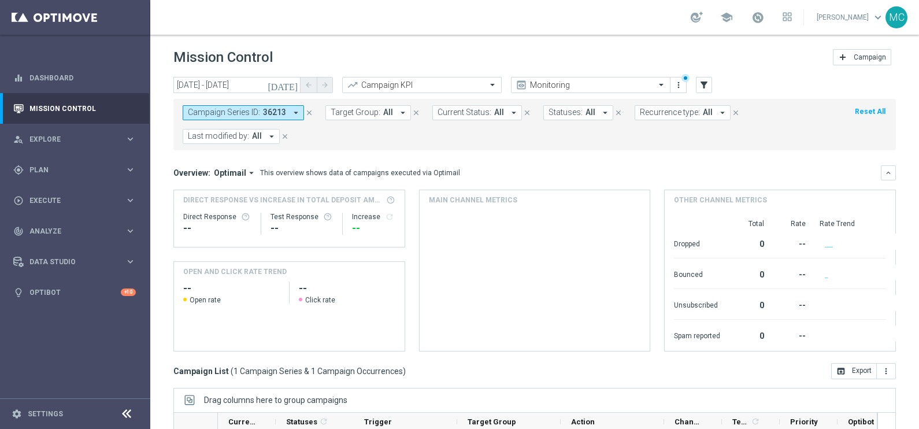
scroll to position [144, 0]
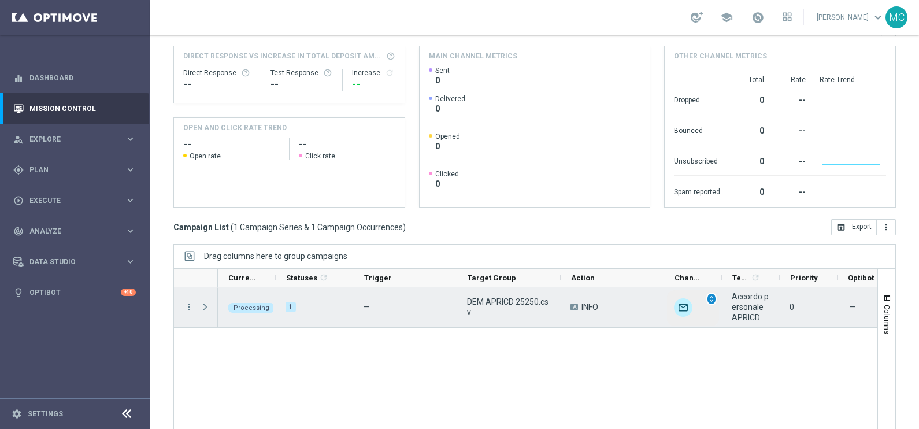
click at [711, 301] on span "unfold_more" at bounding box center [712, 299] width 8 height 8
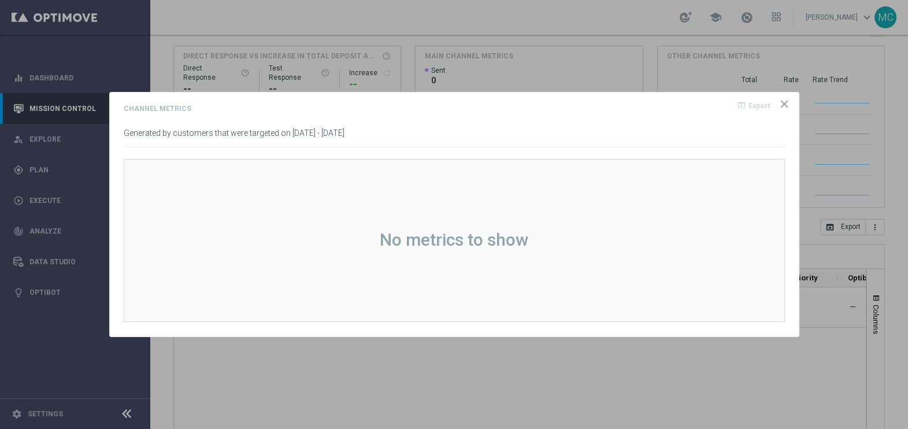
click at [779, 100] on icon "icon" at bounding box center [785, 104] width 12 height 12
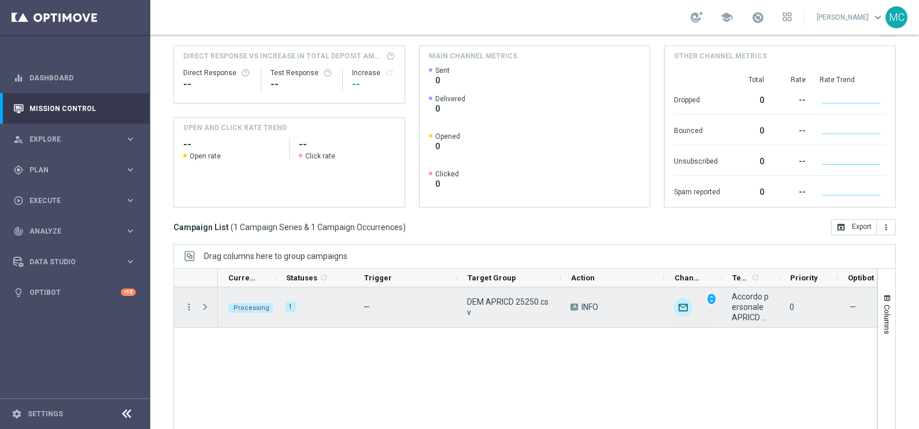
click at [681, 308] on img "Press SPACE to select this row." at bounding box center [683, 307] width 19 height 19
click at [594, 303] on span "INFO" at bounding box center [590, 307] width 17 height 10
click at [509, 298] on span "DEM APRICD 25250.csv" at bounding box center [509, 307] width 84 height 21
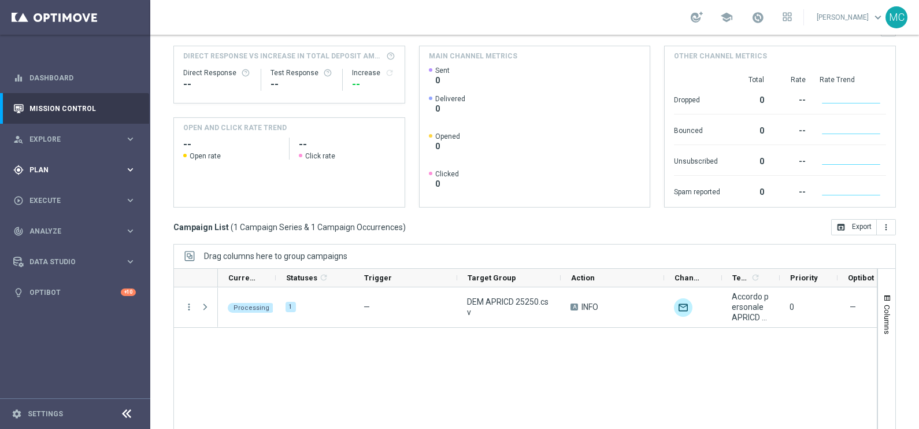
click at [131, 168] on icon "keyboard_arrow_right" at bounding box center [130, 169] width 11 height 11
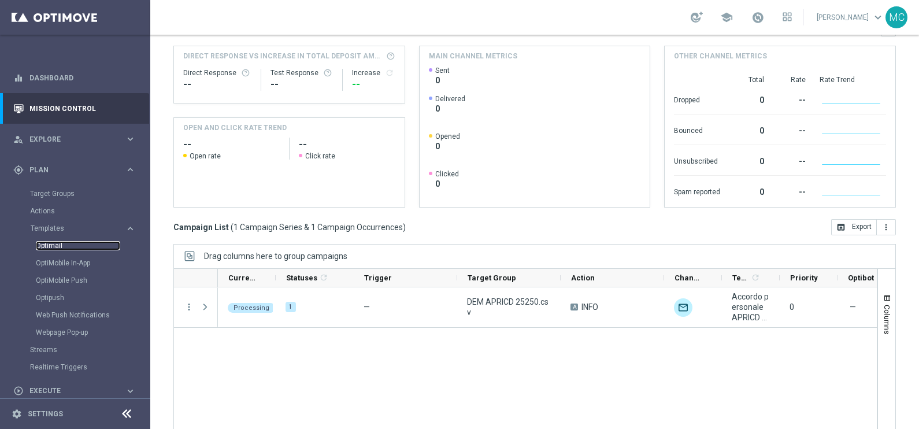
click at [61, 242] on link "Optimail" at bounding box center [78, 245] width 84 height 9
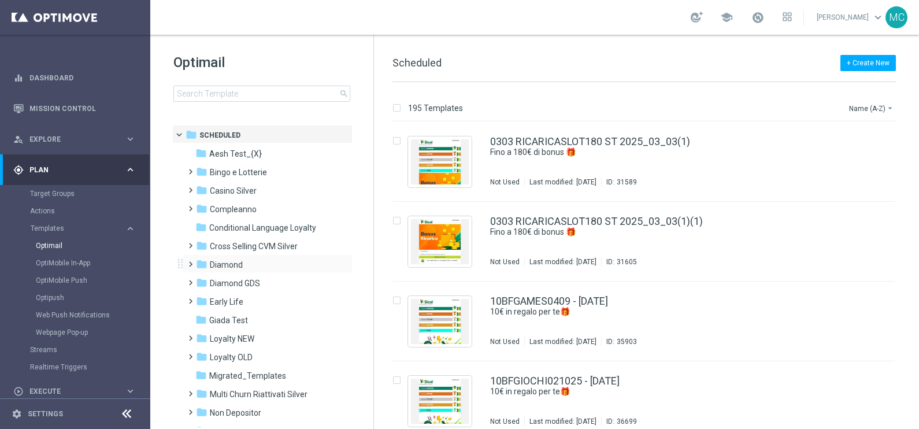
click at [191, 261] on span at bounding box center [188, 259] width 5 height 5
click at [202, 298] on span at bounding box center [199, 296] width 5 height 5
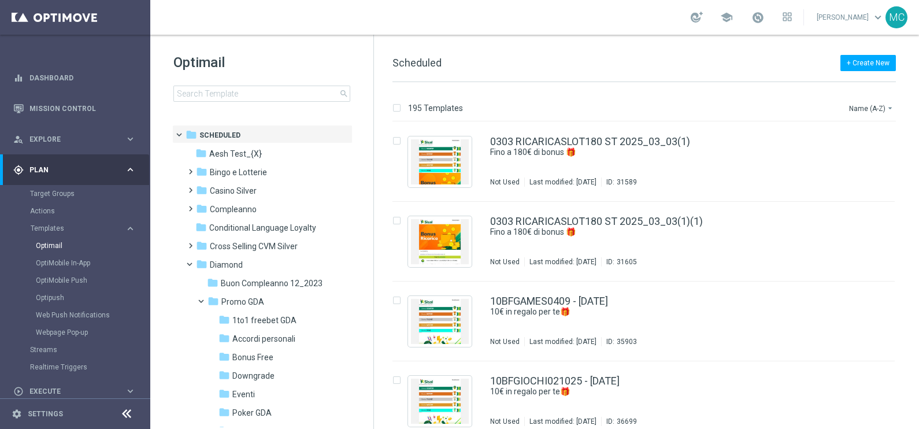
click at [257, 335] on span "Accordi personali" at bounding box center [263, 339] width 63 height 10
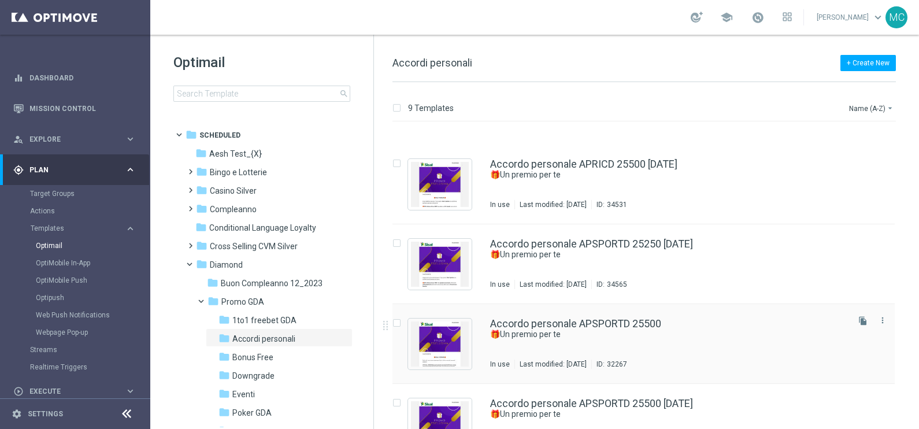
scroll to position [289, 0]
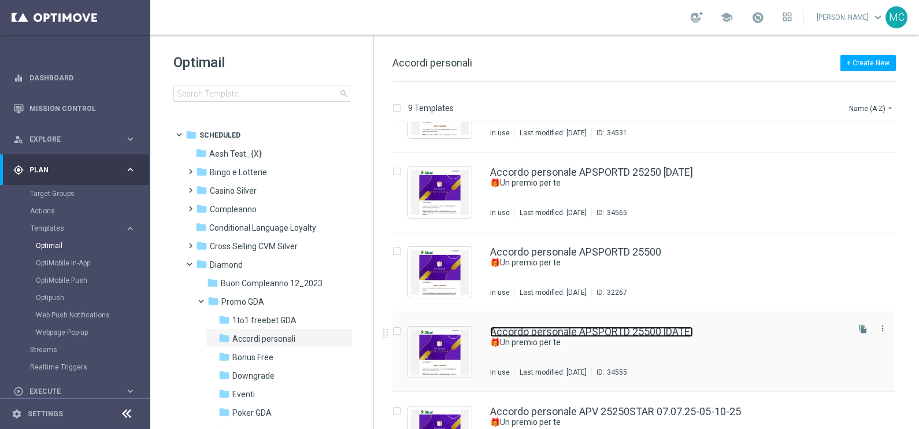
click at [645, 331] on link "Accordo personale APSPORTD 25500 [DATE]" at bounding box center [591, 332] width 203 height 10
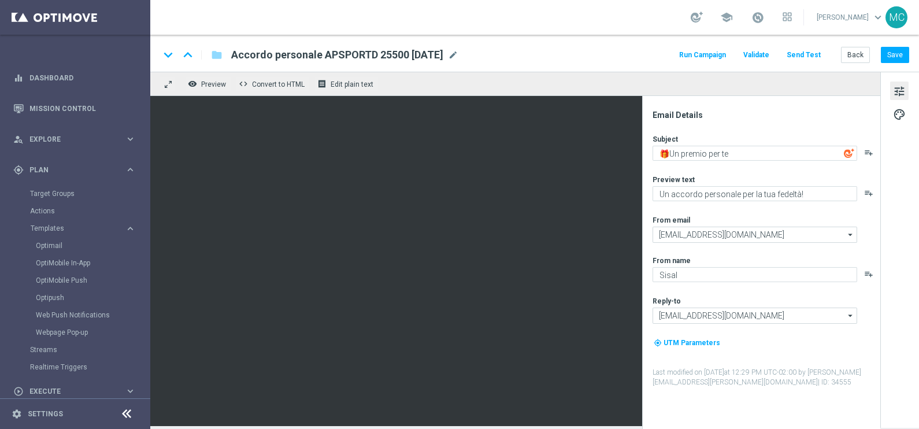
click at [725, 55] on button "Run Campaign" at bounding box center [703, 55] width 50 height 16
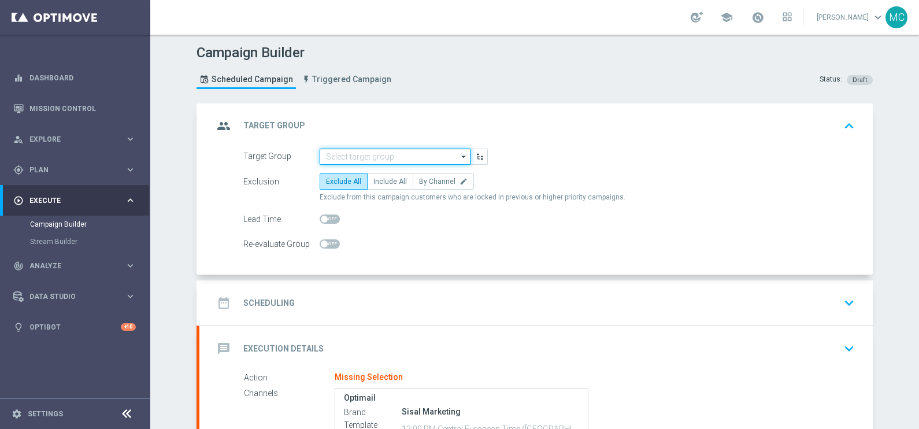
click at [453, 156] on div "arrow_drop_down" at bounding box center [395, 157] width 151 height 16
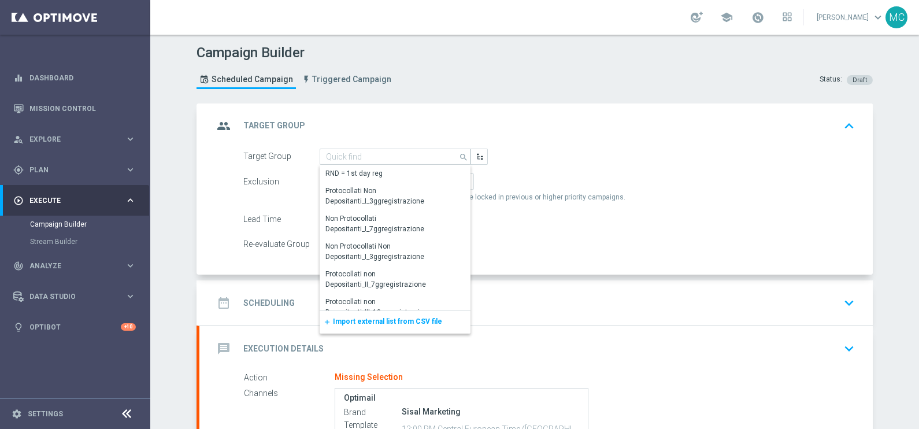
click at [366, 321] on span "Import external list from CSV file" at bounding box center [387, 321] width 109 height 8
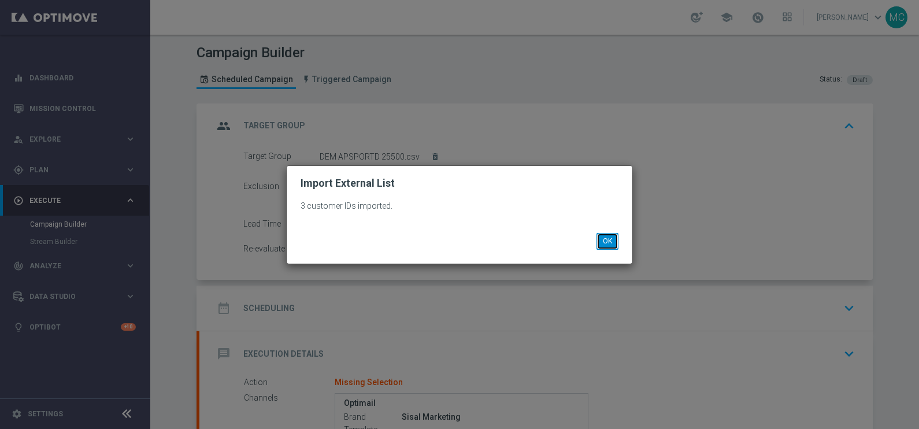
click at [605, 241] on button "OK" at bounding box center [608, 241] width 22 height 16
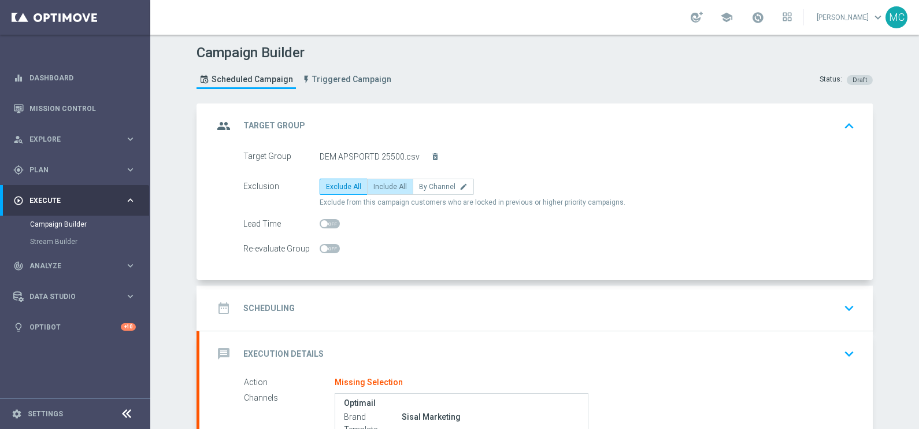
click at [367, 179] on label "Include All" at bounding box center [390, 187] width 46 height 16
click at [373, 185] on input "Include All" at bounding box center [377, 189] width 8 height 8
radio input "true"
click at [845, 304] on icon "keyboard_arrow_down" at bounding box center [849, 307] width 17 height 17
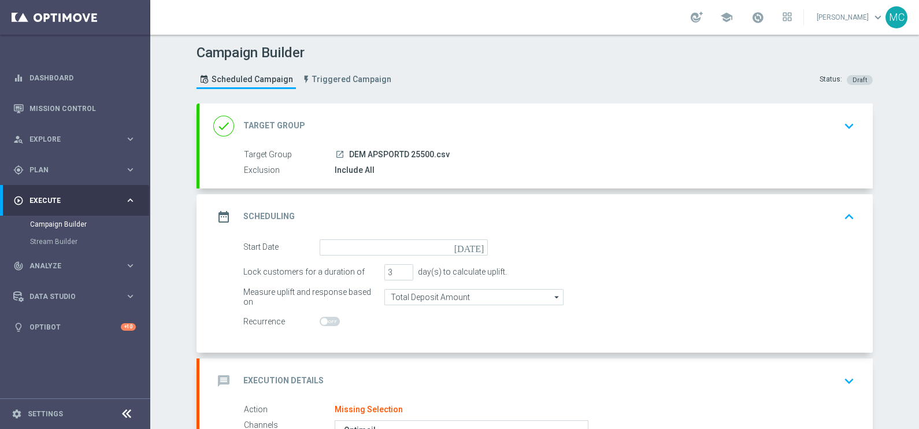
click at [474, 247] on icon "[DATE]" at bounding box center [471, 245] width 34 height 13
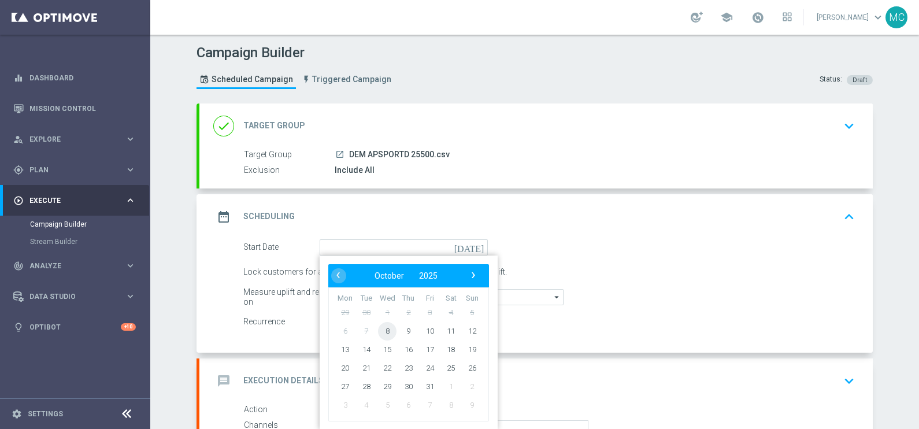
click at [379, 331] on span "8" at bounding box center [387, 330] width 19 height 19
type input "[DATE]"
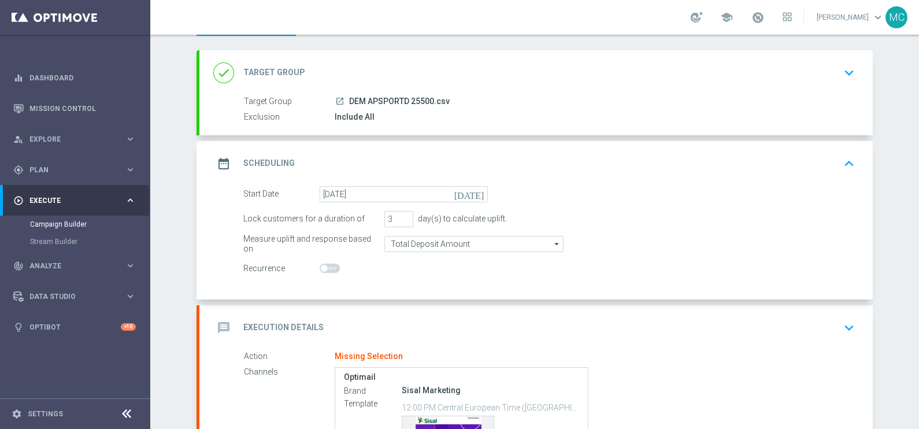
scroll to position [144, 0]
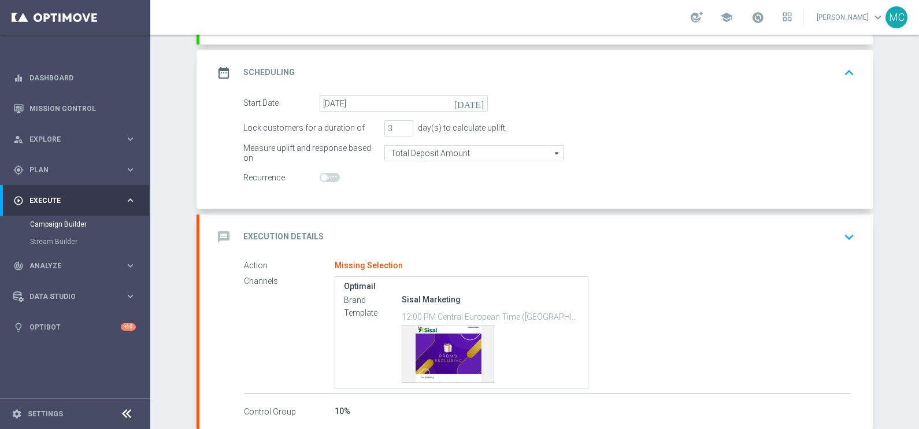
click at [845, 234] on icon "keyboard_arrow_down" at bounding box center [849, 236] width 17 height 17
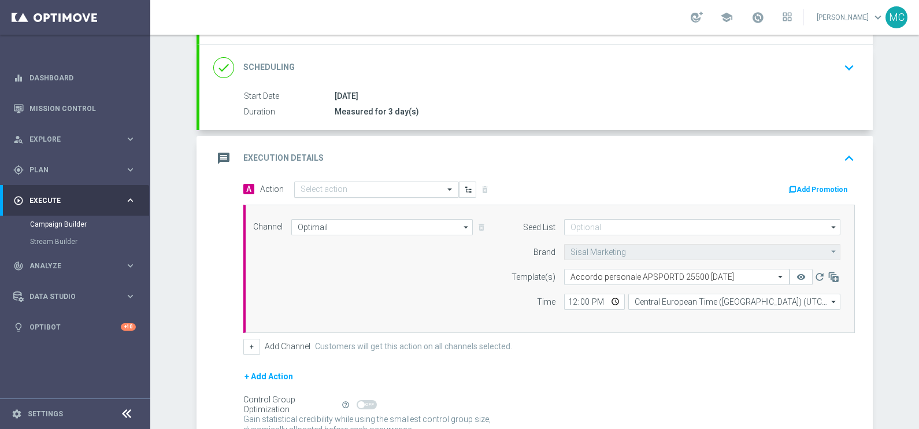
click at [369, 187] on input "text" at bounding box center [365, 190] width 129 height 10
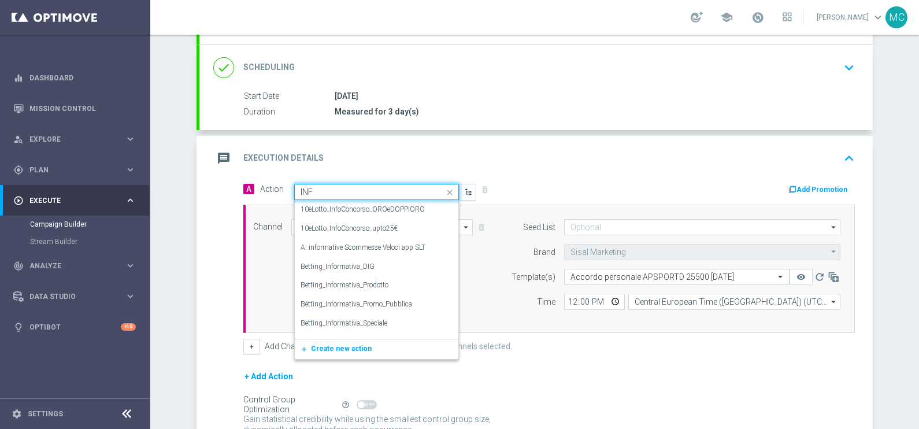
type input "INFO"
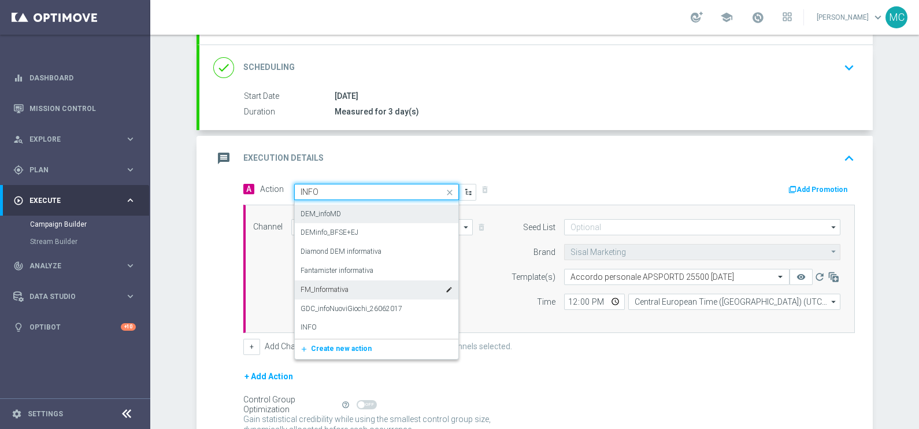
scroll to position [578, 0]
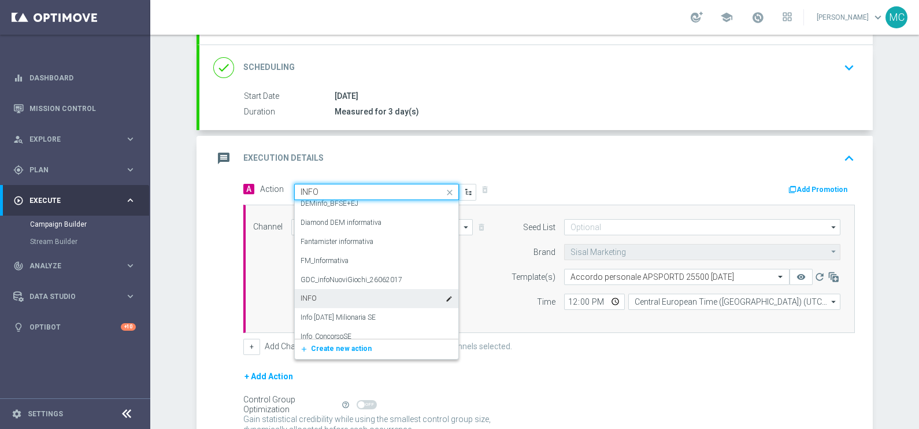
click at [350, 299] on div "INFO edit" at bounding box center [377, 298] width 152 height 19
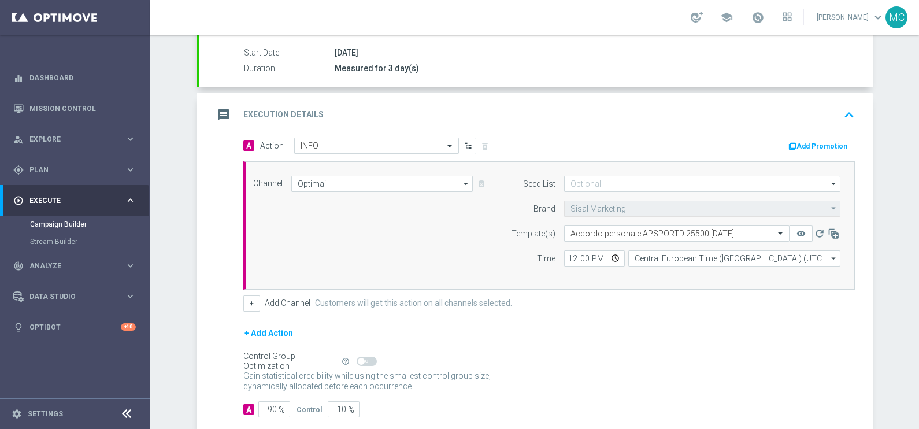
scroll to position [217, 0]
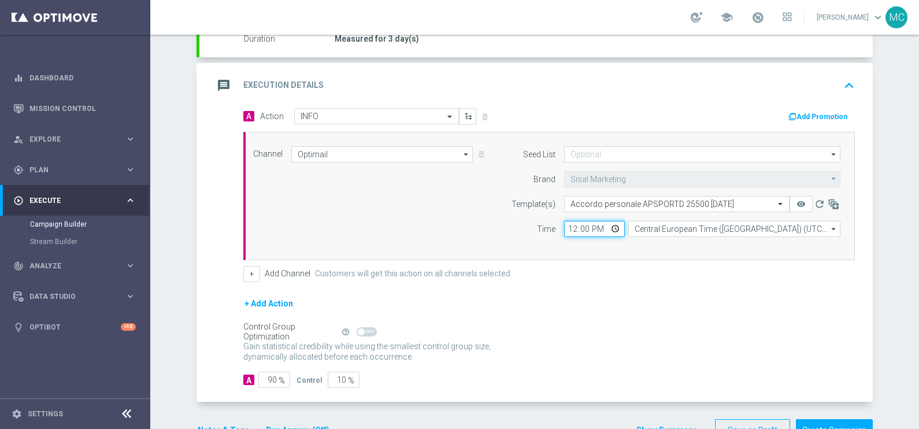
drag, startPoint x: 586, startPoint y: 228, endPoint x: 538, endPoint y: 228, distance: 48.0
click at [538, 228] on div "Time 12:00 Central European Time ([GEOGRAPHIC_DATA]) (UTC +02:00) Central Europ…" at bounding box center [673, 229] width 353 height 16
type input "15:30"
click at [700, 315] on div "+ Add Action" at bounding box center [549, 311] width 612 height 29
drag, startPoint x: 283, startPoint y: 372, endPoint x: 295, endPoint y: 349, distance: 25.9
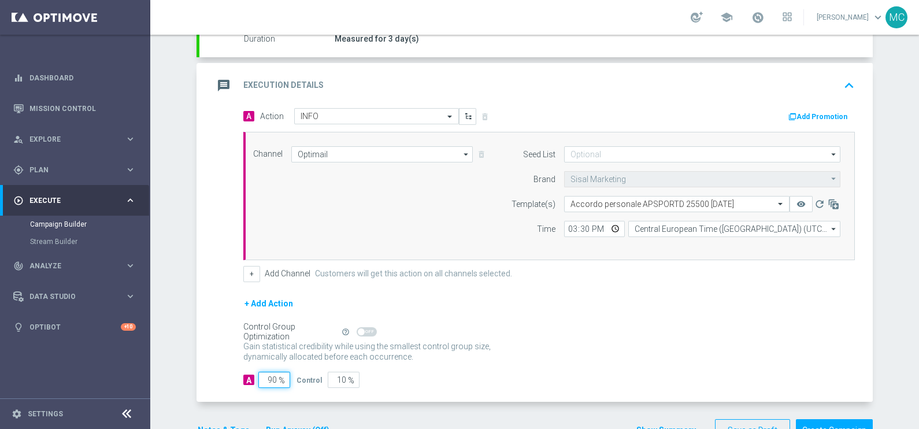
click at [289, 364] on form "A Action Select action INFO delete_forever Add Promotion Channel Optimail Optim…" at bounding box center [549, 248] width 612 height 280
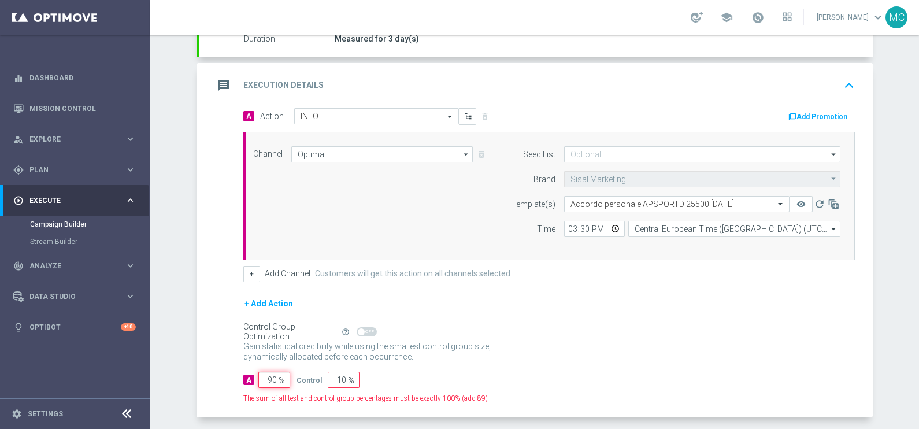
type input "1"
type input "99"
type input "10"
type input "90"
type input "100"
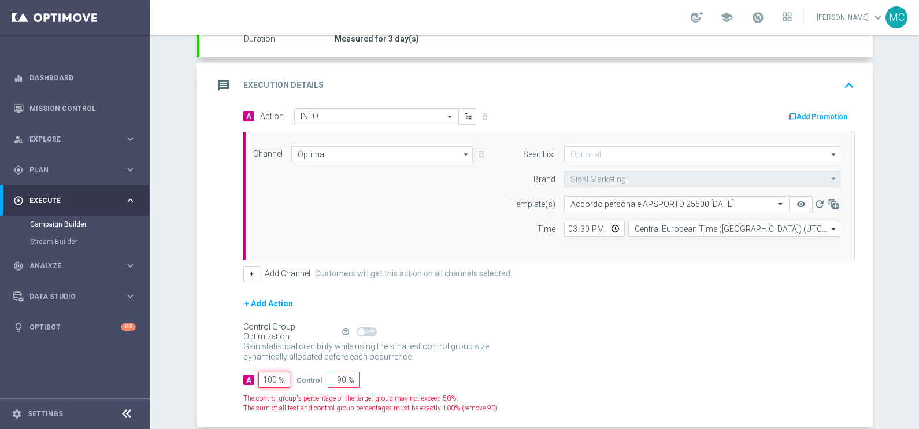
type input "0"
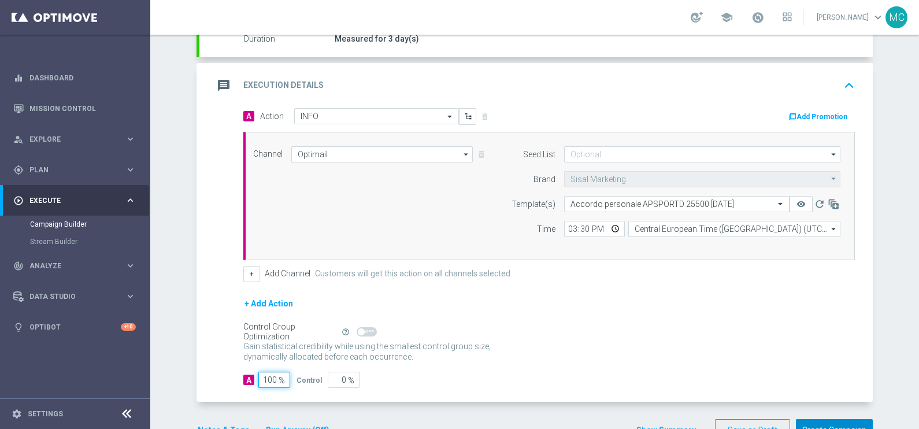
type input "100"
click at [811, 420] on button "Create Campaign" at bounding box center [834, 430] width 77 height 23
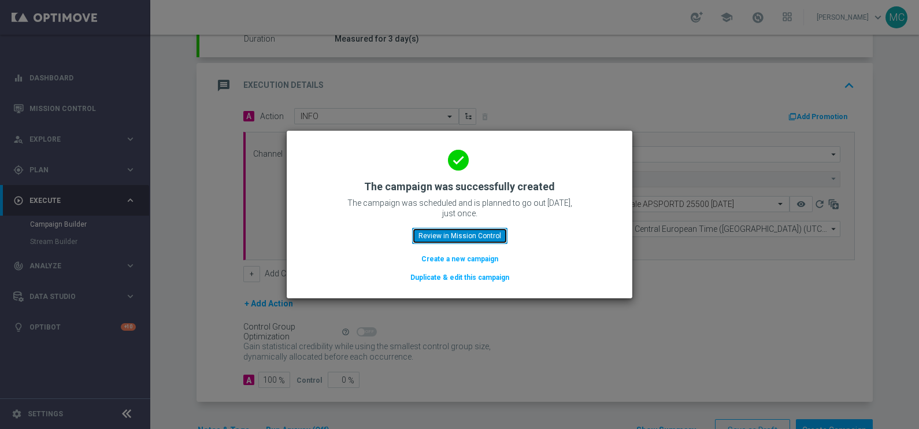
click at [450, 236] on button "Review in Mission Control" at bounding box center [459, 236] width 95 height 16
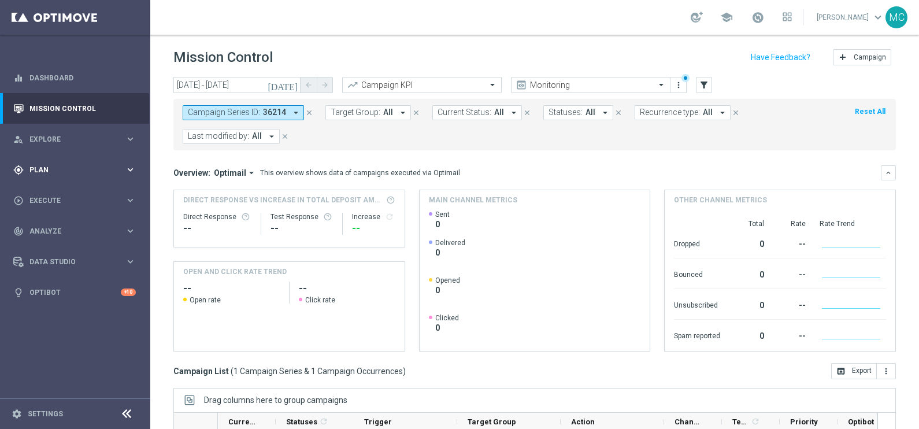
click at [127, 172] on icon "keyboard_arrow_right" at bounding box center [130, 169] width 11 height 11
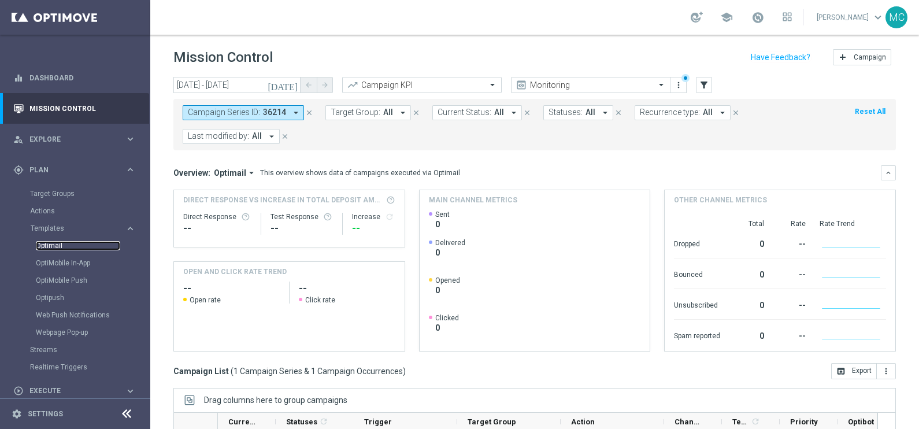
drag, startPoint x: 60, startPoint y: 248, endPoint x: 97, endPoint y: 249, distance: 37.0
click at [59, 248] on link "Optimail" at bounding box center [78, 245] width 84 height 9
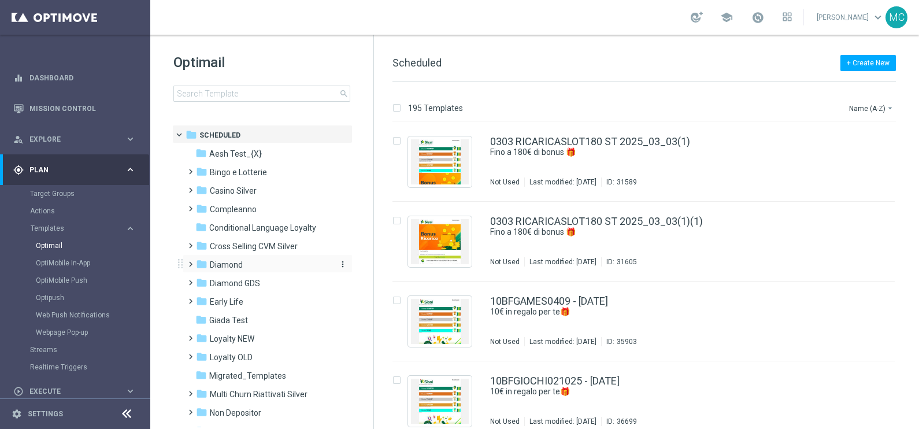
drag, startPoint x: 190, startPoint y: 267, endPoint x: 197, endPoint y: 269, distance: 7.0
click at [191, 261] on span at bounding box center [188, 259] width 5 height 5
click at [252, 299] on span "Promo GDA" at bounding box center [242, 302] width 43 height 10
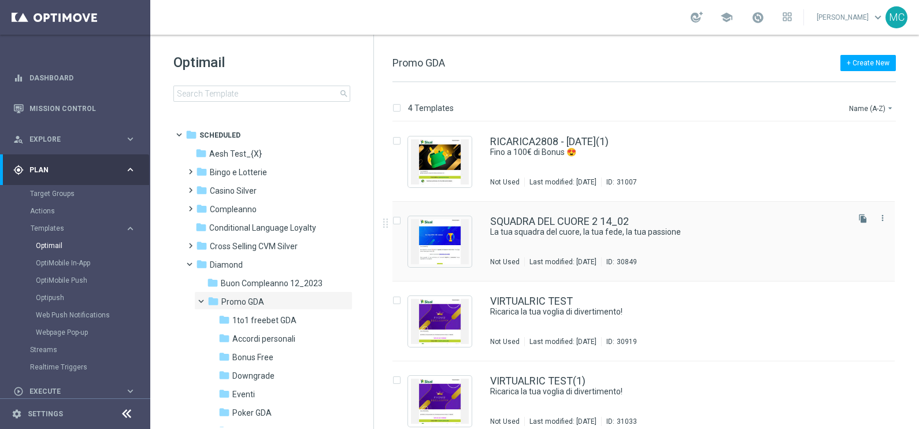
scroll to position [12, 0]
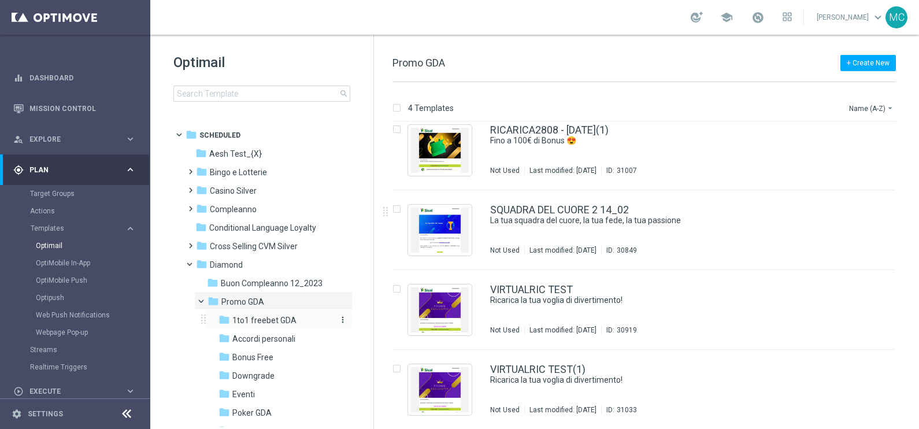
click at [276, 315] on div "folder 1to1 freebet GDA" at bounding box center [276, 320] width 114 height 13
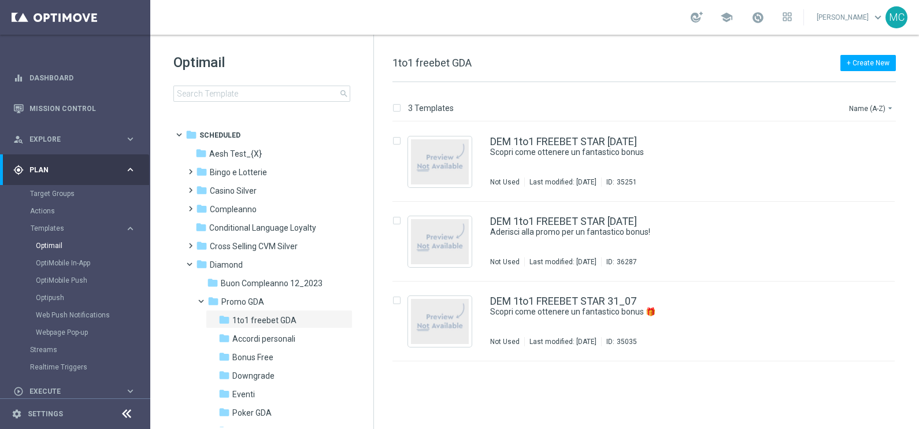
click at [275, 340] on span "Accordi personali" at bounding box center [263, 339] width 63 height 10
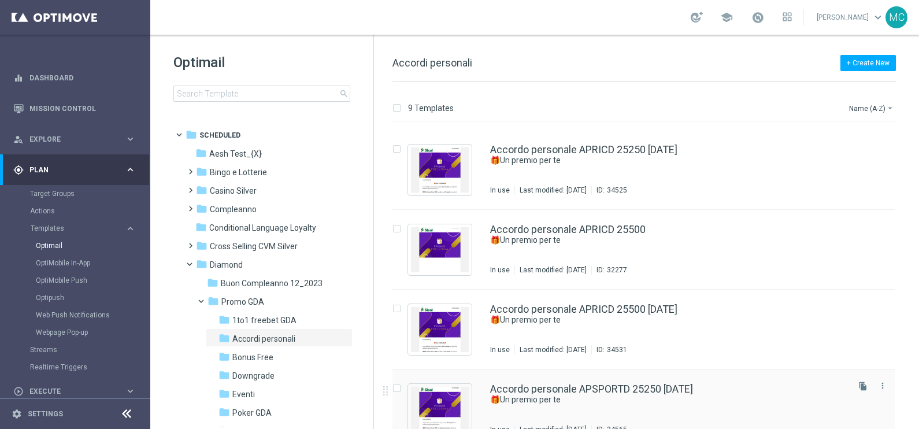
scroll to position [144, 0]
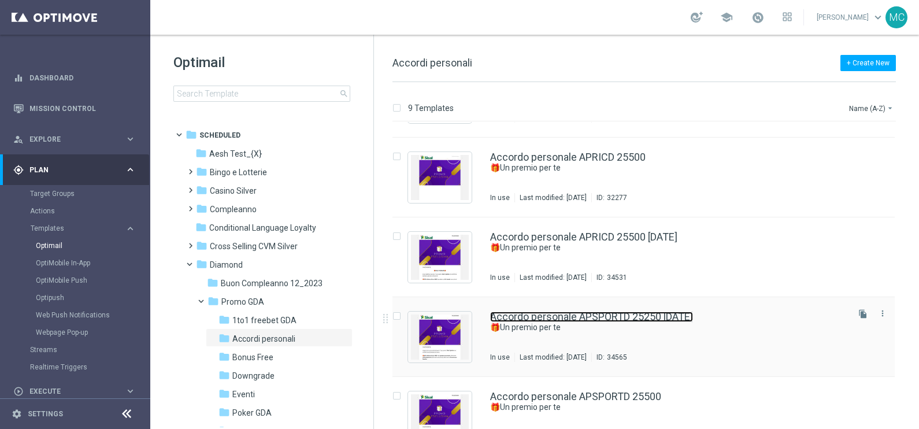
click at [644, 317] on link "Accordo personale APSPORTD 25250 [DATE]" at bounding box center [591, 317] width 203 height 10
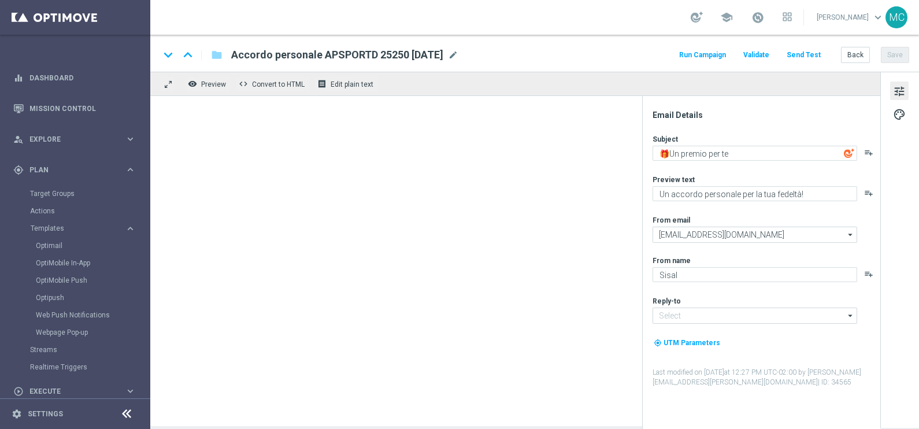
type input "[EMAIL_ADDRESS][DOMAIN_NAME]"
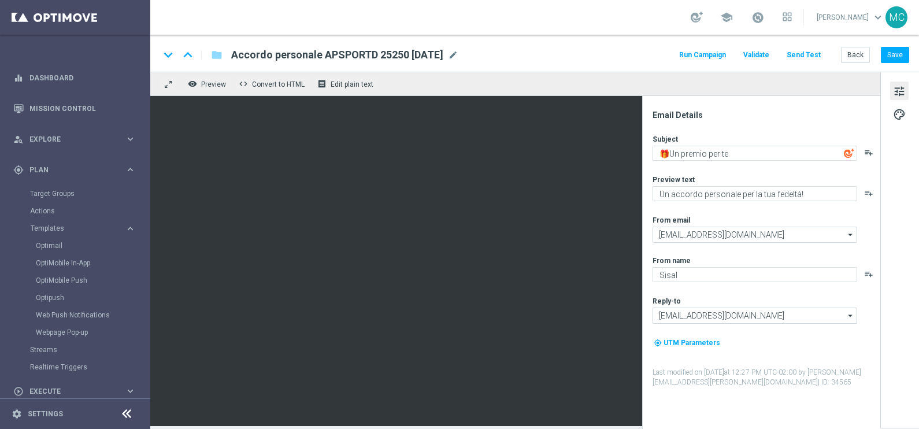
click at [701, 55] on button "Run Campaign" at bounding box center [703, 55] width 50 height 16
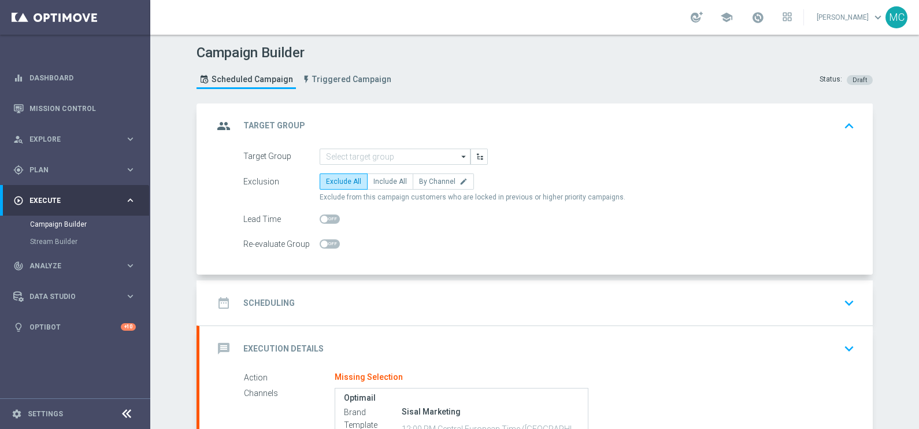
click at [458, 149] on icon "arrow_drop_down" at bounding box center [464, 156] width 12 height 15
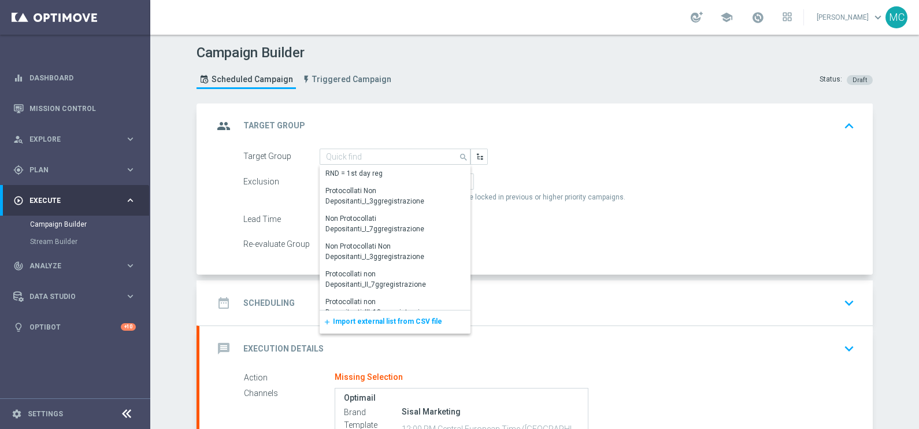
click at [378, 318] on span "Import external list from CSV file" at bounding box center [387, 321] width 109 height 8
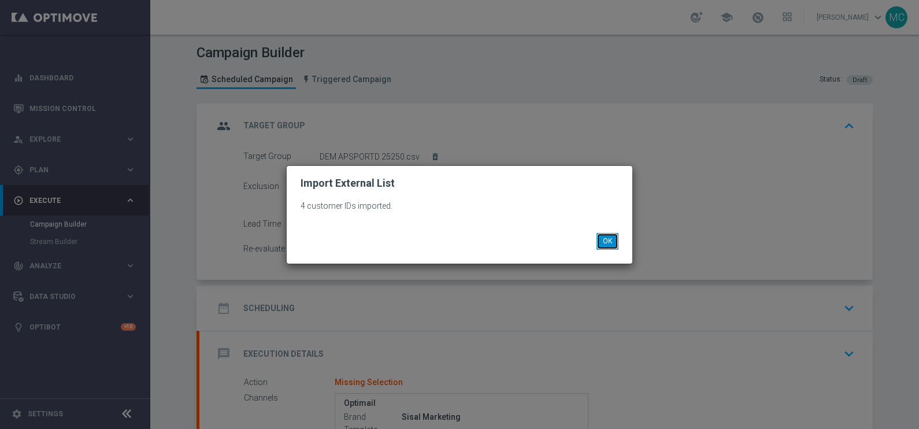
click at [598, 242] on button "OK" at bounding box center [608, 241] width 22 height 16
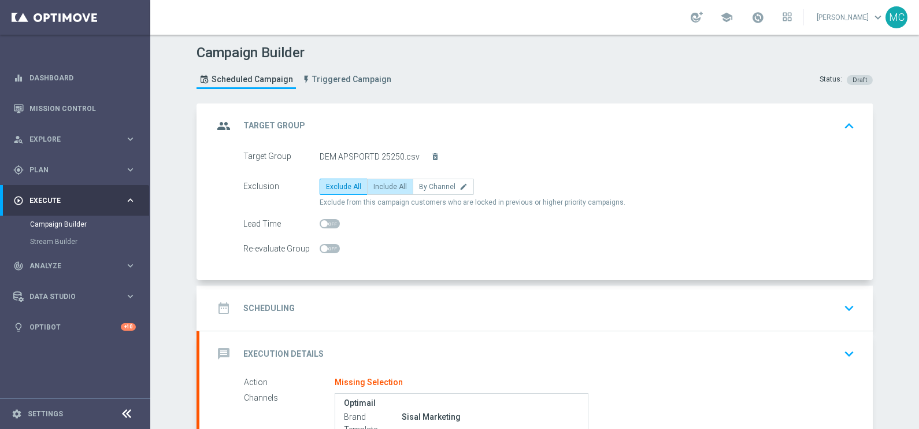
click at [380, 188] on span "Include All" at bounding box center [390, 187] width 34 height 8
click at [380, 188] on input "Include All" at bounding box center [377, 189] width 8 height 8
radio input "true"
click at [846, 127] on icon "keyboard_arrow_up" at bounding box center [849, 125] width 17 height 17
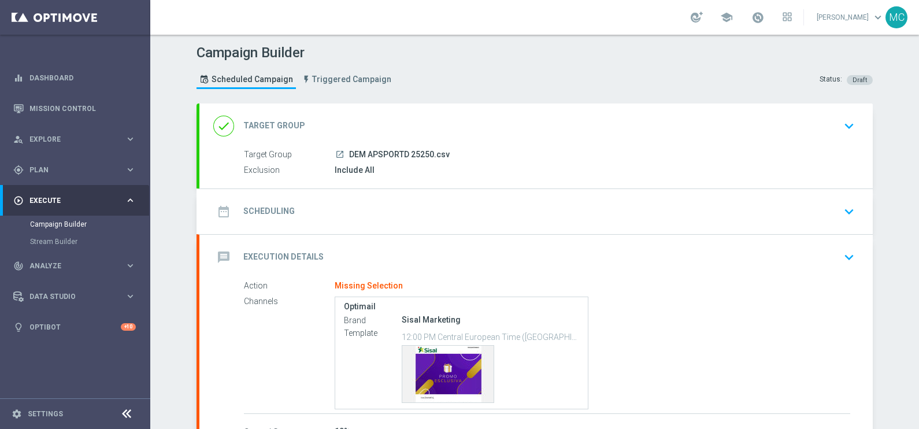
click at [844, 214] on icon "keyboard_arrow_down" at bounding box center [849, 211] width 17 height 17
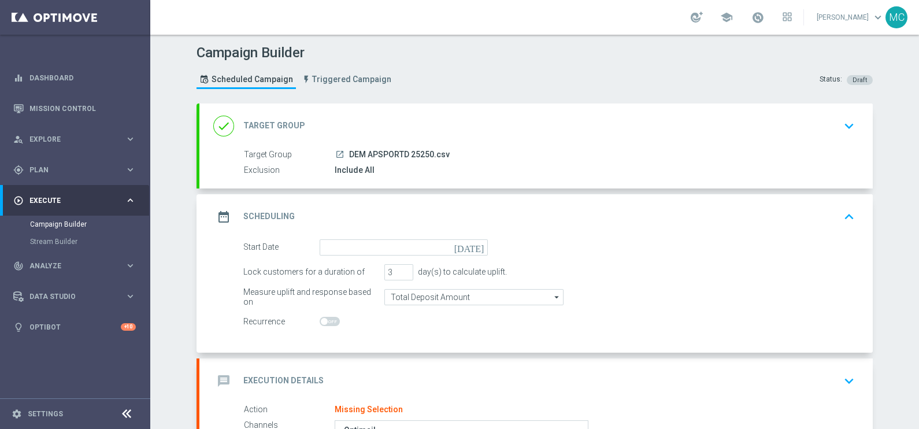
click at [472, 246] on icon "[DATE]" at bounding box center [471, 245] width 34 height 13
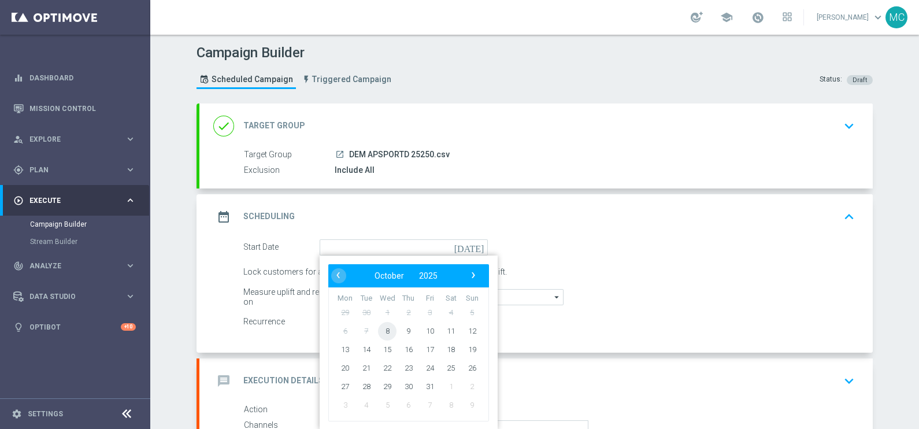
click at [384, 326] on span "8" at bounding box center [387, 330] width 19 height 19
type input "[DATE]"
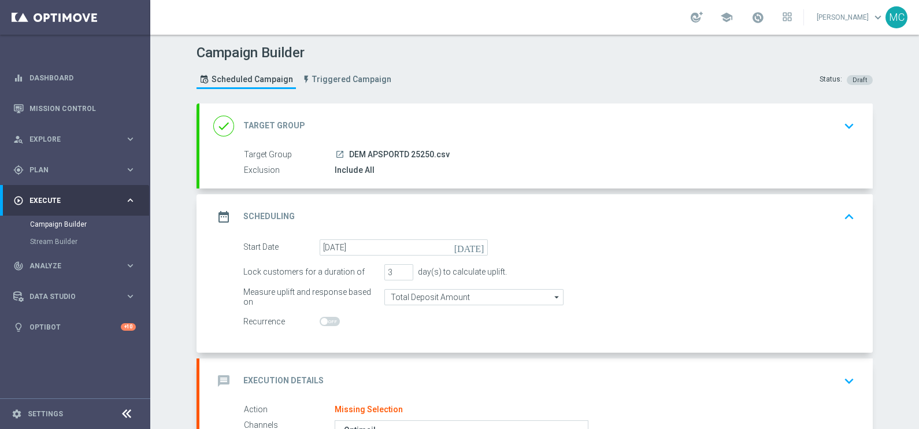
click at [842, 217] on icon "keyboard_arrow_up" at bounding box center [849, 216] width 17 height 17
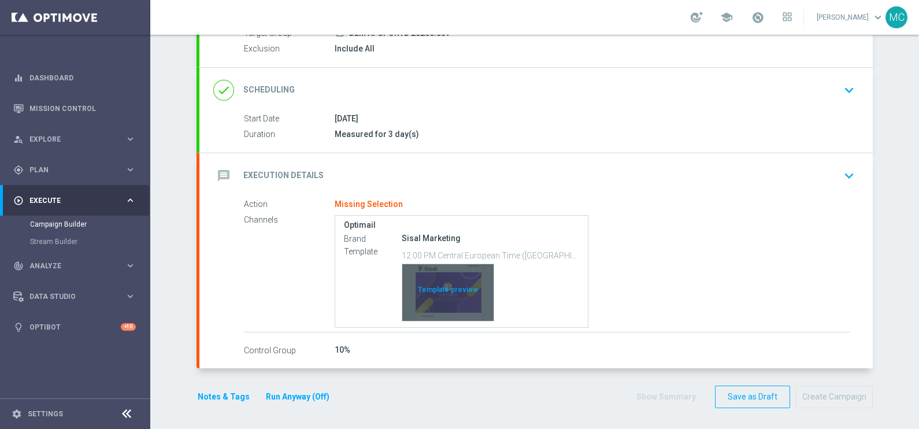
scroll to position [121, 0]
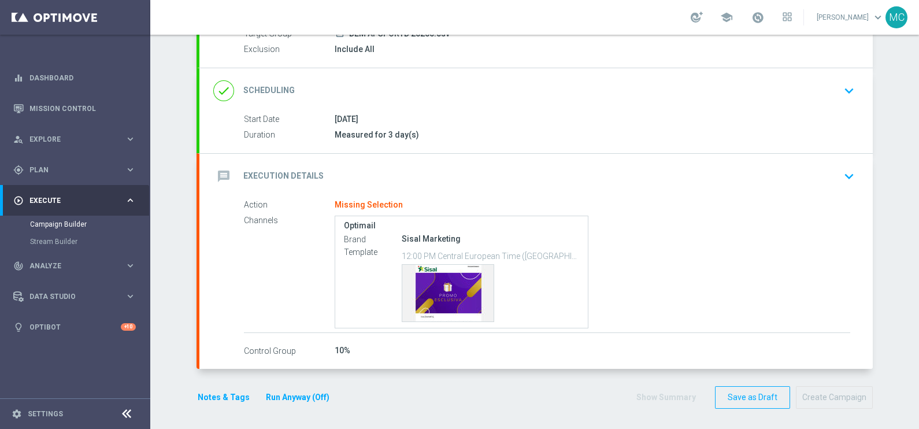
click at [847, 176] on icon "keyboard_arrow_down" at bounding box center [849, 176] width 17 height 17
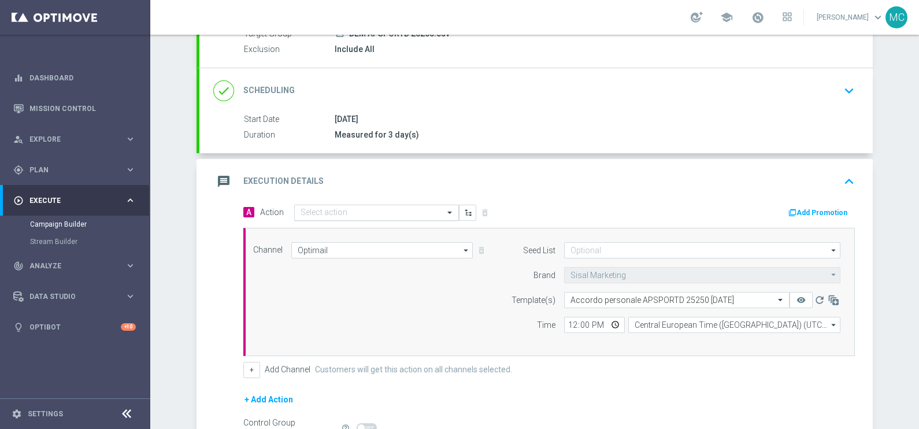
click at [384, 205] on div "Select action" at bounding box center [376, 213] width 165 height 16
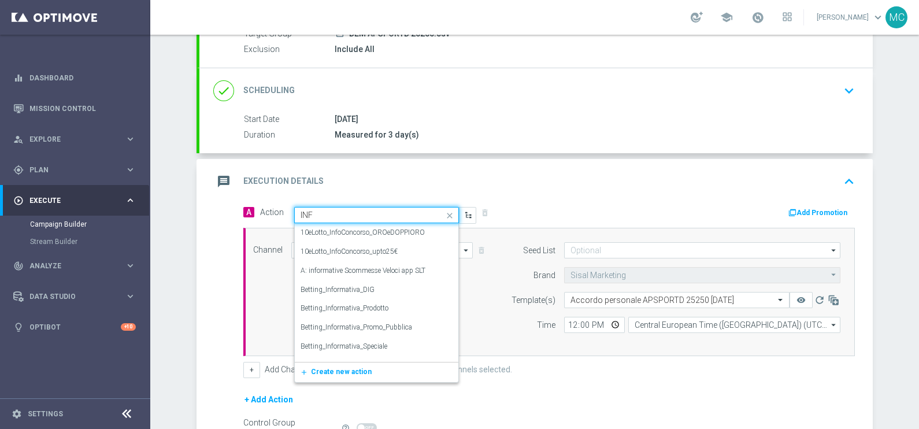
type input "INFO"
click at [322, 252] on div "INFO edit" at bounding box center [377, 249] width 152 height 19
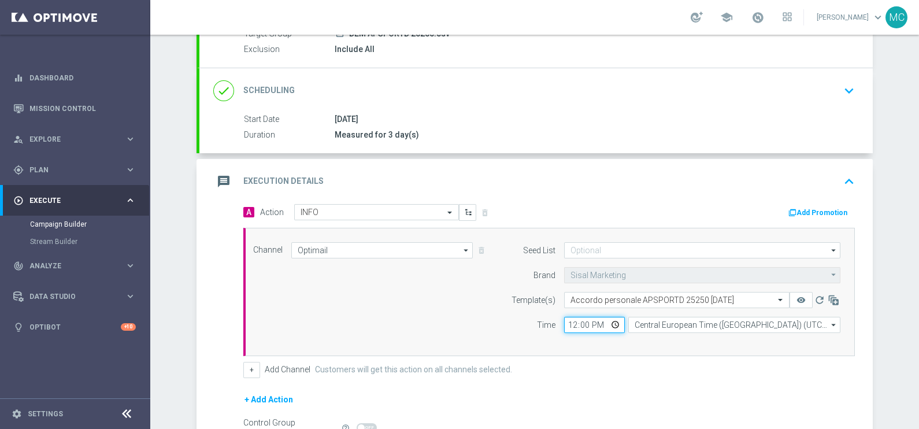
click at [587, 321] on input "12:00" at bounding box center [594, 325] width 61 height 16
type input "15:30"
click at [682, 384] on form "A Action Select action INFO delete_forever Add Promotion Channel Optimail Optim…" at bounding box center [549, 344] width 612 height 280
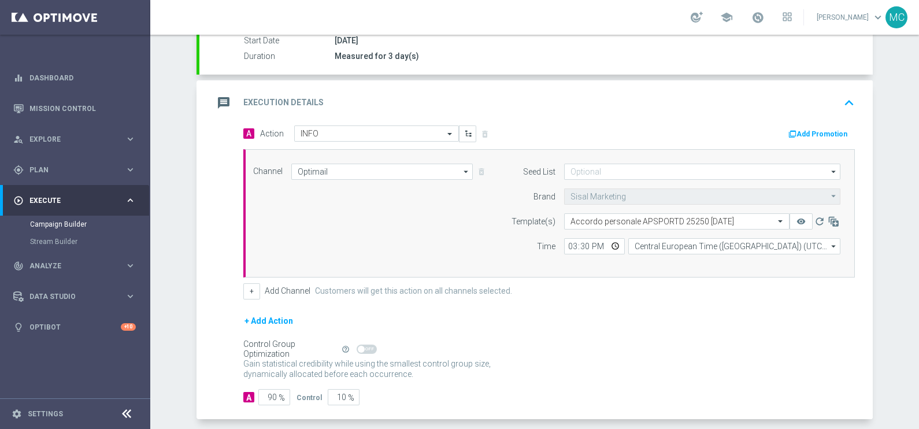
scroll to position [250, 0]
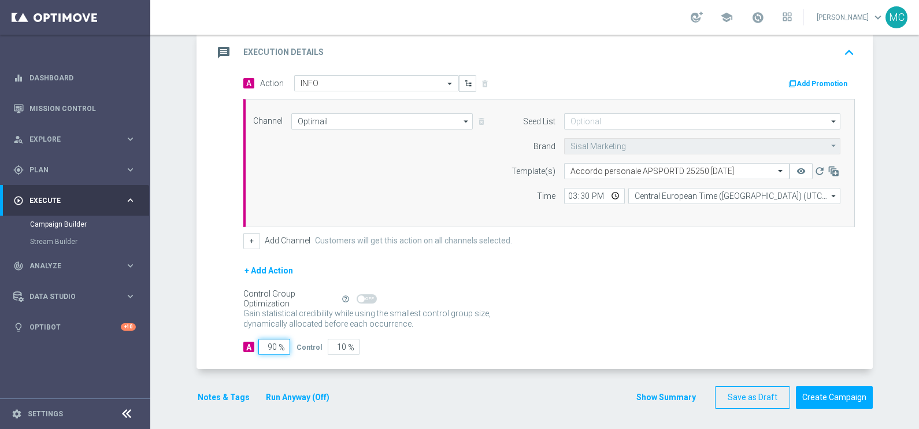
drag, startPoint x: 262, startPoint y: 342, endPoint x: 292, endPoint y: 302, distance: 50.4
click at [283, 335] on form "A Action Select action INFO delete_forever Add Promotion Channel Optimail Optim…" at bounding box center [549, 215] width 612 height 280
type input "1"
type input "99"
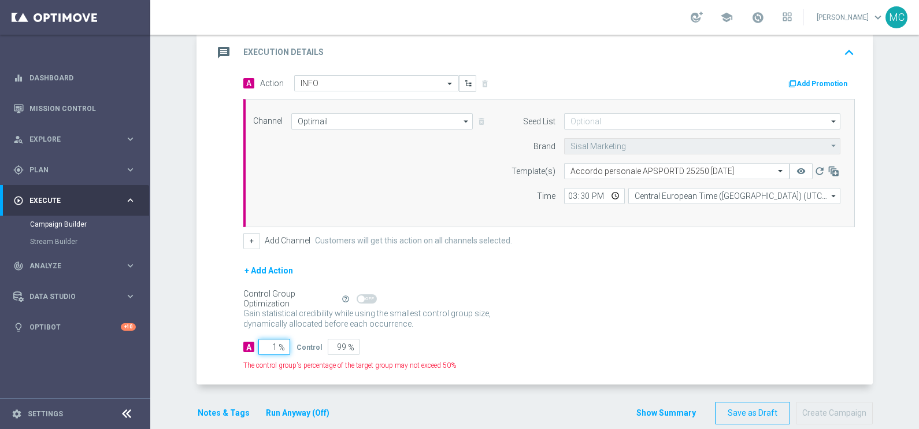
type input "10"
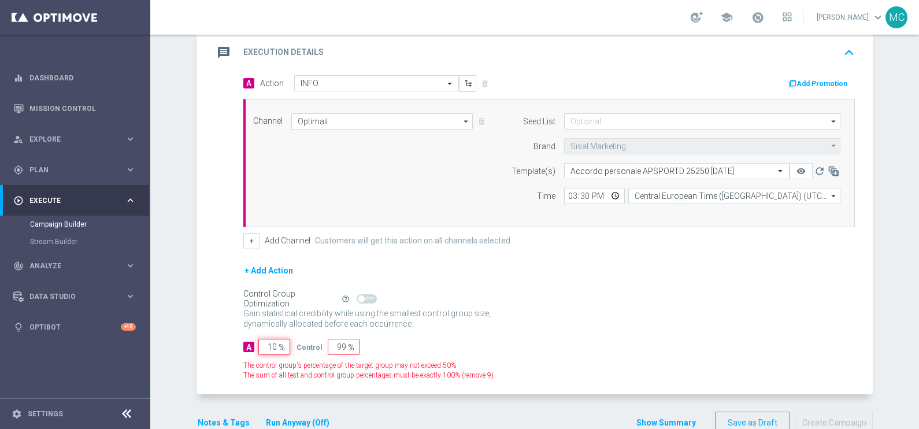
type input "90"
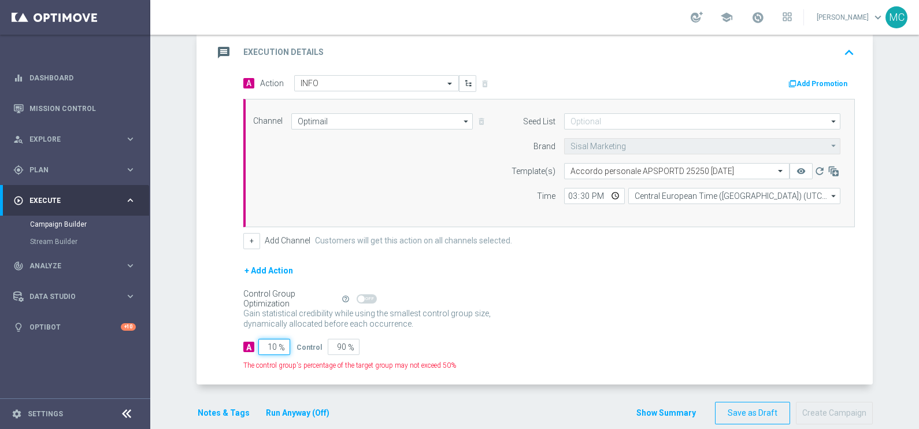
type input "100"
type input "0"
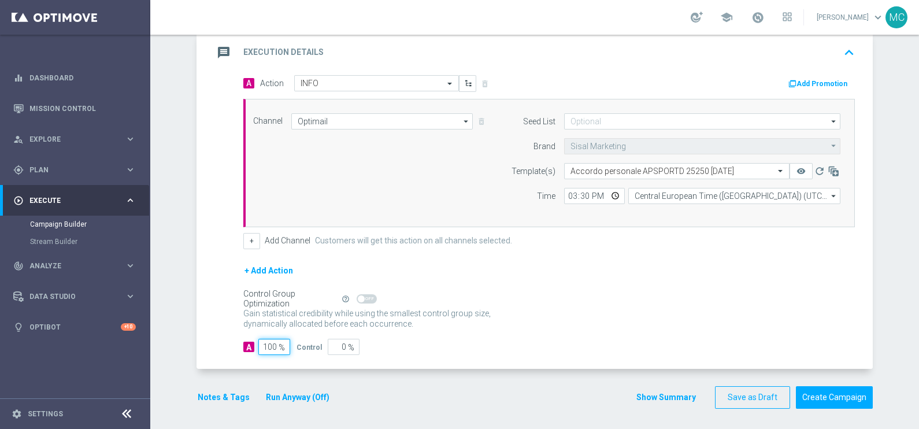
type input "100"
click at [588, 280] on div "+ Add Action" at bounding box center [549, 278] width 612 height 29
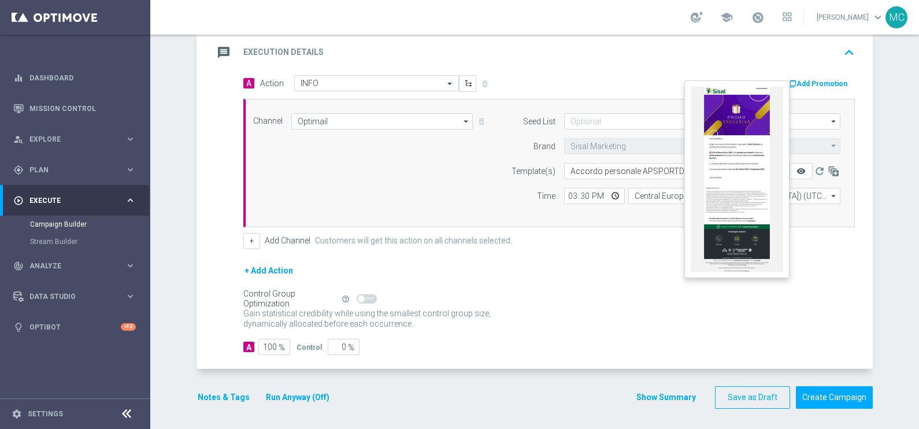
click at [797, 169] on icon "remove_red_eye" at bounding box center [801, 171] width 9 height 9
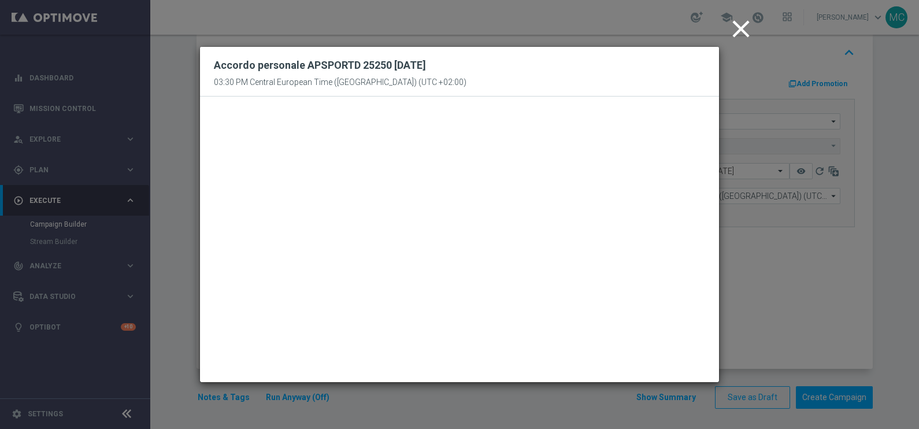
click at [737, 23] on icon "close" at bounding box center [741, 28] width 29 height 29
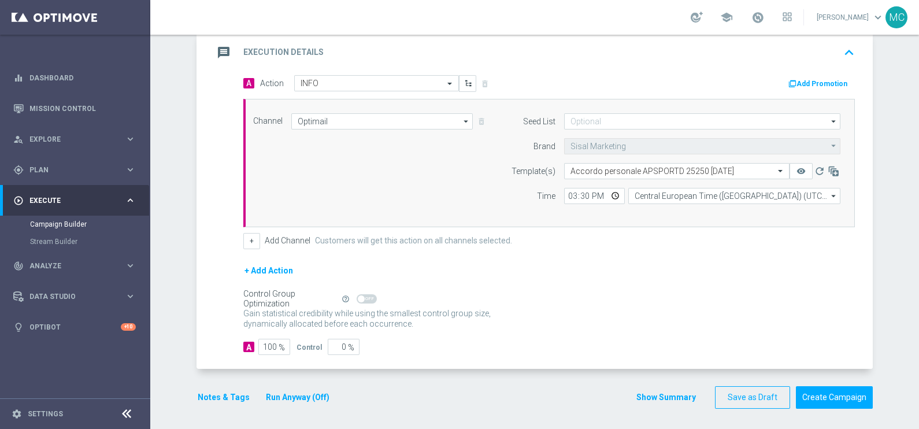
click at [844, 50] on icon "keyboard_arrow_up" at bounding box center [849, 52] width 17 height 17
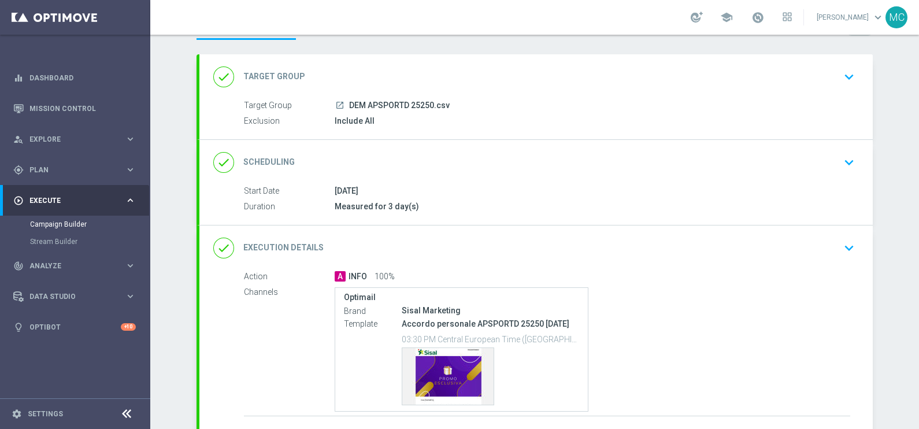
scroll to position [143, 0]
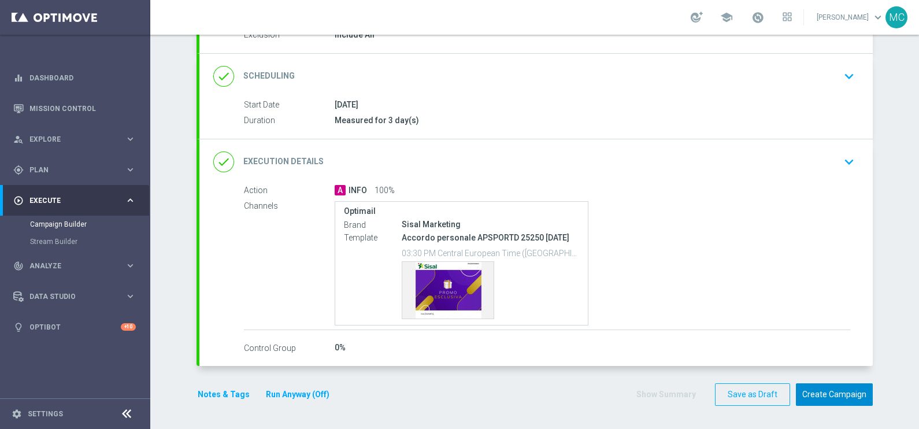
click at [819, 395] on button "Create Campaign" at bounding box center [834, 394] width 77 height 23
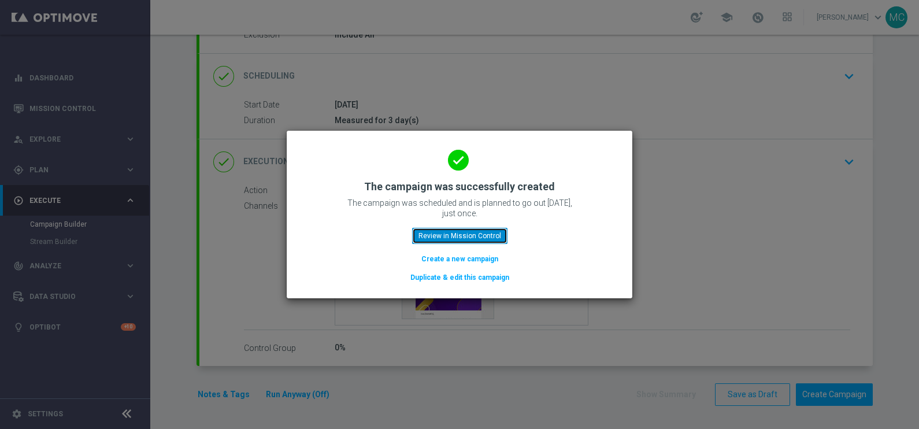
click at [497, 235] on button "Review in Mission Control" at bounding box center [459, 236] width 95 height 16
